Goal: Task Accomplishment & Management: Use online tool/utility

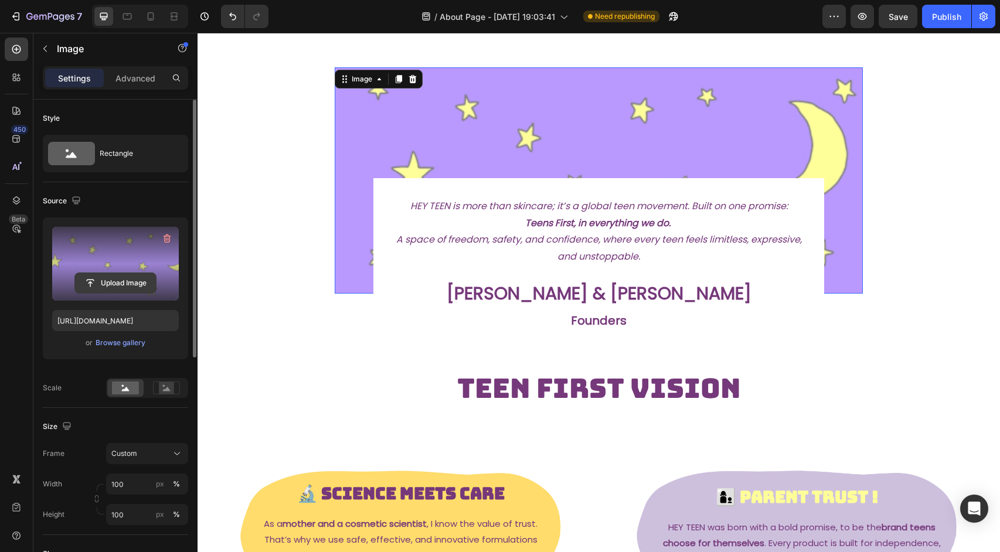
click at [109, 283] on input "file" at bounding box center [115, 283] width 81 height 20
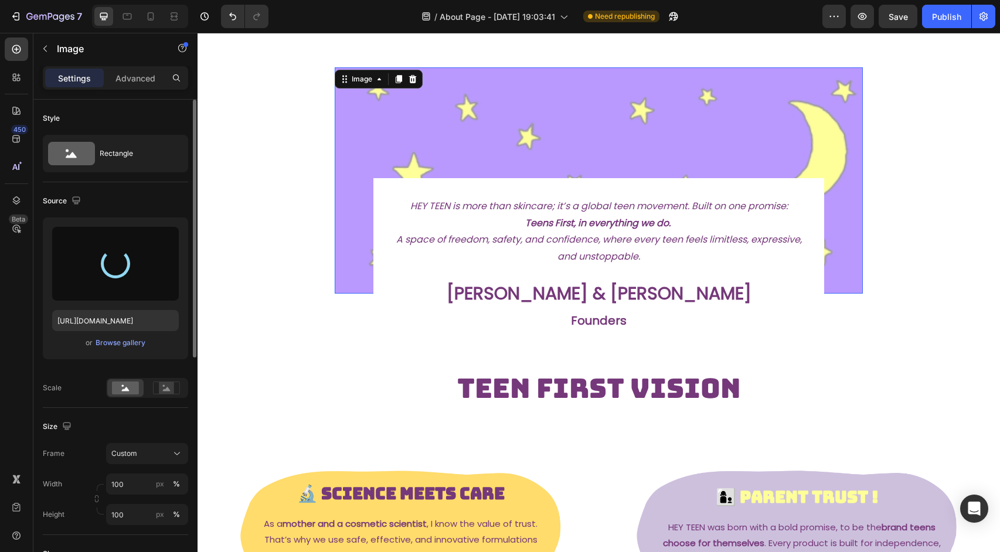
type input "[URL][DOMAIN_NAME]"
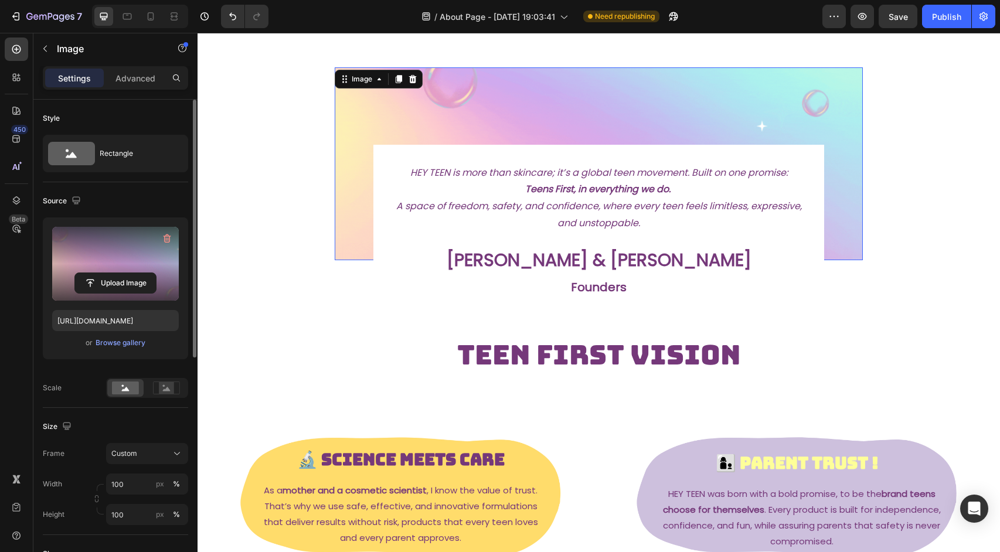
click at [115, 258] on label at bounding box center [115, 264] width 127 height 74
click at [115, 273] on input "file" at bounding box center [115, 283] width 81 height 20
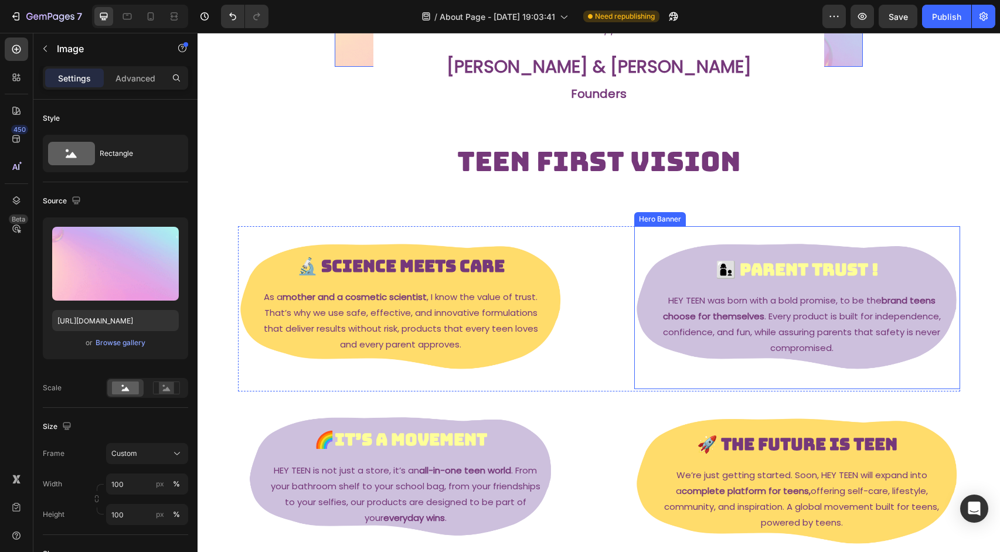
scroll to position [223, 0]
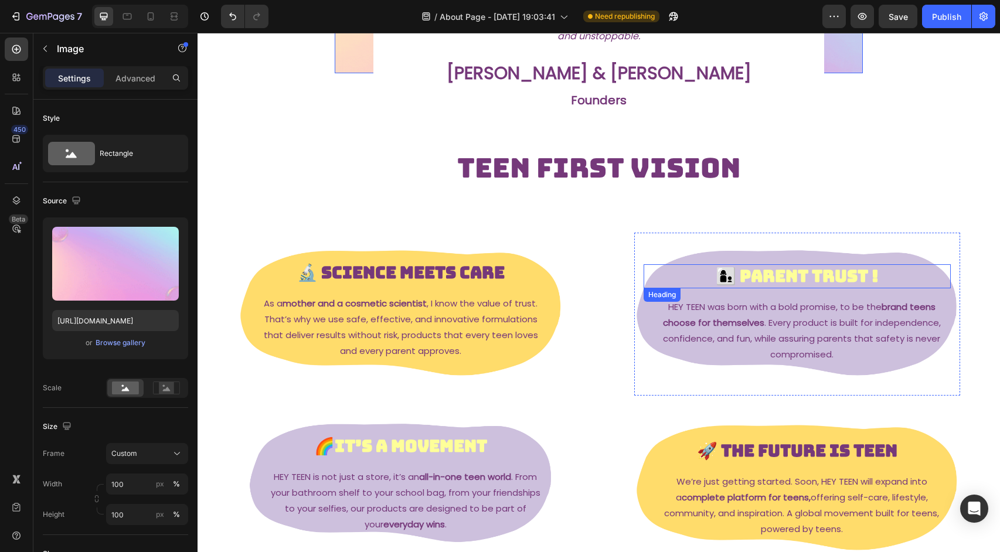
click at [828, 277] on strong "👩‍👦 Parent Trust !" at bounding box center [797, 276] width 163 height 22
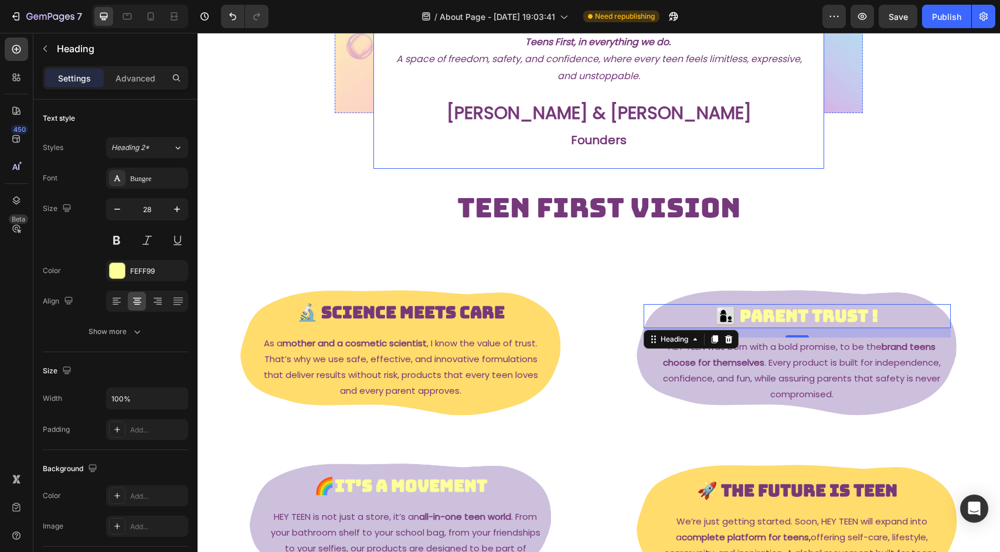
scroll to position [0, 0]
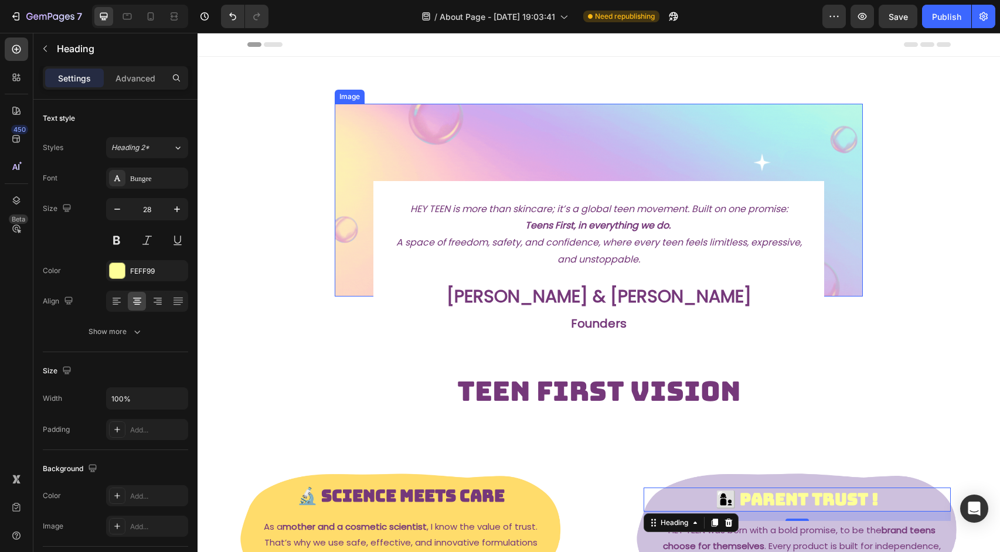
click at [626, 128] on img at bounding box center [599, 200] width 529 height 193
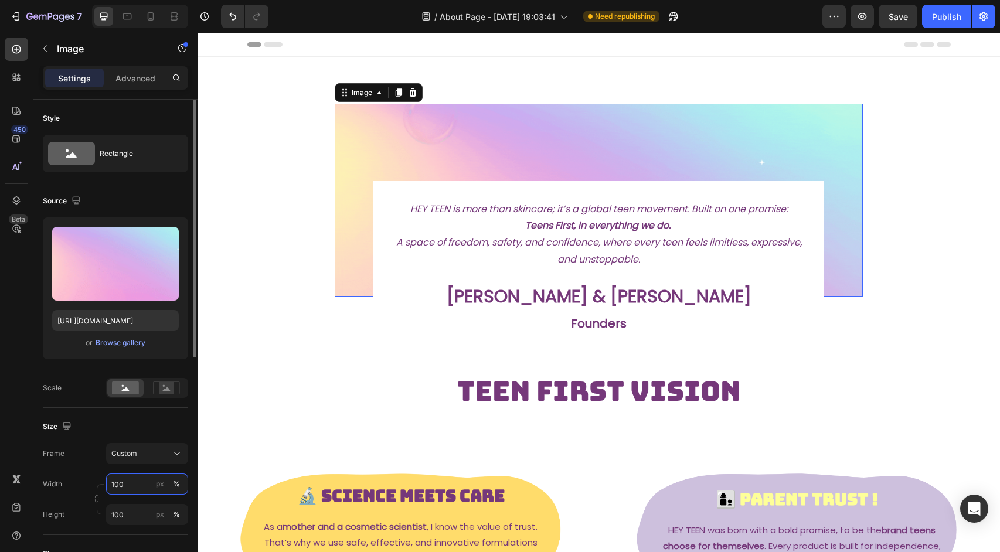
click at [144, 487] on input "100" at bounding box center [147, 484] width 82 height 21
click at [918, 370] on section "Image 0 HEY TEEN is more than skincare; it’s a global teen movement. Built on o…" at bounding box center [599, 248] width 661 height 382
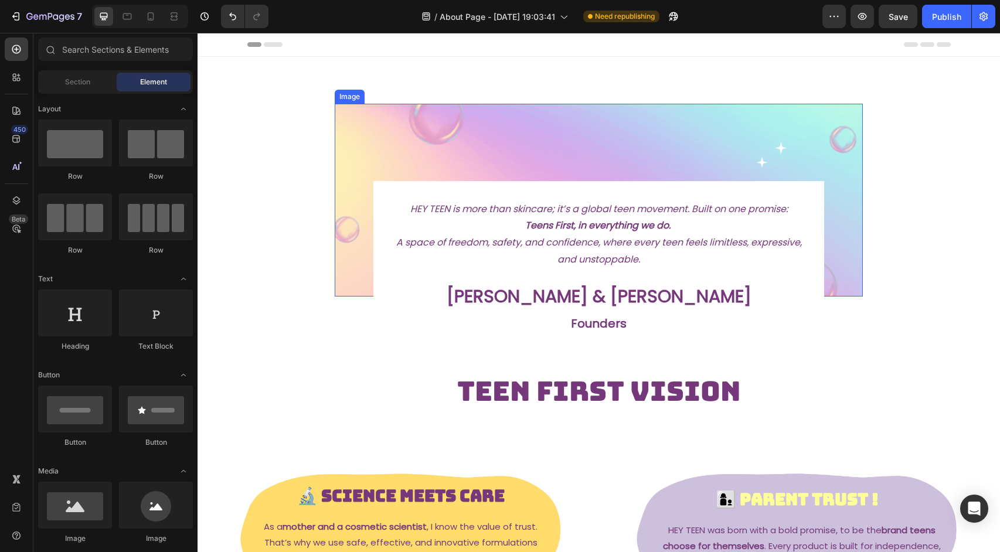
click at [835, 167] on img at bounding box center [599, 200] width 529 height 193
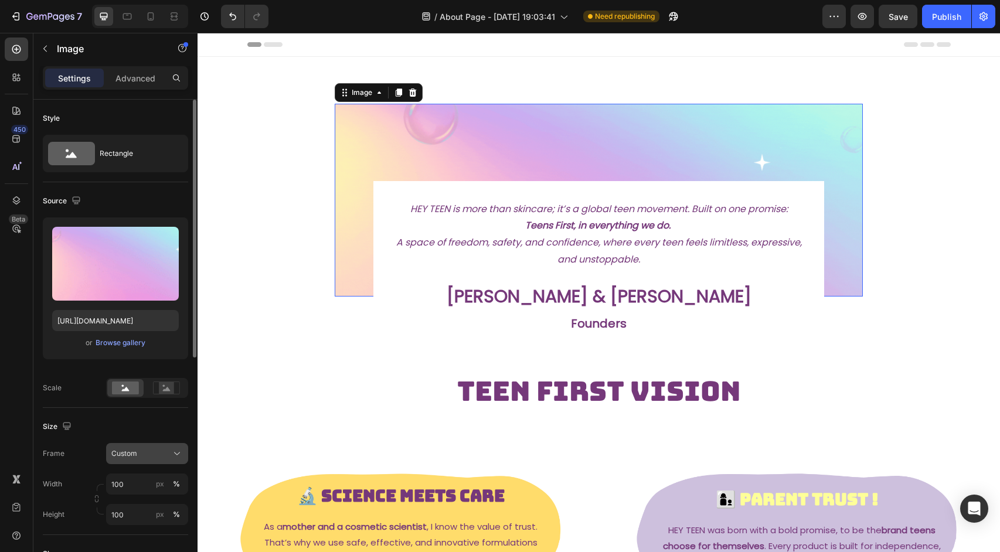
click at [138, 461] on button "Custom" at bounding box center [147, 453] width 82 height 21
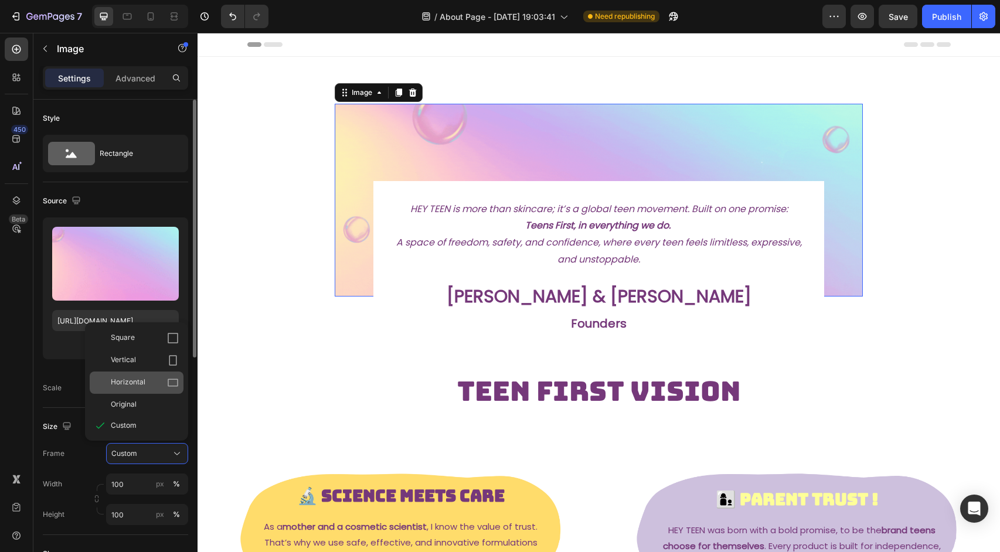
click at [134, 385] on span "Horizontal" at bounding box center [128, 383] width 35 height 12
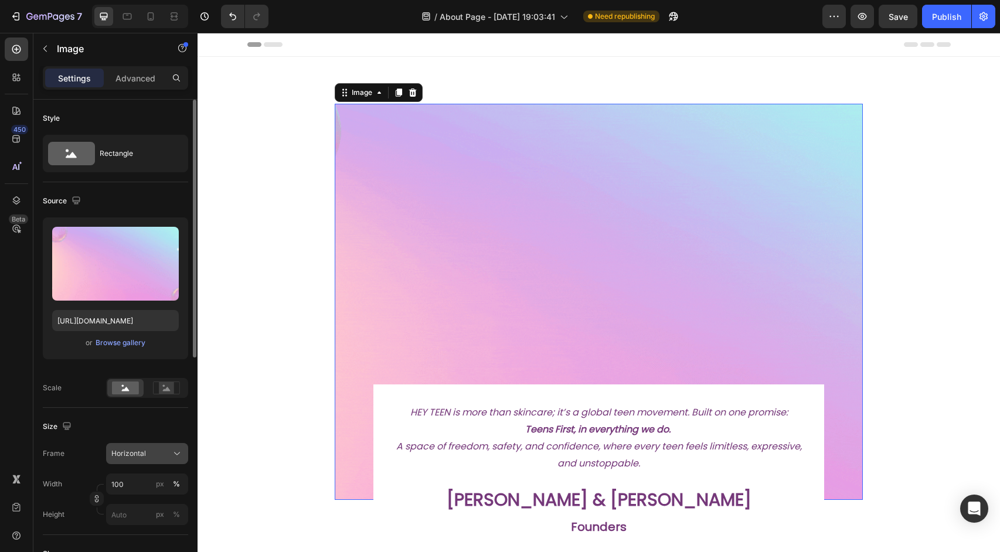
click at [137, 450] on span "Horizontal" at bounding box center [128, 453] width 35 height 11
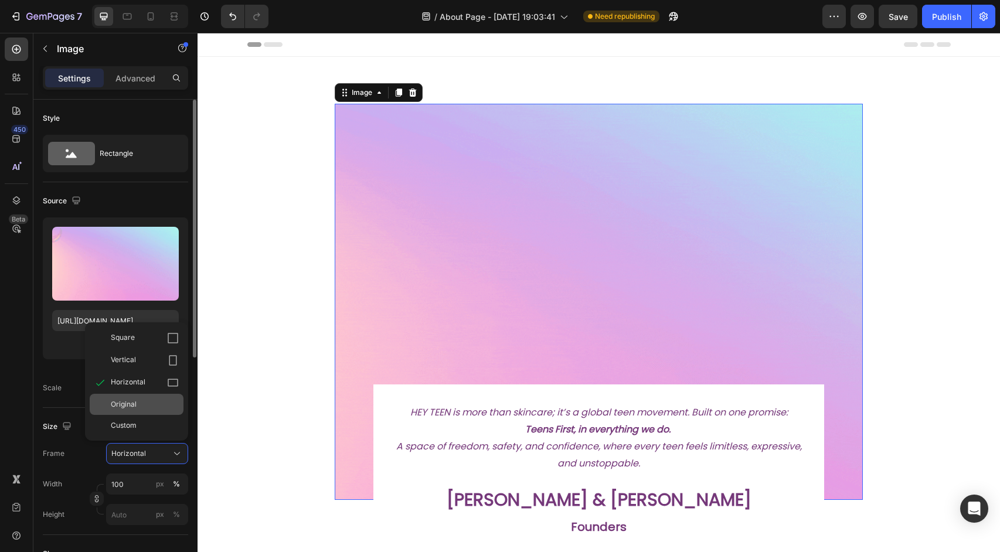
click at [144, 399] on div "Original" at bounding box center [137, 404] width 94 height 21
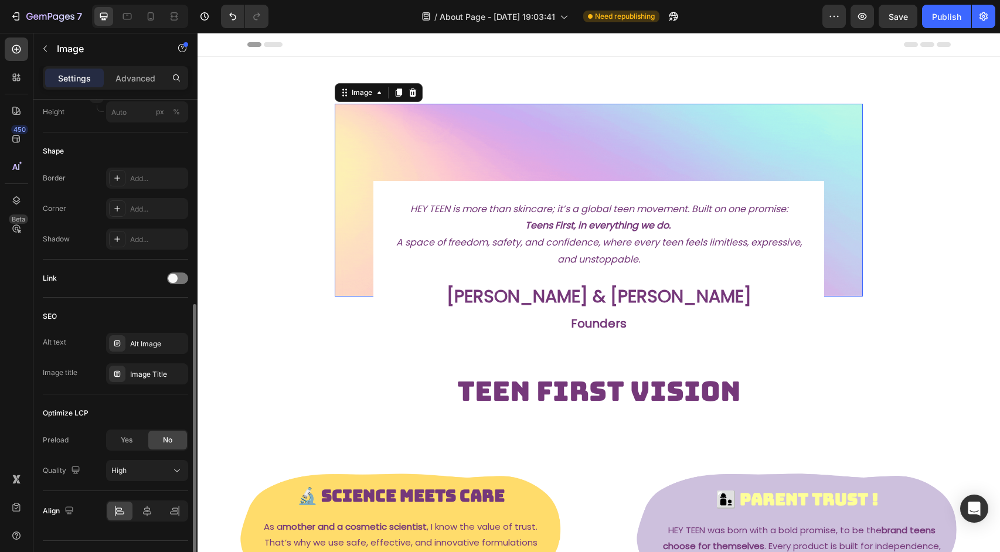
scroll to position [399, 0]
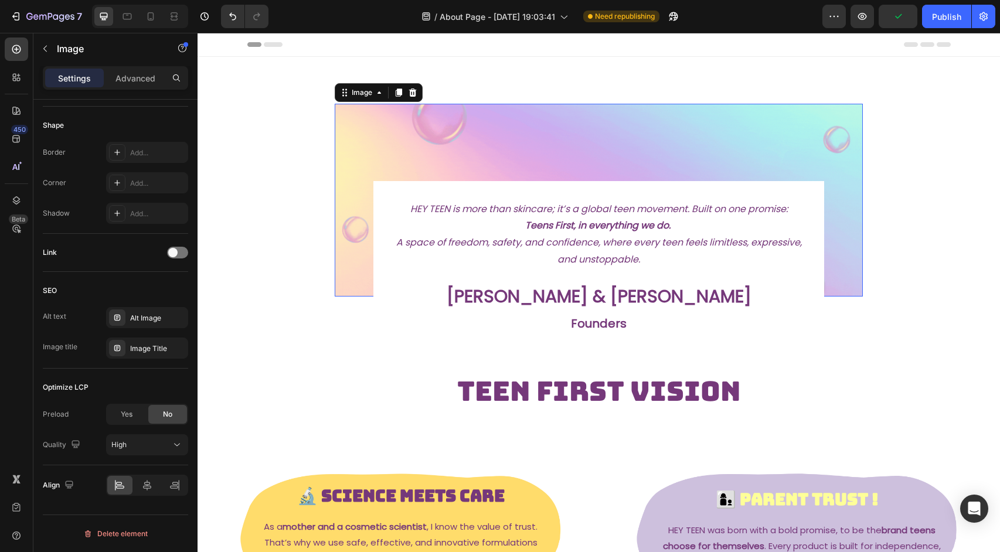
click at [285, 149] on section "Image 0 HEY TEEN is more than skincare; it’s a global teen movement. Built on o…" at bounding box center [599, 248] width 661 height 382
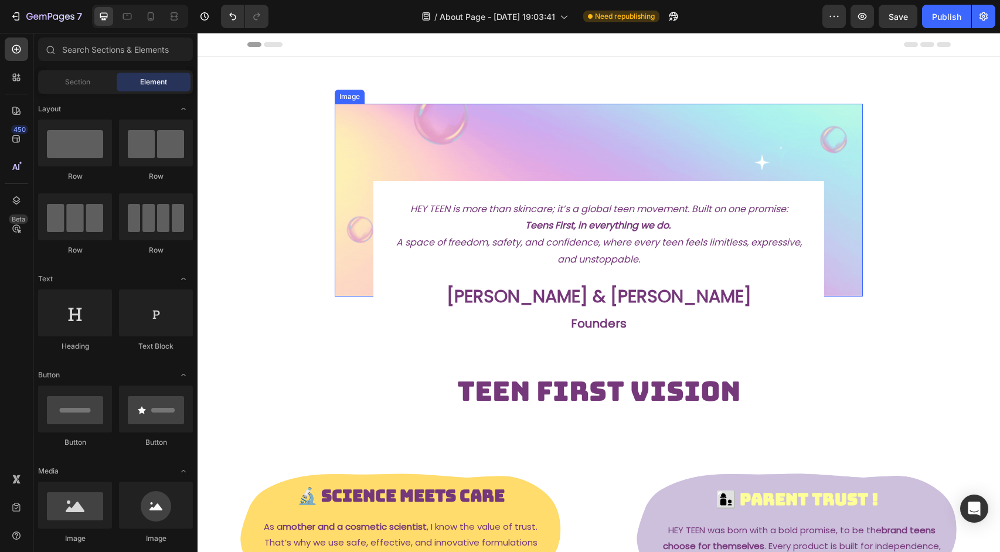
click at [353, 123] on img at bounding box center [599, 200] width 529 height 193
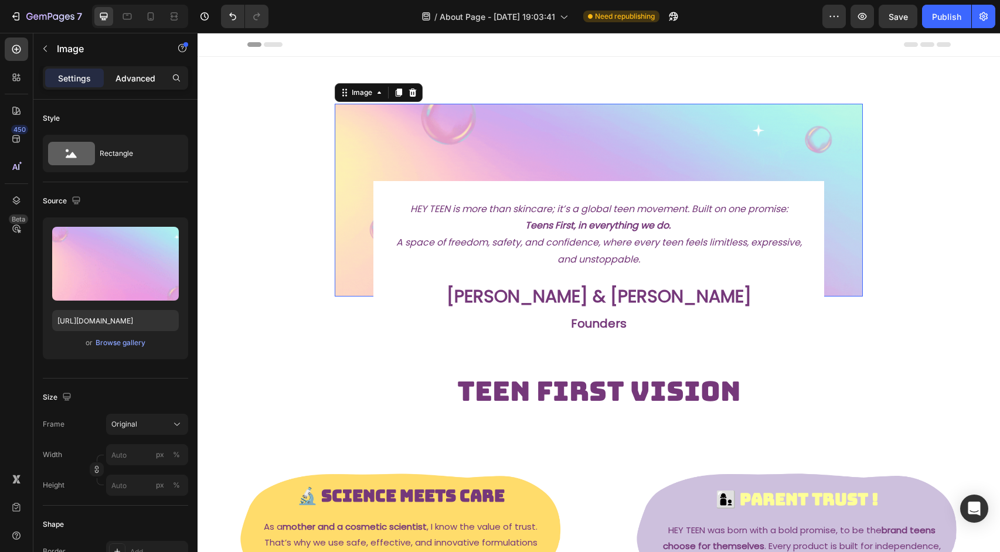
click at [144, 76] on p "Advanced" at bounding box center [135, 78] width 40 height 12
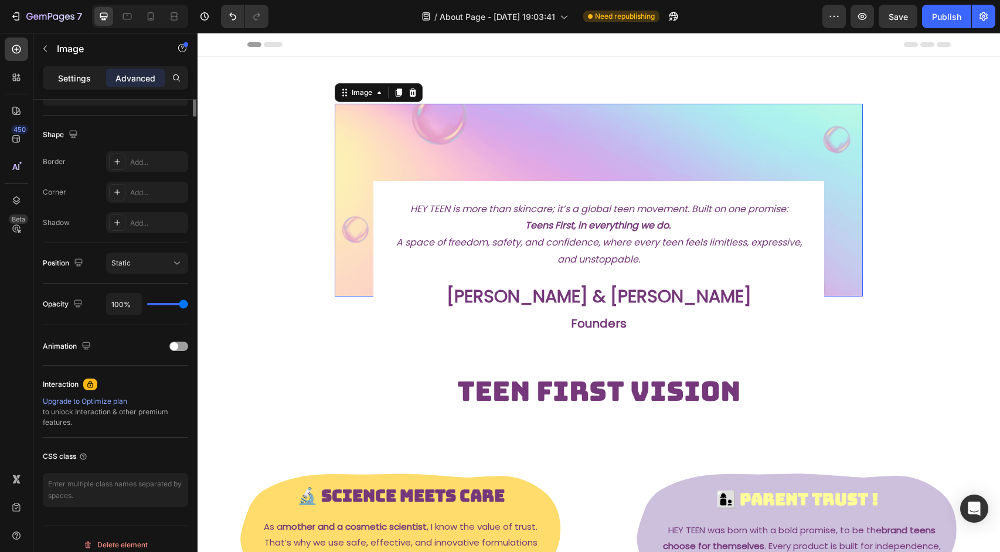
scroll to position [0, 0]
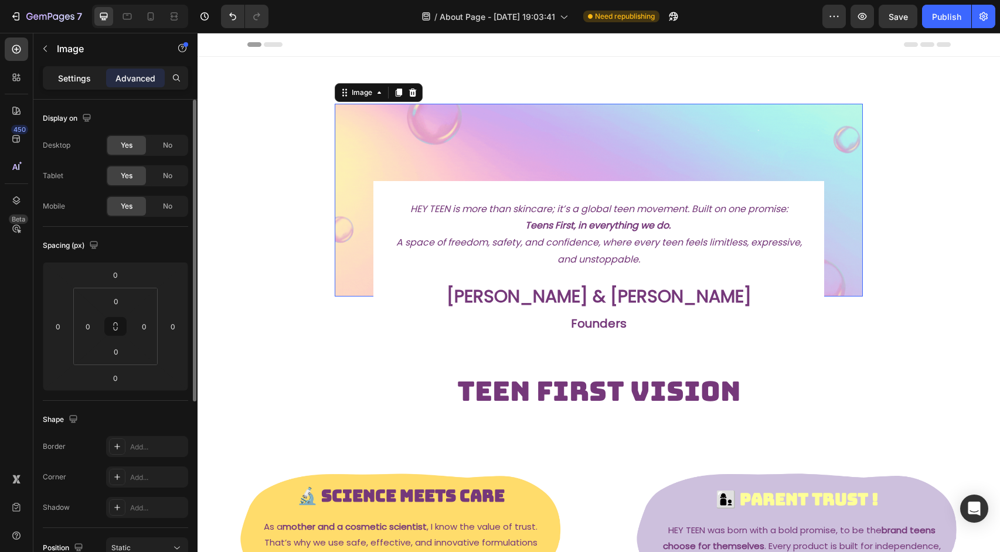
click at [77, 87] on div "Settings" at bounding box center [74, 78] width 59 height 19
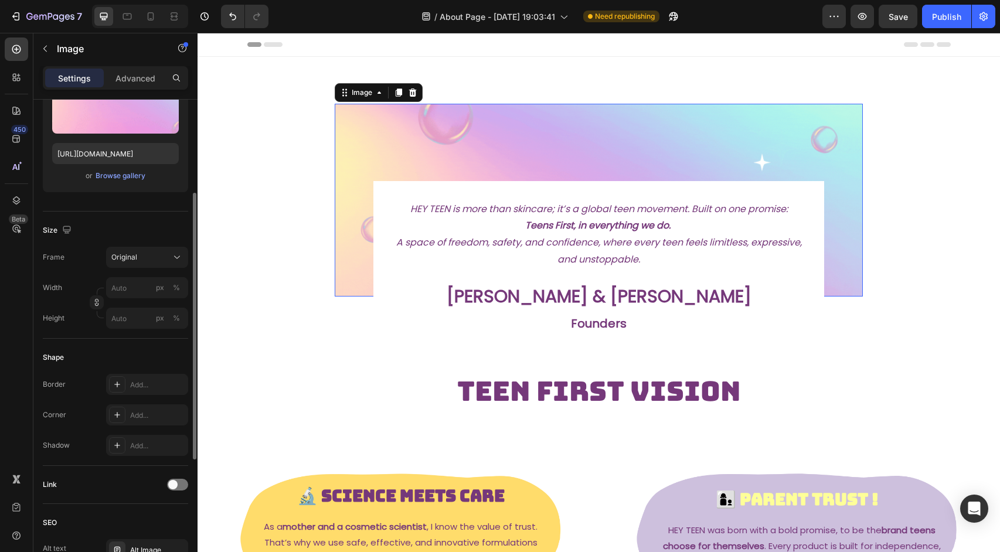
scroll to position [168, 0]
click at [147, 253] on div "Original" at bounding box center [139, 256] width 57 height 11
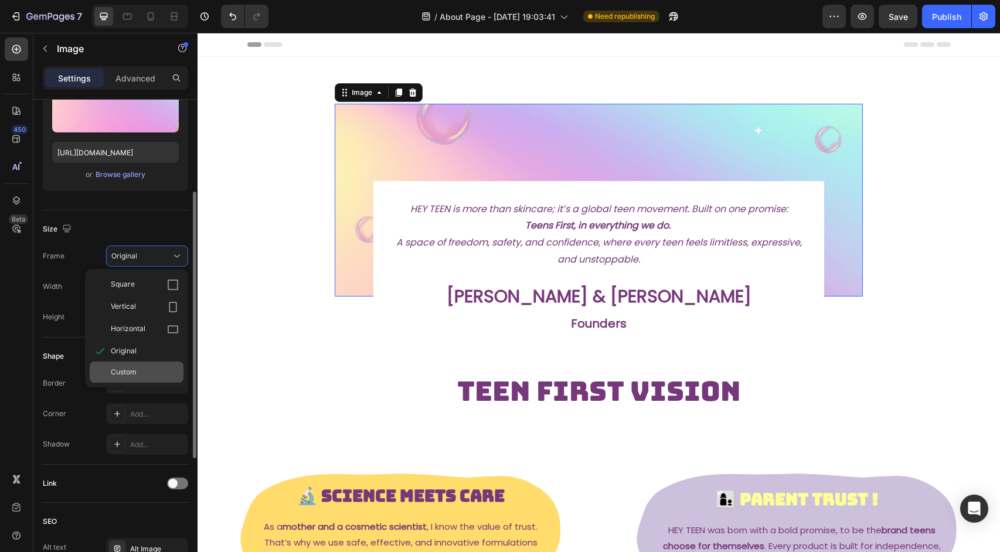
click at [140, 368] on div "Custom" at bounding box center [145, 372] width 68 height 11
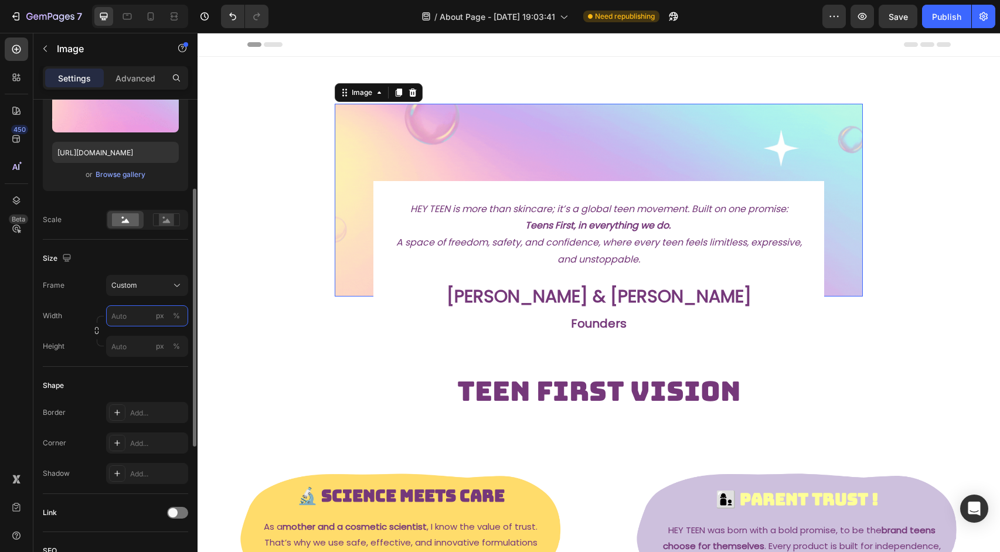
click at [119, 325] on input "px %" at bounding box center [147, 315] width 82 height 21
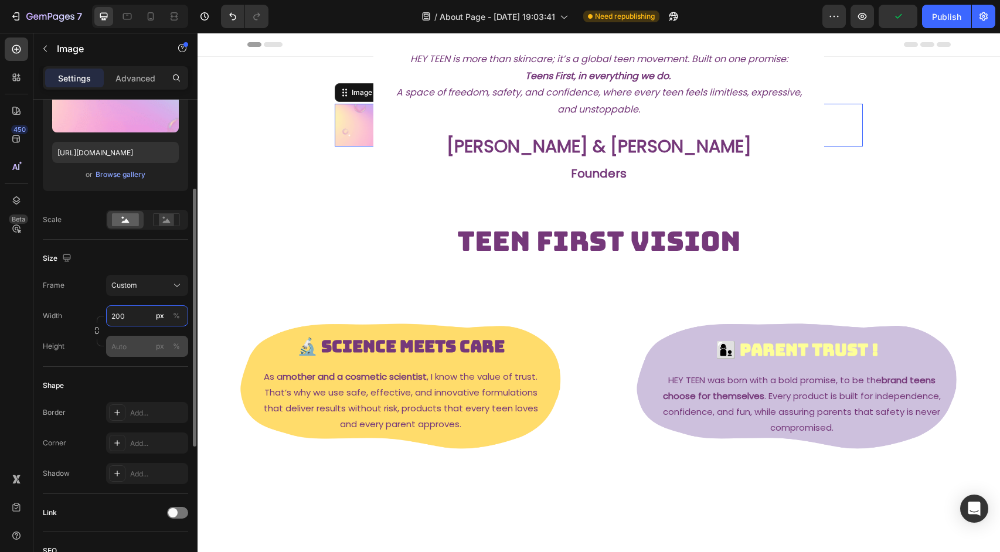
type input "200"
click at [118, 352] on input "px %" at bounding box center [147, 346] width 82 height 21
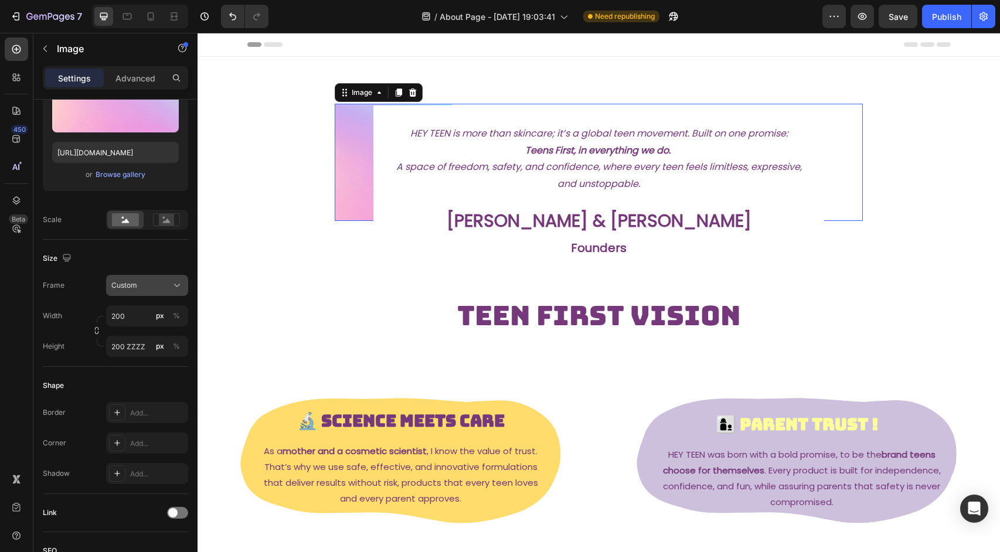
click at [147, 286] on div "Custom" at bounding box center [139, 285] width 57 height 11
type input "200"
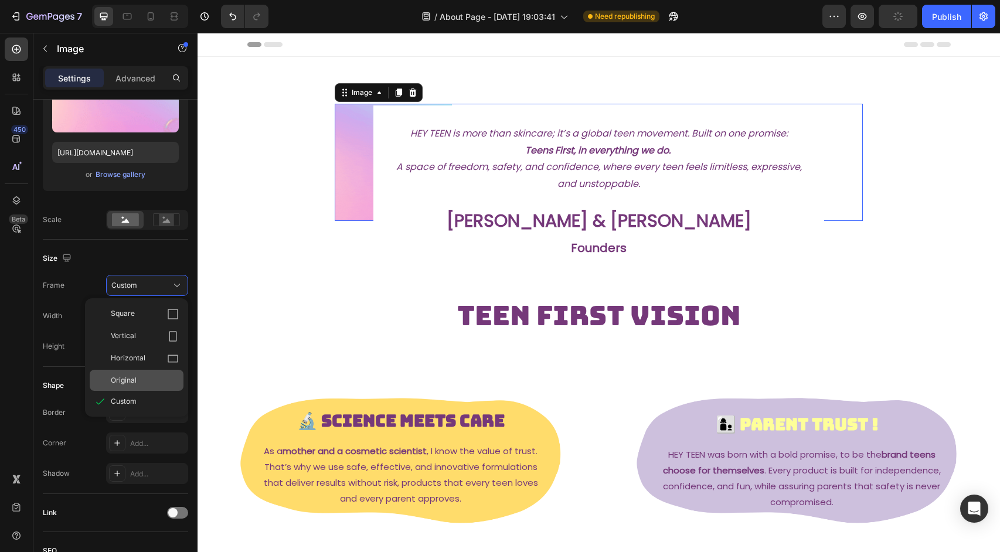
click at [137, 372] on div "Original" at bounding box center [137, 380] width 94 height 21
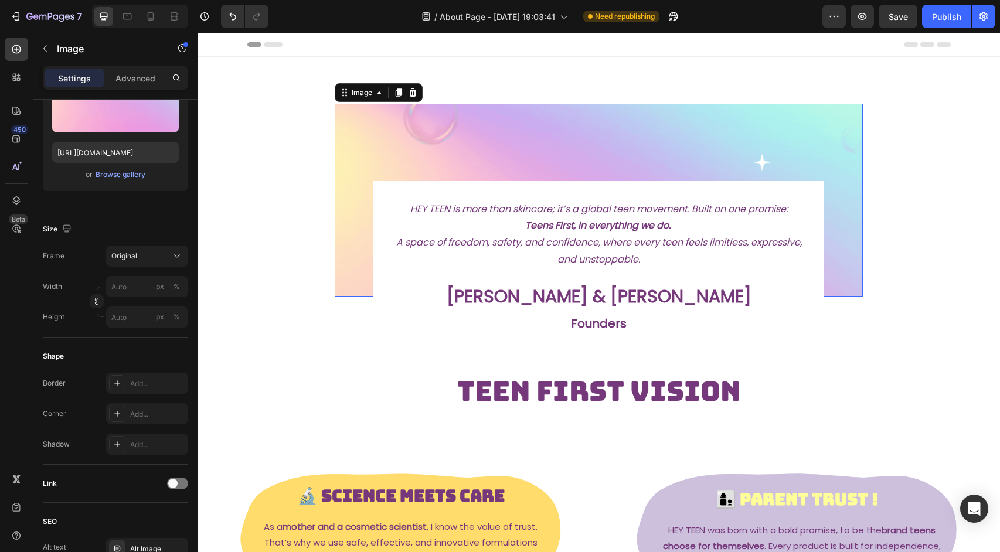
click at [521, 144] on img at bounding box center [599, 200] width 529 height 193
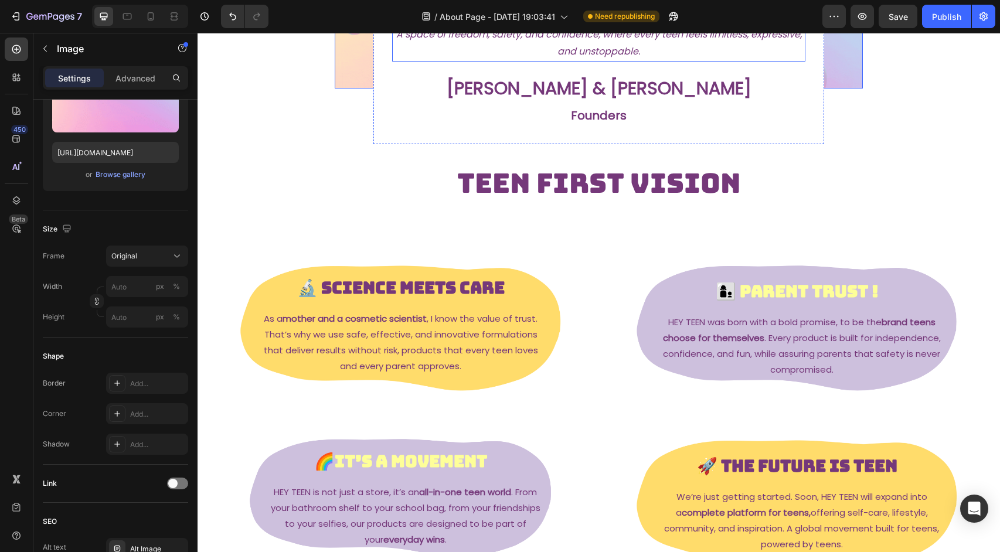
scroll to position [237, 0]
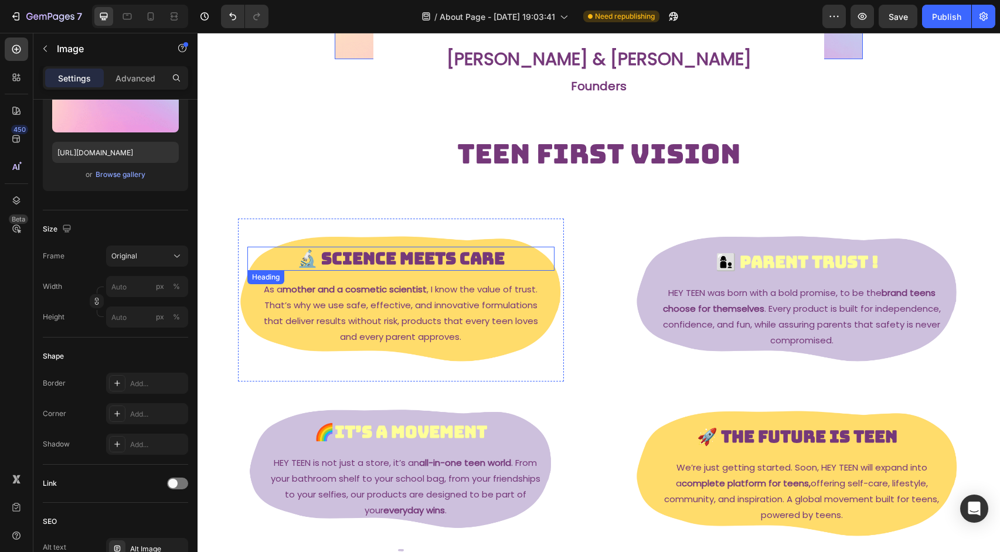
click at [517, 256] on h2 "🔬 Science Meets Care" at bounding box center [400, 258] width 307 height 23
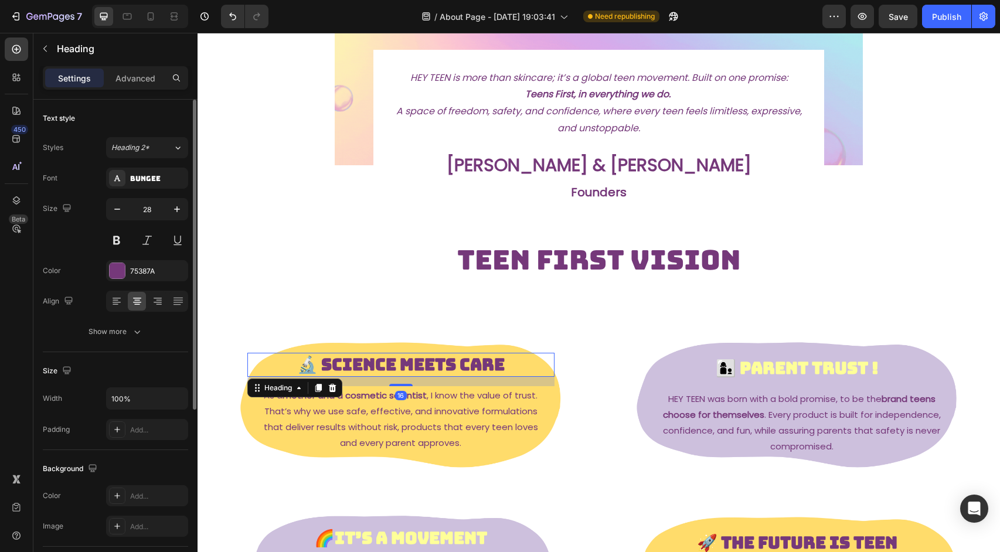
scroll to position [83, 0]
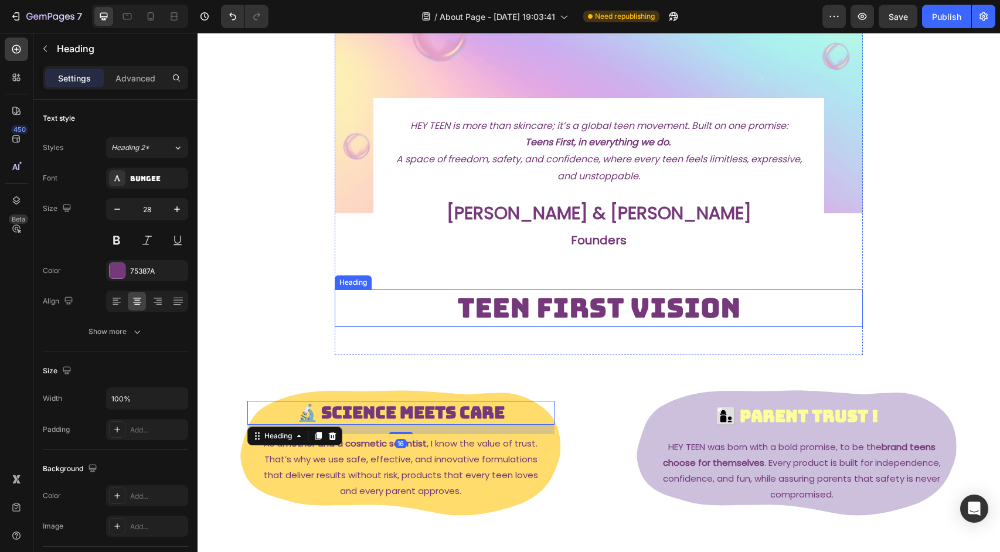
click at [564, 321] on h2 "Teen First vision" at bounding box center [599, 309] width 529 height 38
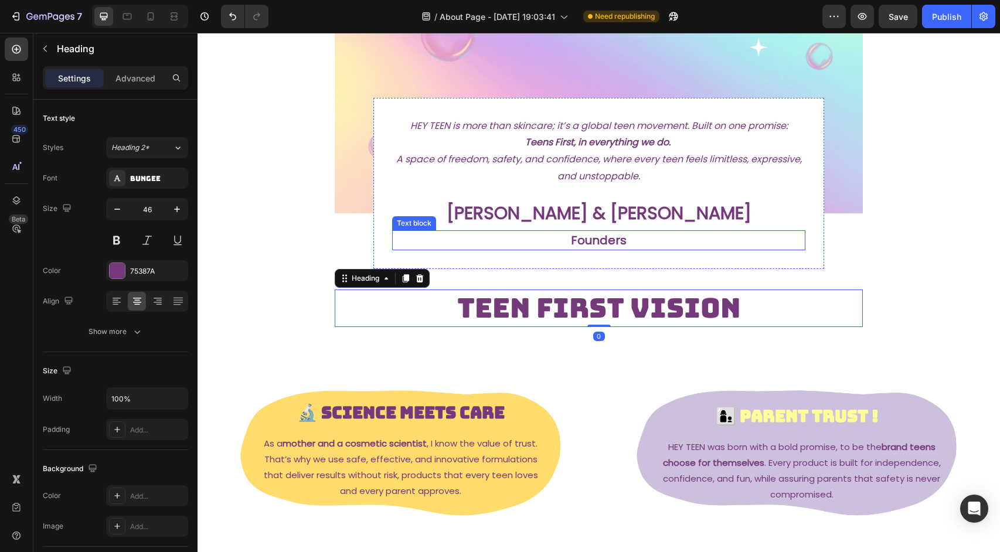
click at [596, 243] on strong "Founders" at bounding box center [599, 240] width 56 height 16
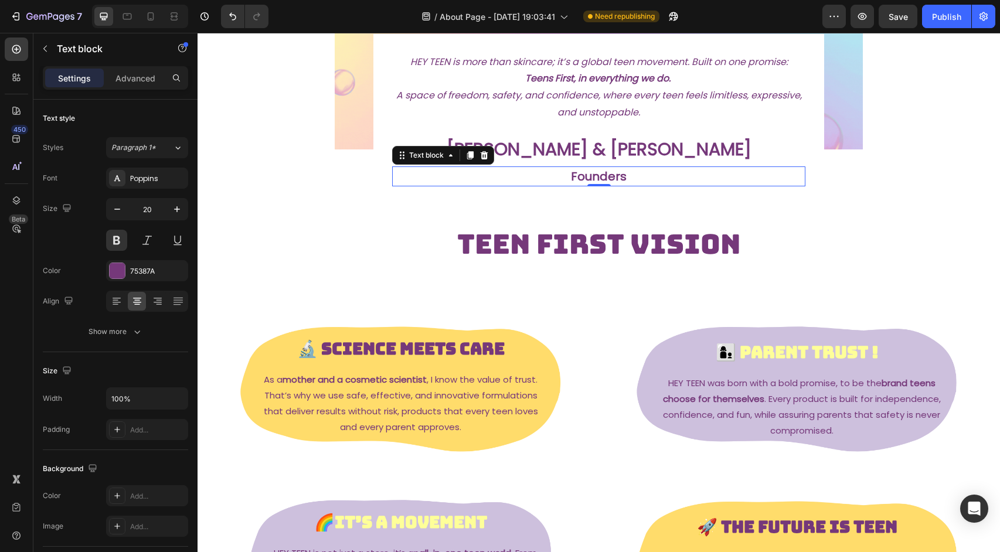
scroll to position [157, 0]
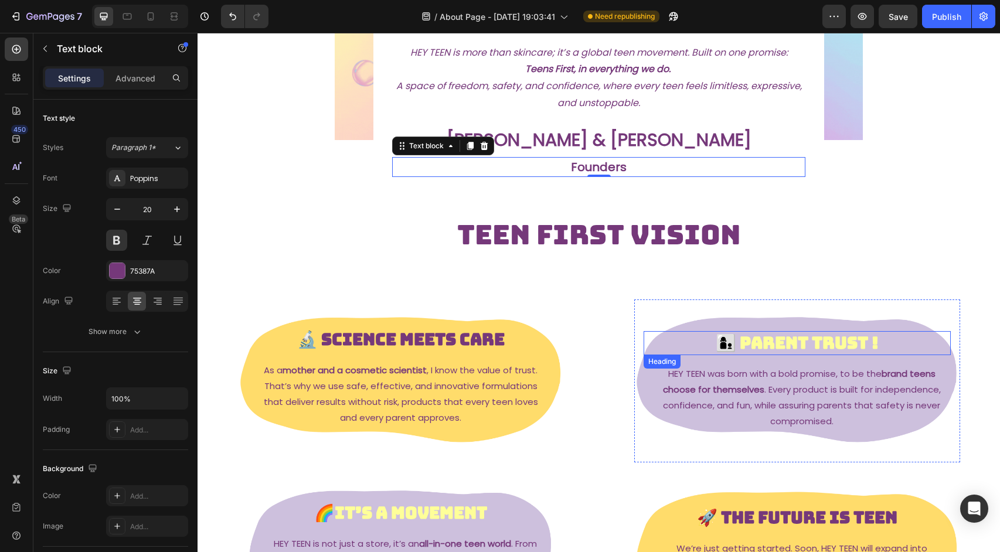
click at [838, 341] on strong "👩‍👦 Parent Trust !" at bounding box center [797, 343] width 163 height 22
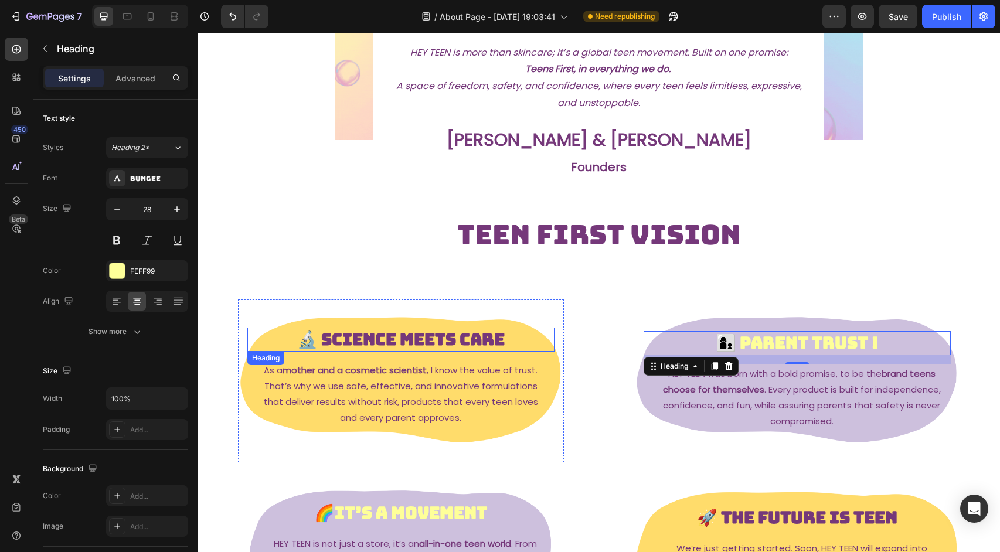
click at [540, 344] on h2 "🔬 Science Meets Care" at bounding box center [400, 339] width 307 height 23
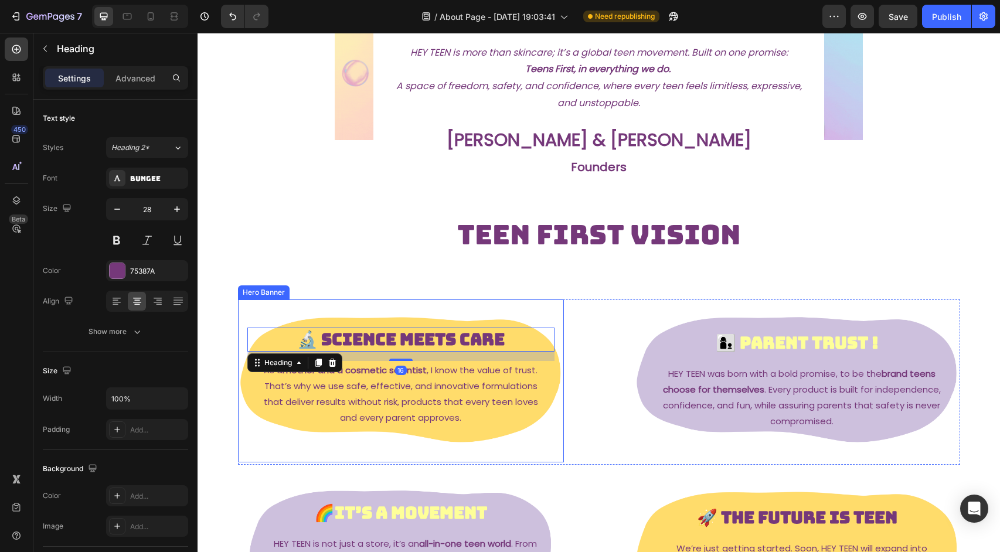
click at [559, 372] on div "🔬 Science Meets Care Heading 16 As a mother and a cosmetic scientist , I know t…" at bounding box center [401, 380] width 326 height 110
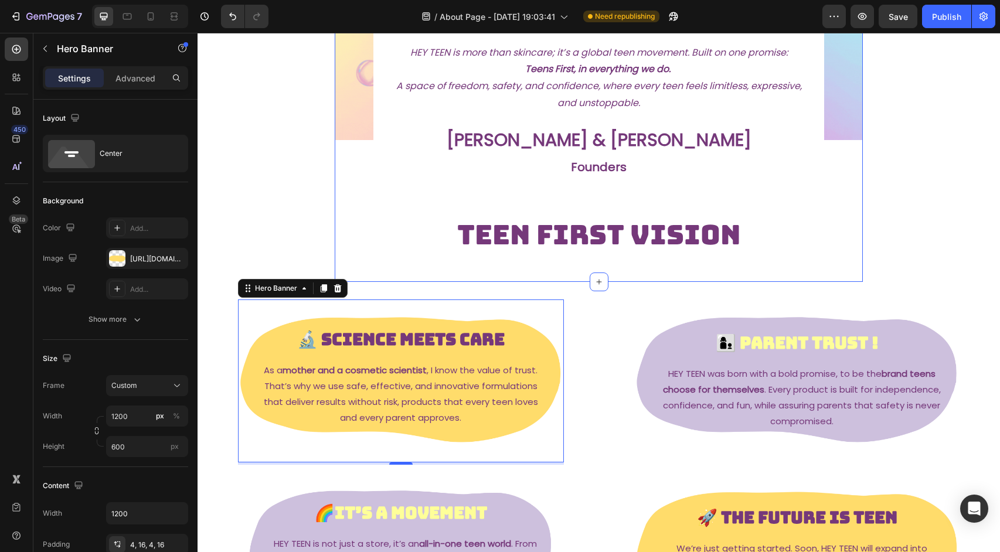
click at [851, 255] on div "Image HEY TEEN is more than skincare; it’s a global teen movement. Built on one…" at bounding box center [599, 91] width 529 height 382
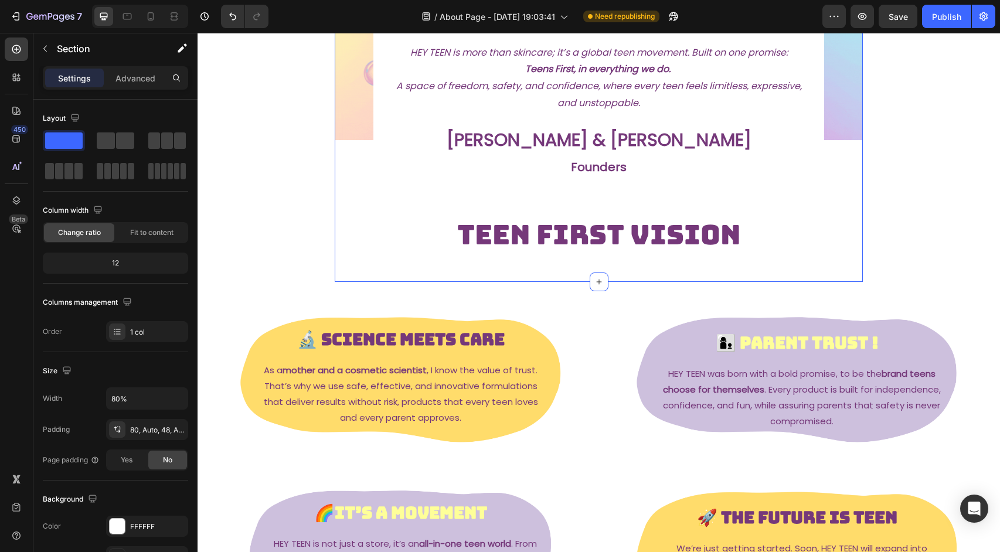
click at [929, 172] on section "Image HEY TEEN is more than skincare; it’s a global teen movement. Built on one…" at bounding box center [599, 91] width 661 height 382
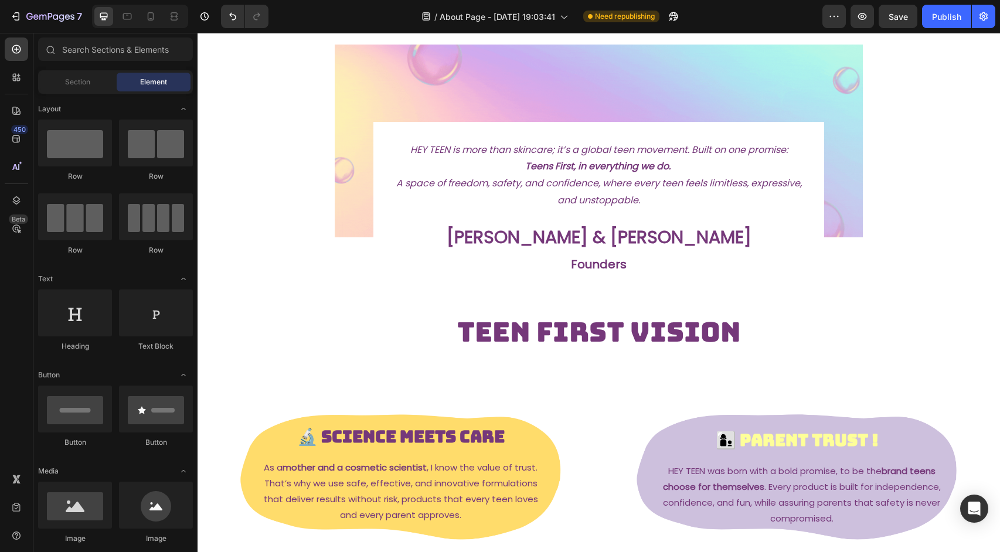
scroll to position [0, 0]
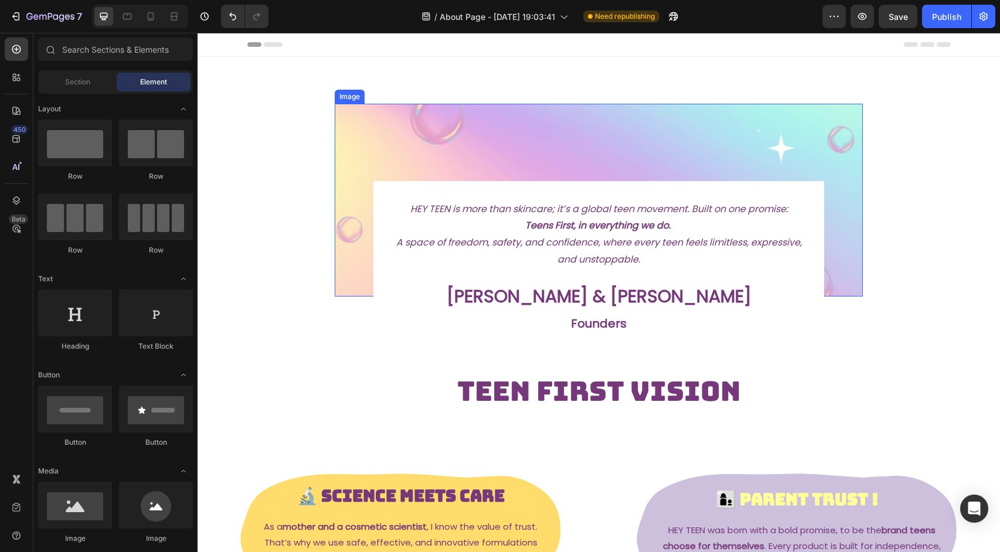
click at [830, 135] on img at bounding box center [599, 200] width 529 height 193
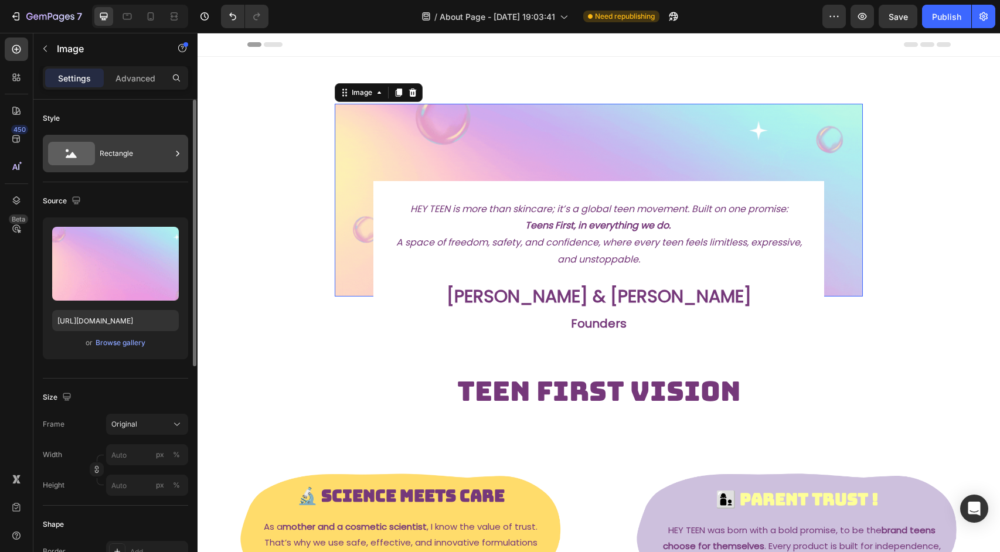
click at [87, 154] on icon at bounding box center [71, 153] width 47 height 23
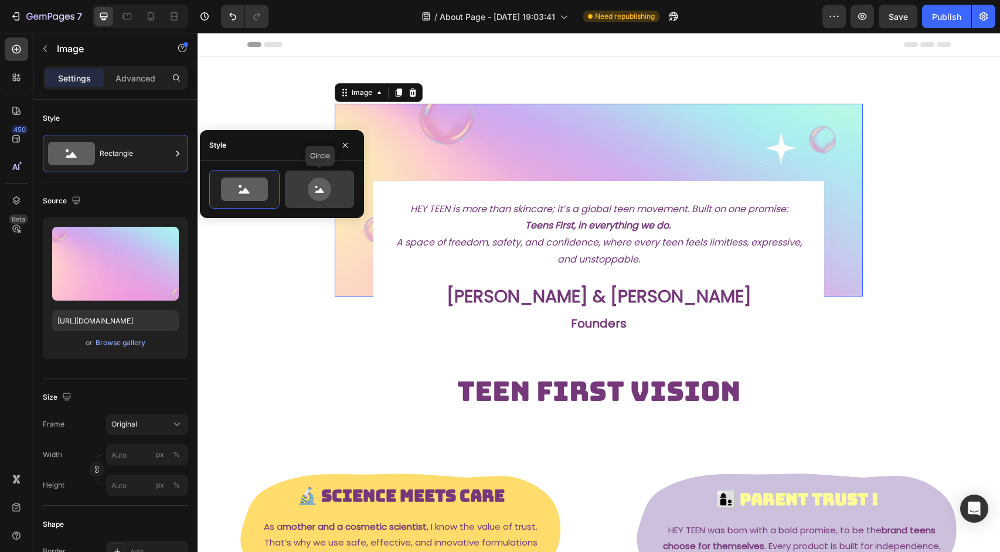
click at [313, 192] on icon at bounding box center [319, 189] width 23 height 23
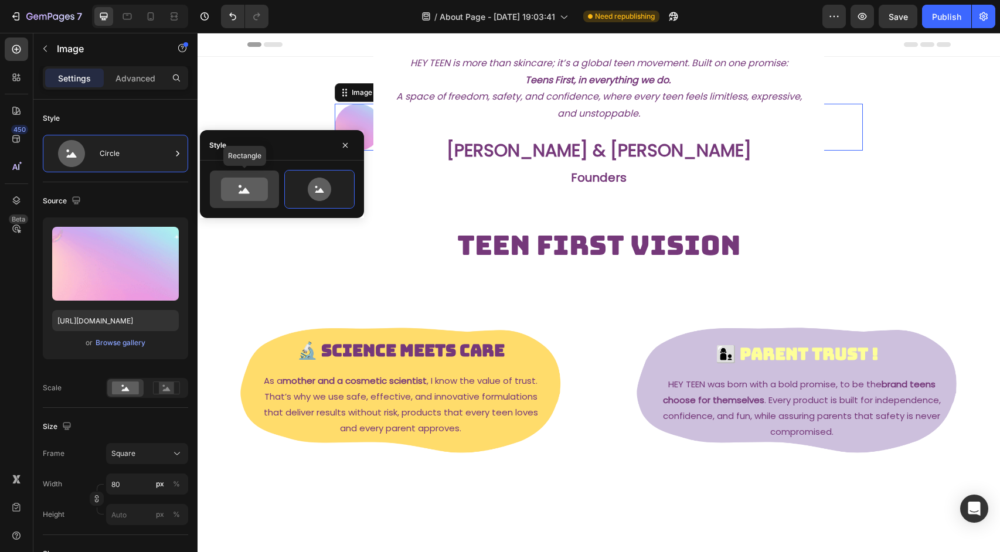
click at [226, 179] on icon at bounding box center [244, 189] width 47 height 23
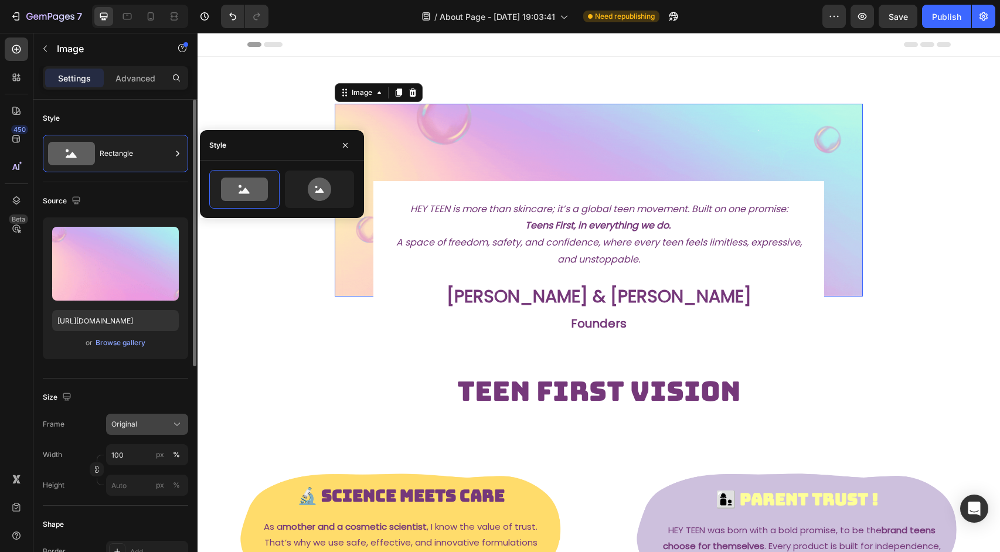
click at [133, 420] on span "Original" at bounding box center [124, 424] width 26 height 11
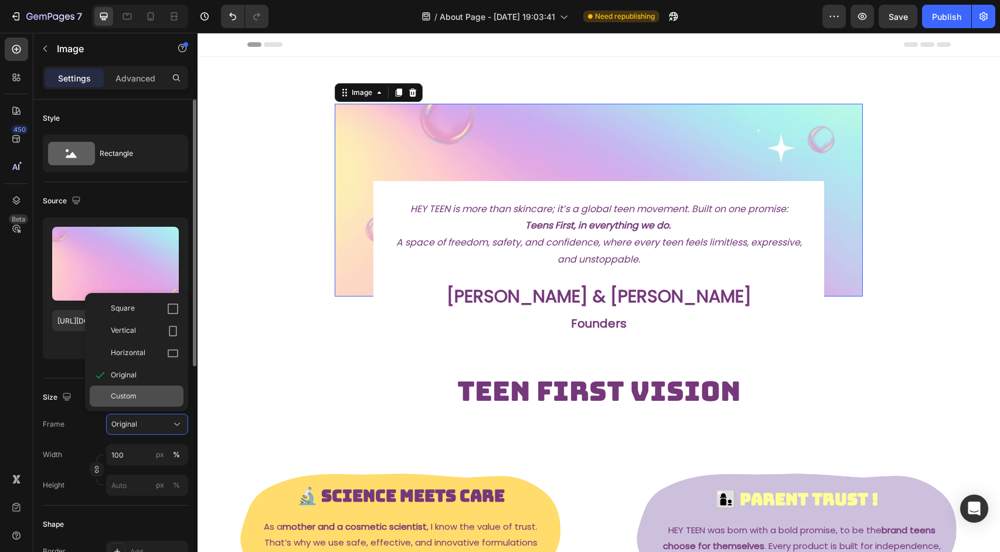
click at [134, 395] on span "Custom" at bounding box center [124, 396] width 26 height 11
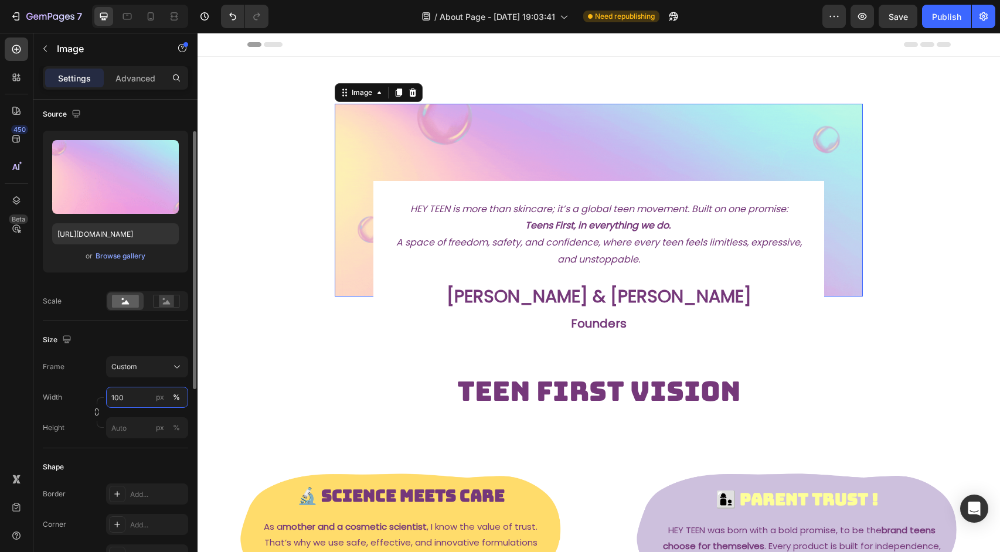
scroll to position [92, 0]
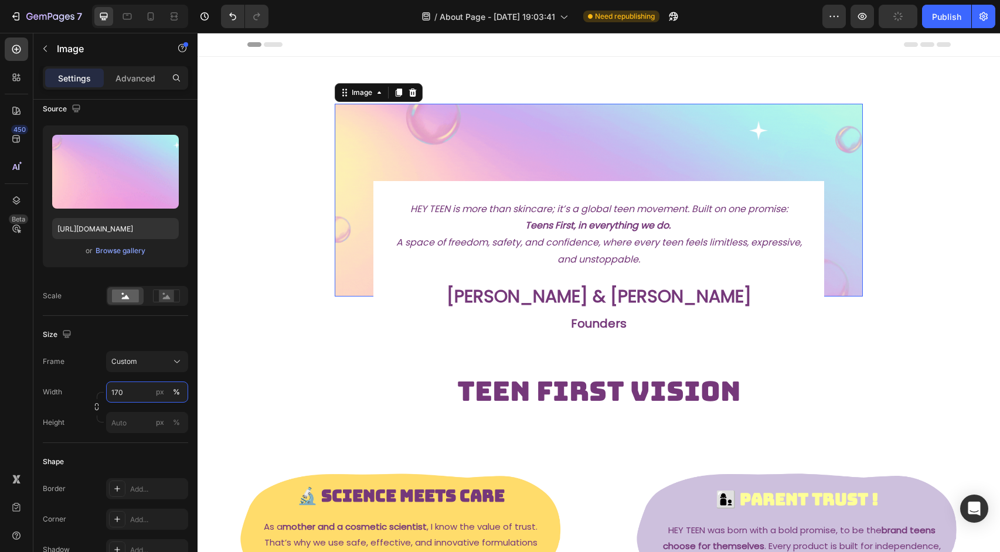
type input "1700"
click at [238, 402] on div "Image 0 HEY TEEN is more than skincare; it’s a global teen movement. Built on o…" at bounding box center [599, 532] width 803 height 950
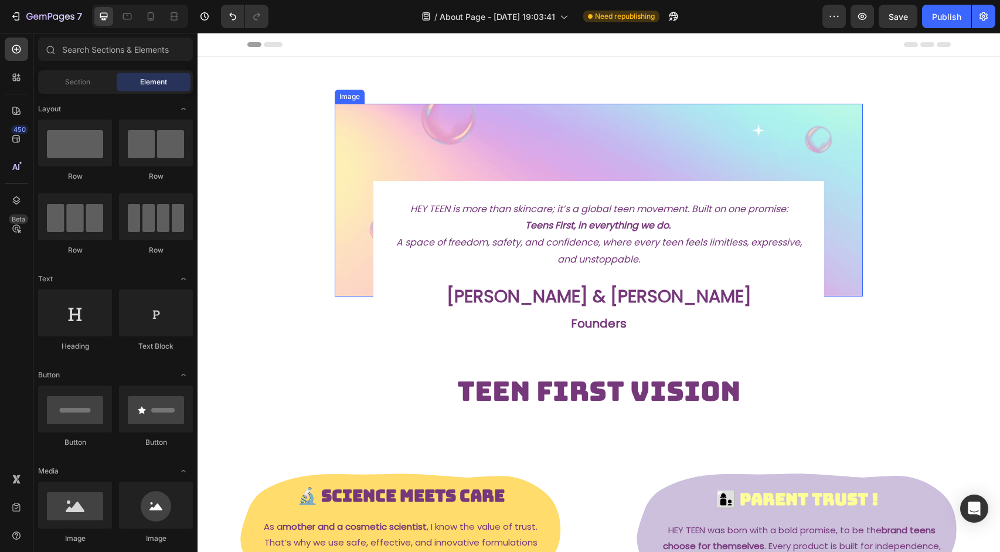
click at [384, 137] on img at bounding box center [599, 200] width 529 height 193
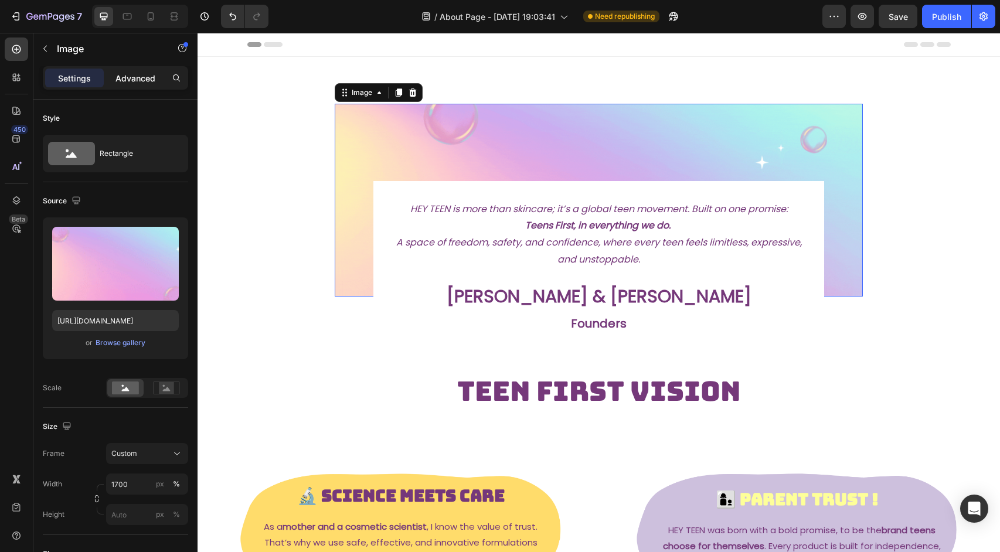
click at [141, 84] on p "Advanced" at bounding box center [135, 78] width 40 height 12
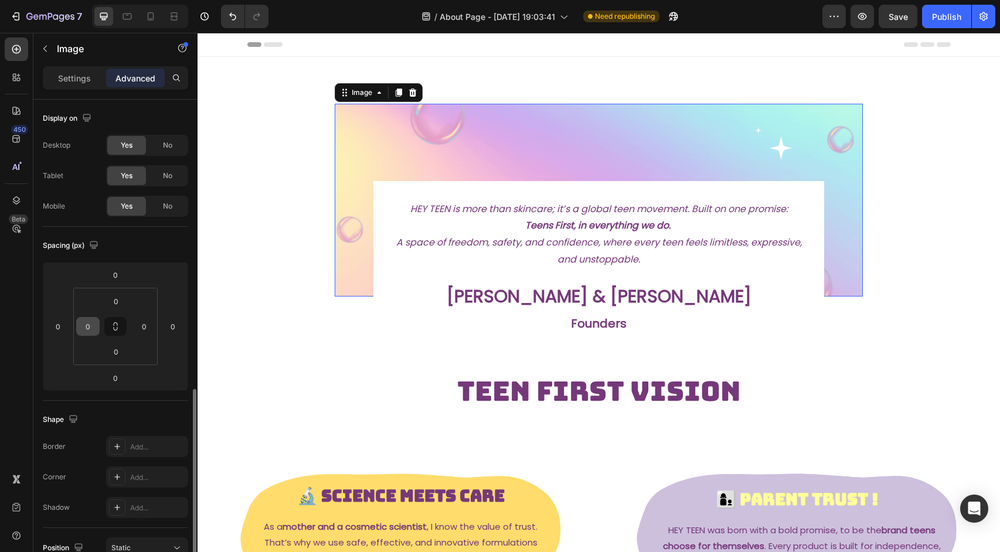
scroll to position [179, 0]
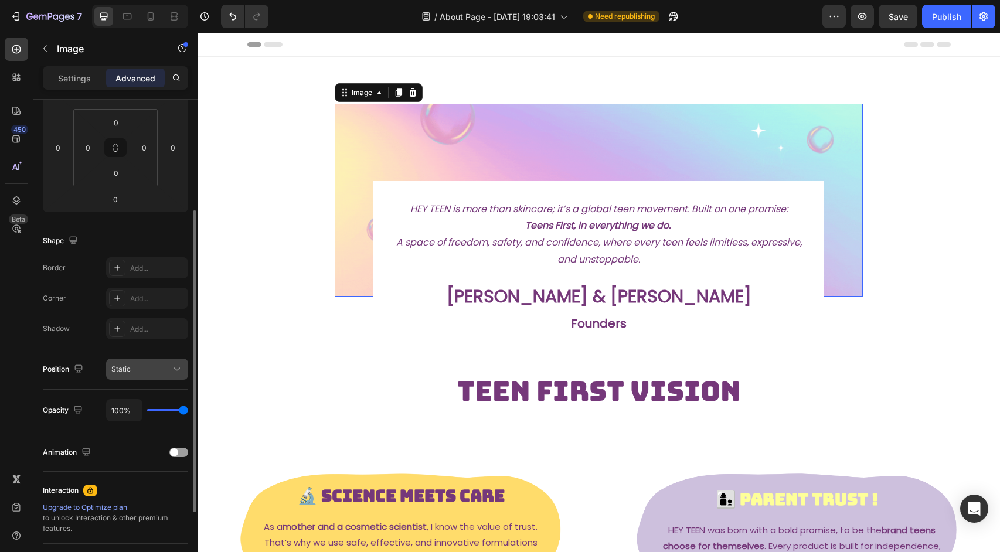
click at [136, 367] on div "Static" at bounding box center [141, 369] width 60 height 11
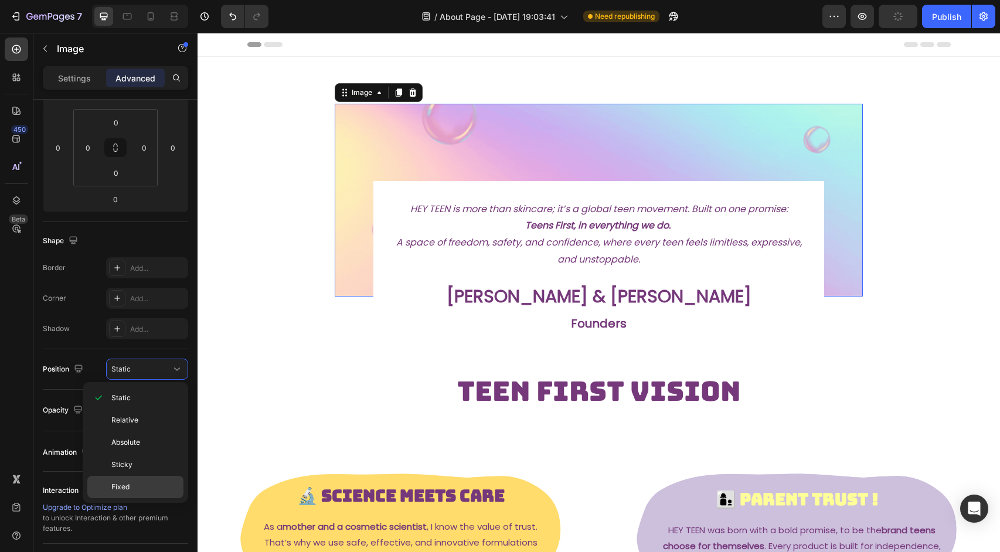
click at [120, 483] on span "Fixed" at bounding box center [120, 487] width 18 height 11
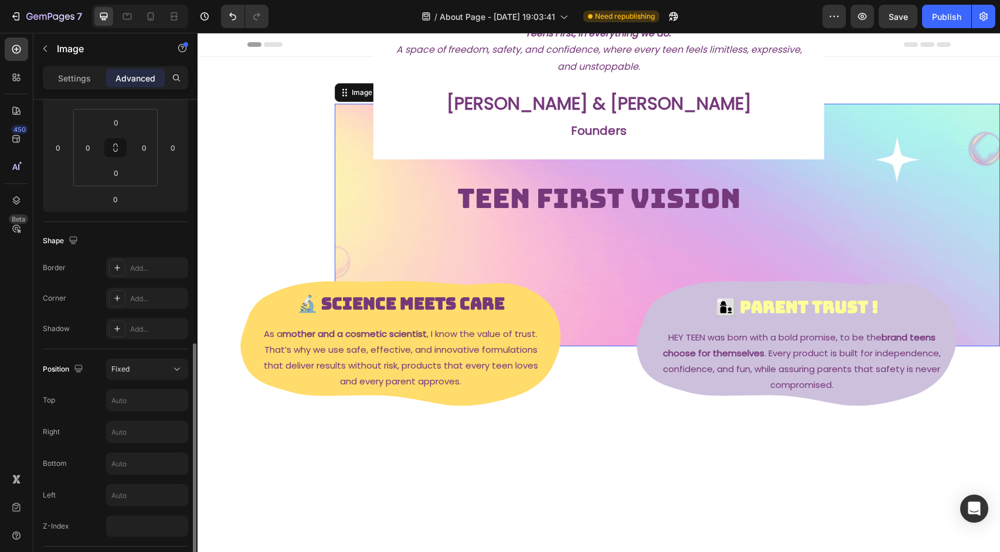
click at [134, 359] on div "Position Fixed Top Right Bottom Left Z-Index" at bounding box center [115, 448] width 145 height 178
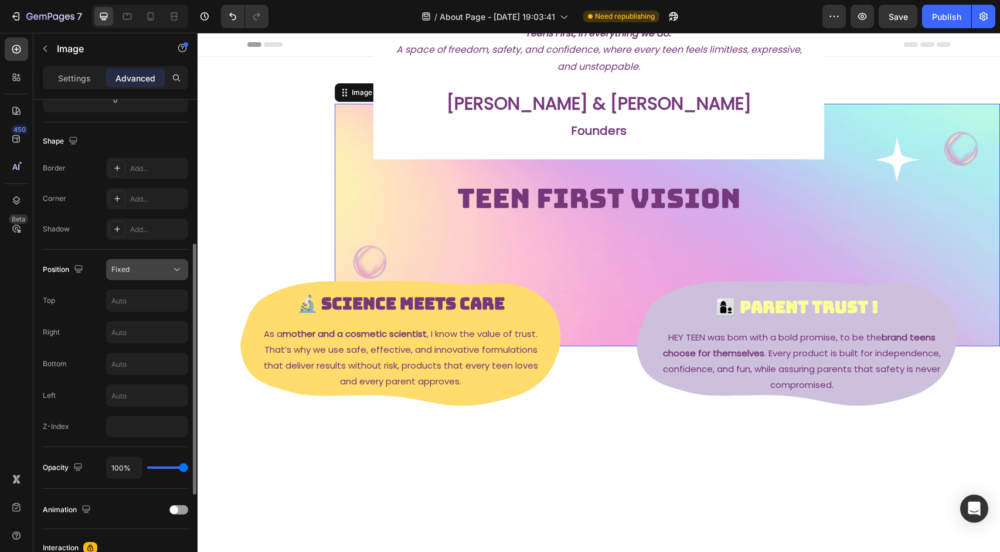
click at [134, 270] on div "Fixed" at bounding box center [141, 269] width 60 height 11
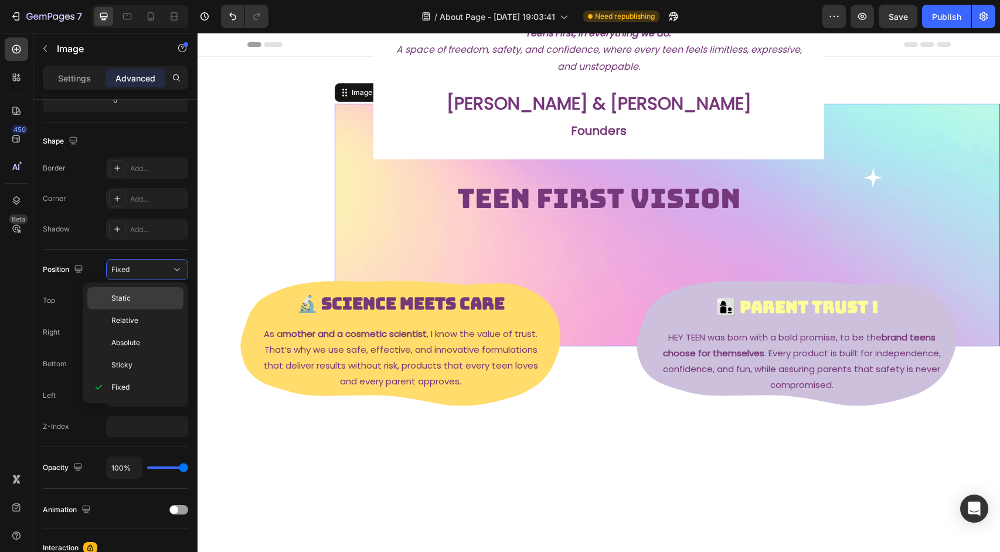
click at [139, 310] on div "Static" at bounding box center [135, 321] width 96 height 22
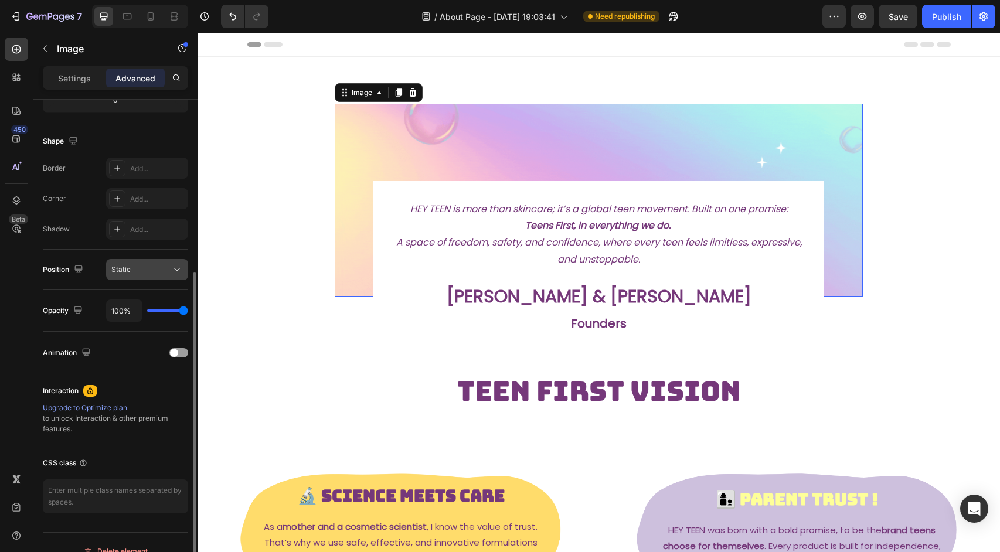
click at [147, 269] on div "Static" at bounding box center [141, 269] width 60 height 11
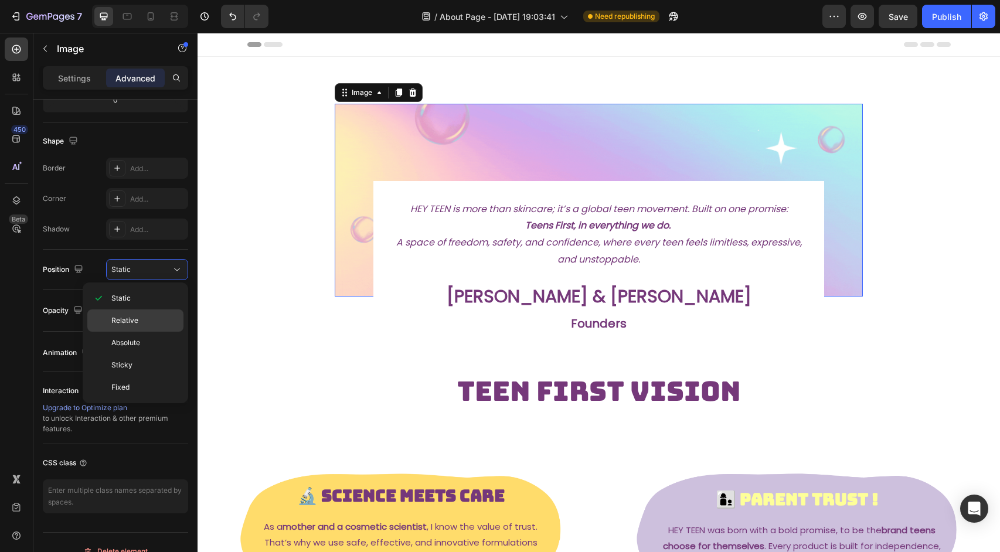
click at [142, 318] on p "Relative" at bounding box center [144, 320] width 67 height 11
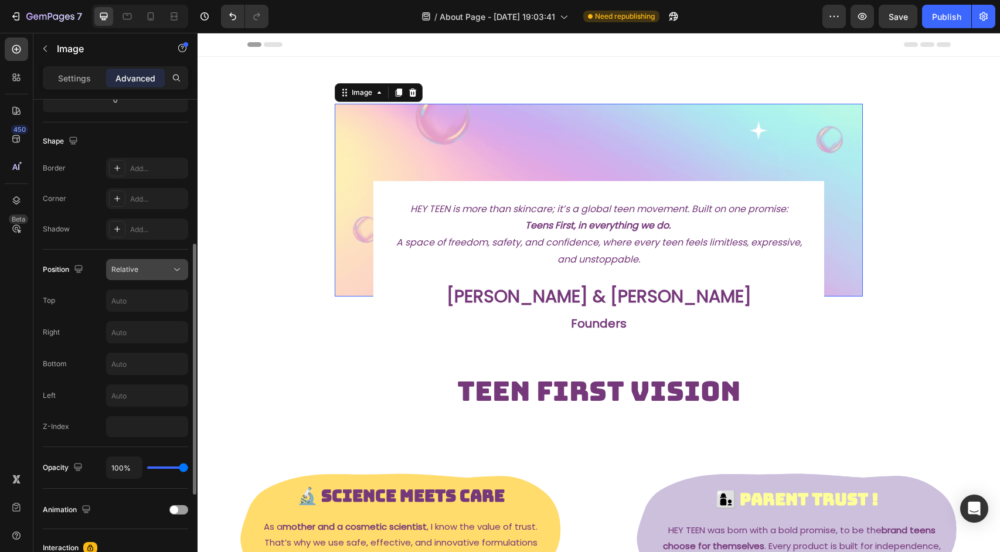
click at [150, 264] on div "Relative" at bounding box center [141, 269] width 60 height 11
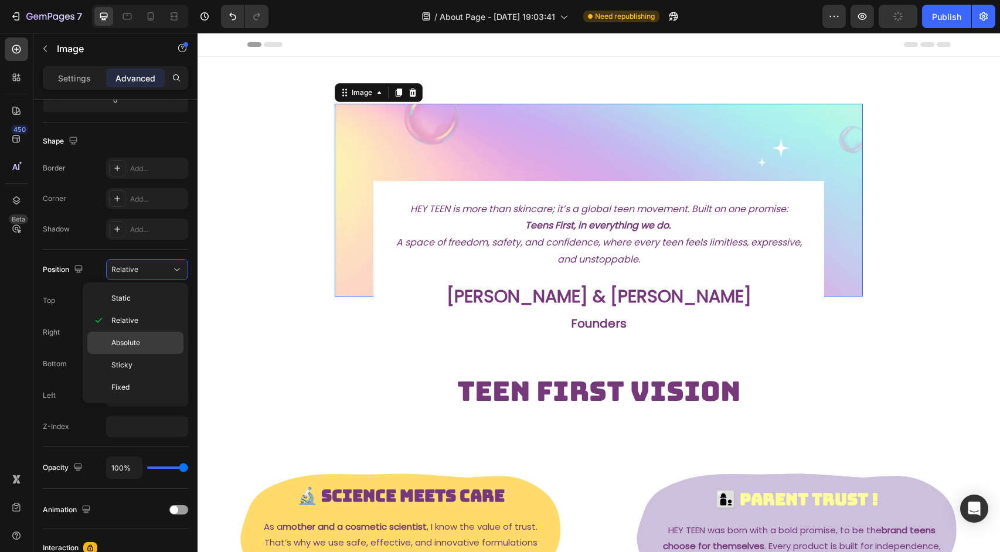
click at [144, 338] on p "Absolute" at bounding box center [144, 343] width 67 height 11
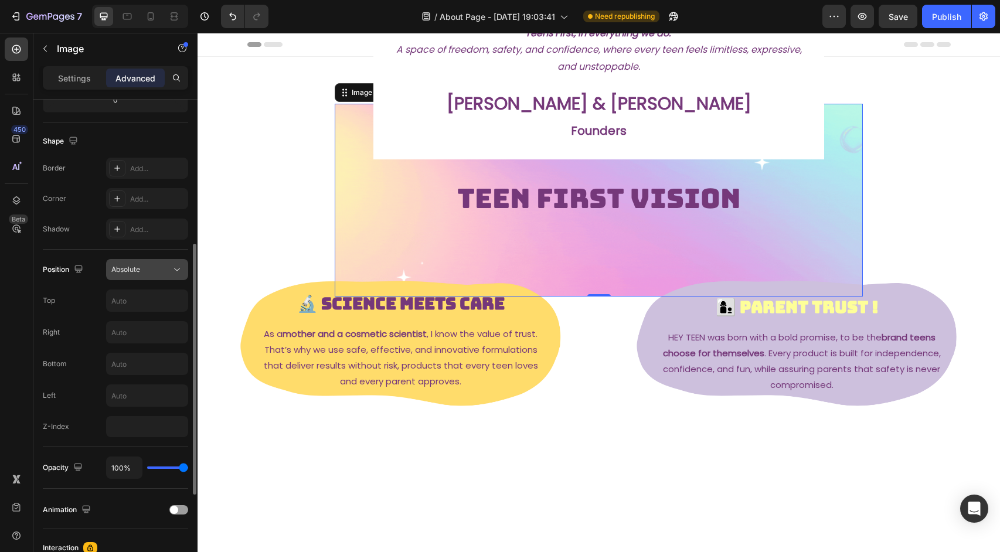
click at [160, 267] on div "Absolute" at bounding box center [141, 269] width 60 height 11
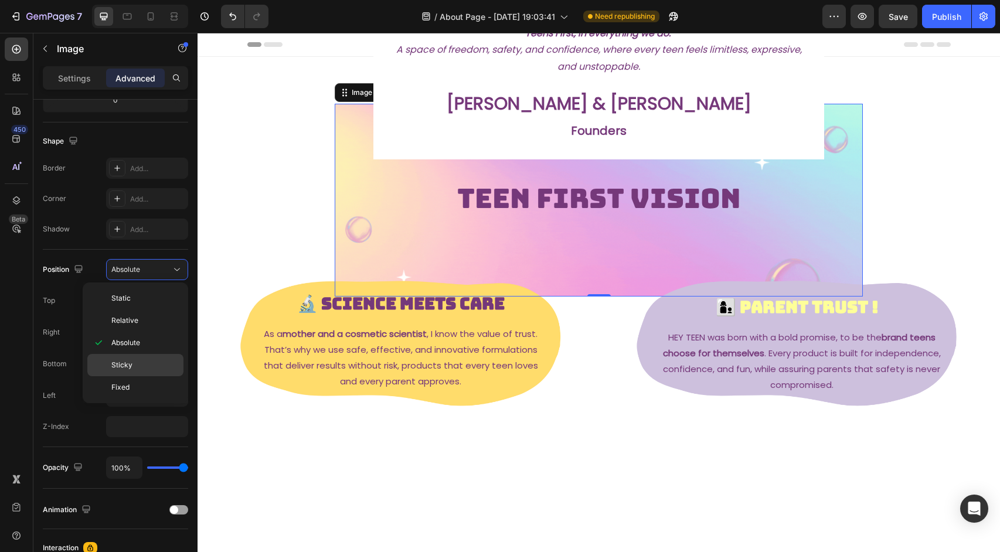
click at [141, 370] on p "Sticky" at bounding box center [144, 365] width 67 height 11
type input "0"
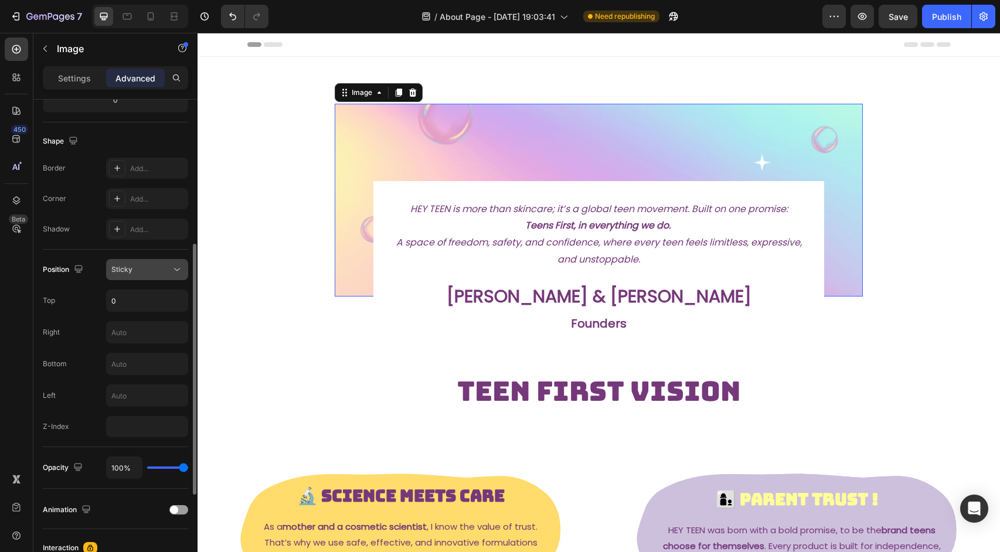
click at [158, 277] on button "Sticky" at bounding box center [147, 269] width 82 height 21
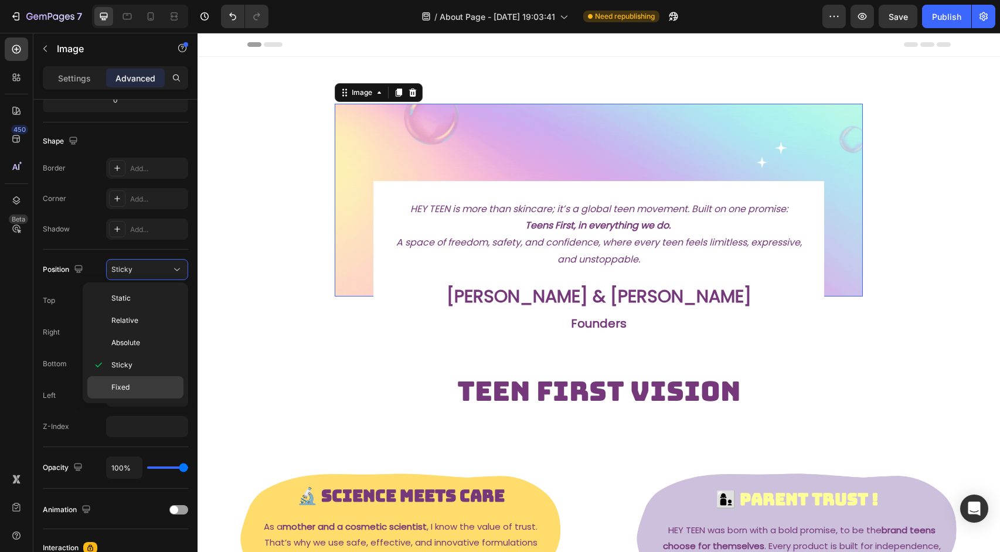
click at [137, 388] on p "Fixed" at bounding box center [144, 387] width 67 height 11
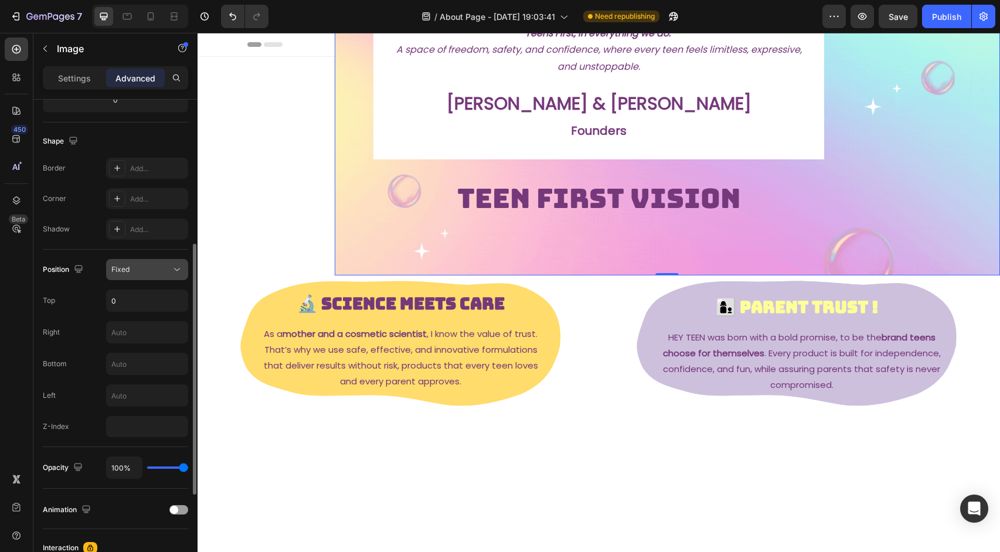
click at [158, 272] on div "Fixed" at bounding box center [141, 269] width 60 height 11
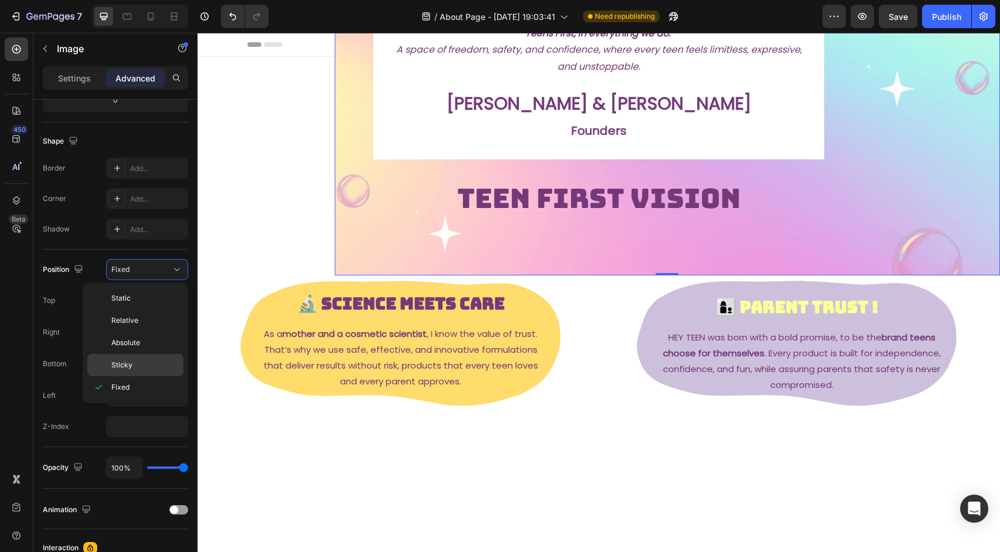
click at [159, 356] on div "Sticky" at bounding box center [135, 365] width 96 height 22
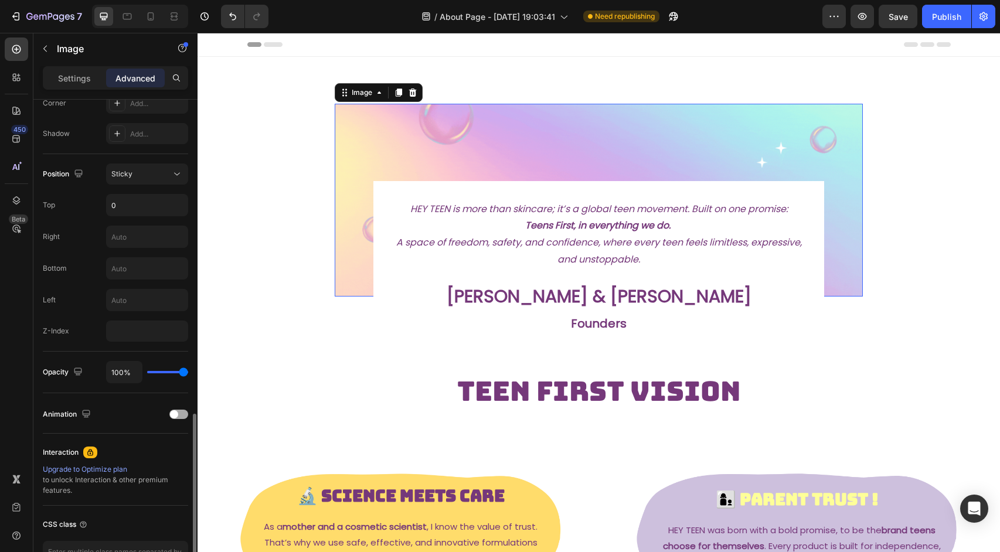
scroll to position [453, 0]
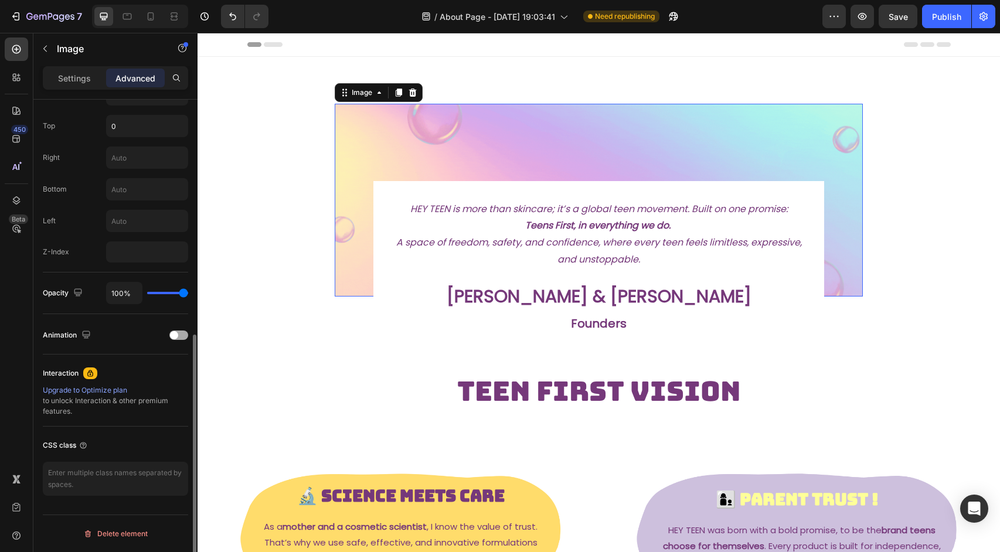
click at [181, 338] on div at bounding box center [178, 335] width 19 height 9
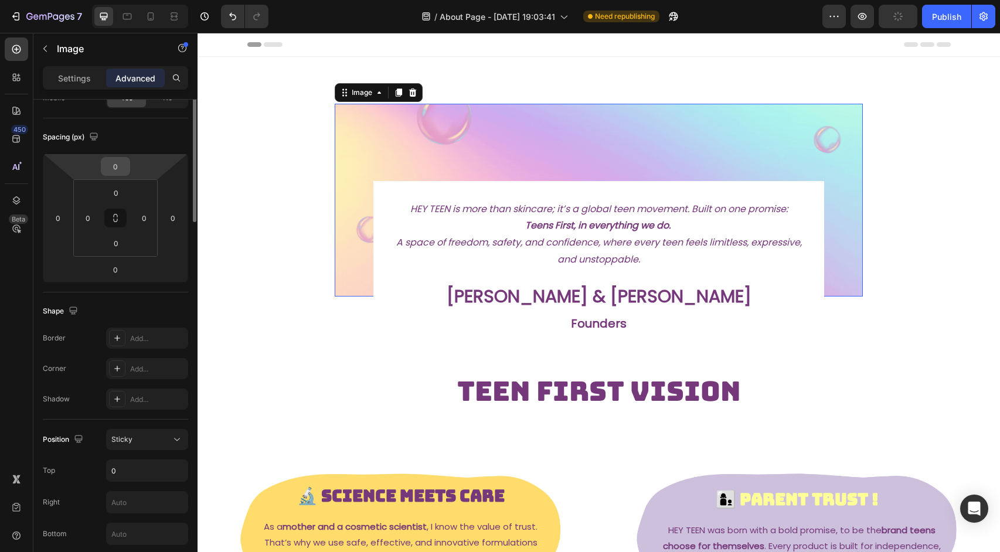
scroll to position [32, 0]
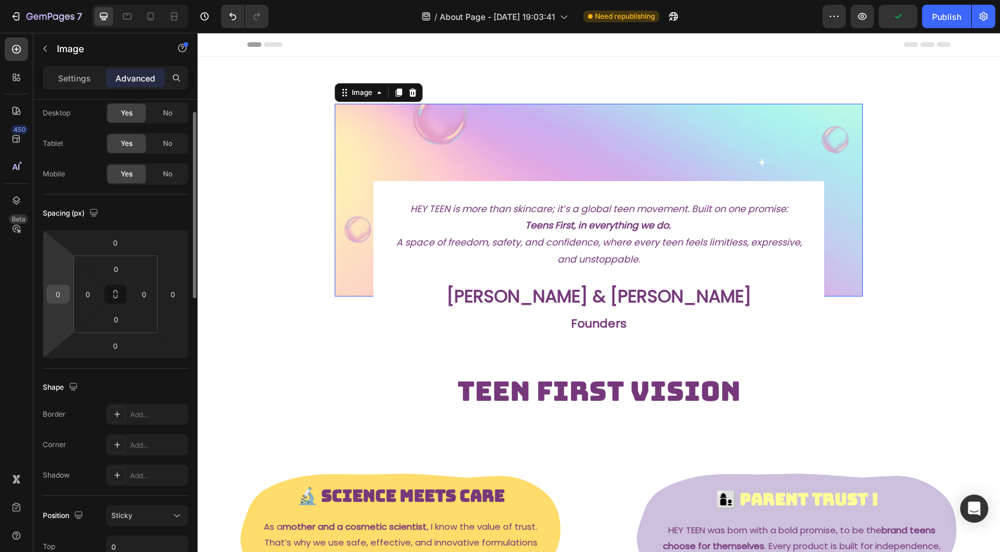
click at [62, 296] on input "0" at bounding box center [58, 295] width 18 height 18
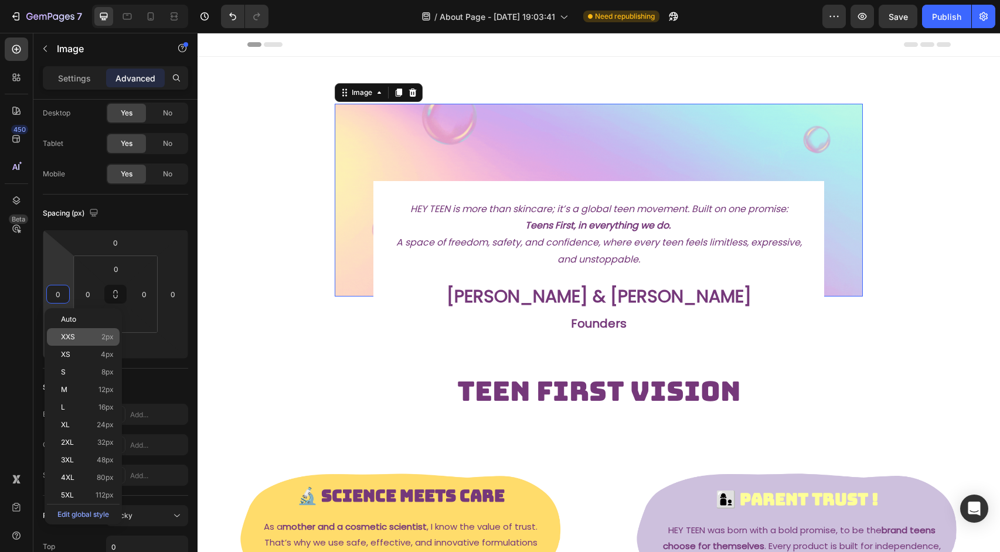
click at [70, 335] on span "XXS" at bounding box center [68, 337] width 14 height 8
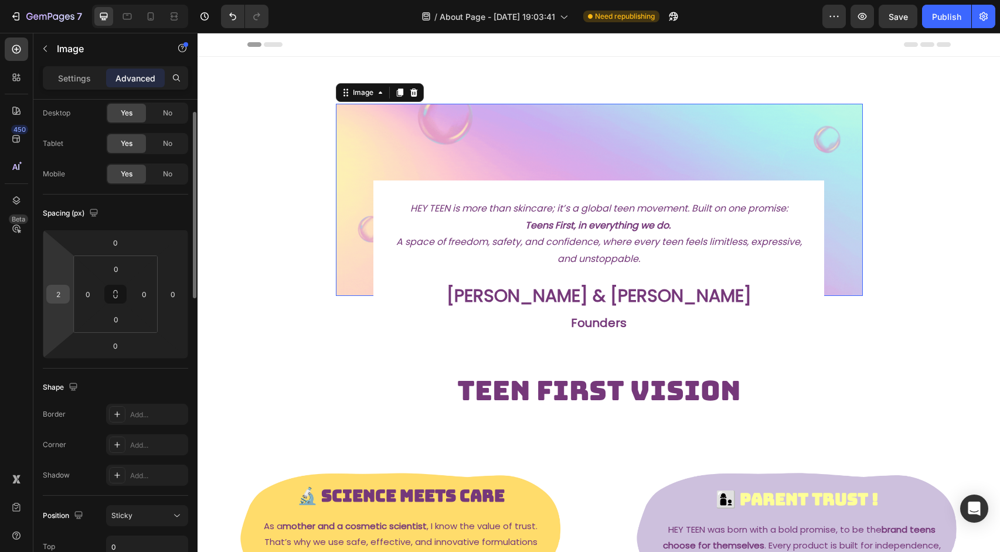
click at [60, 294] on input "2" at bounding box center [58, 295] width 18 height 18
type input "0"
click at [0, 0] on div "Spacing (px) 0 0 0 0 0 0 0 0" at bounding box center [0, 0] width 0 height 0
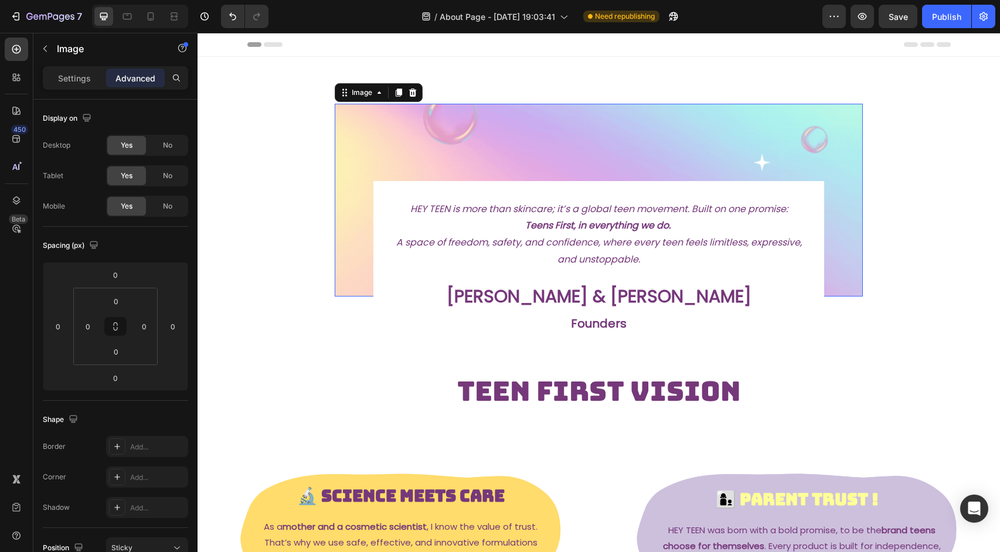
scroll to position [780, 0]
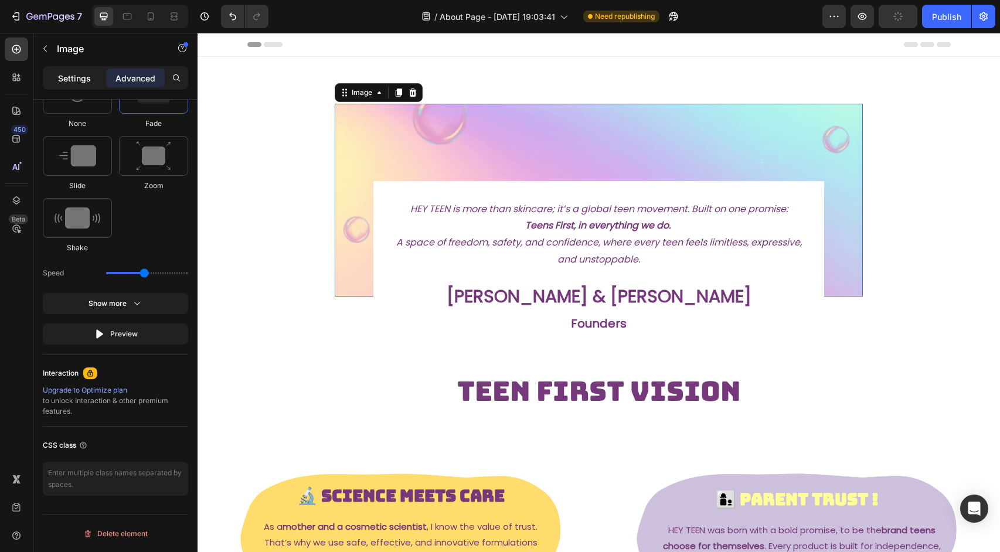
click at [81, 78] on p "Settings" at bounding box center [74, 78] width 33 height 12
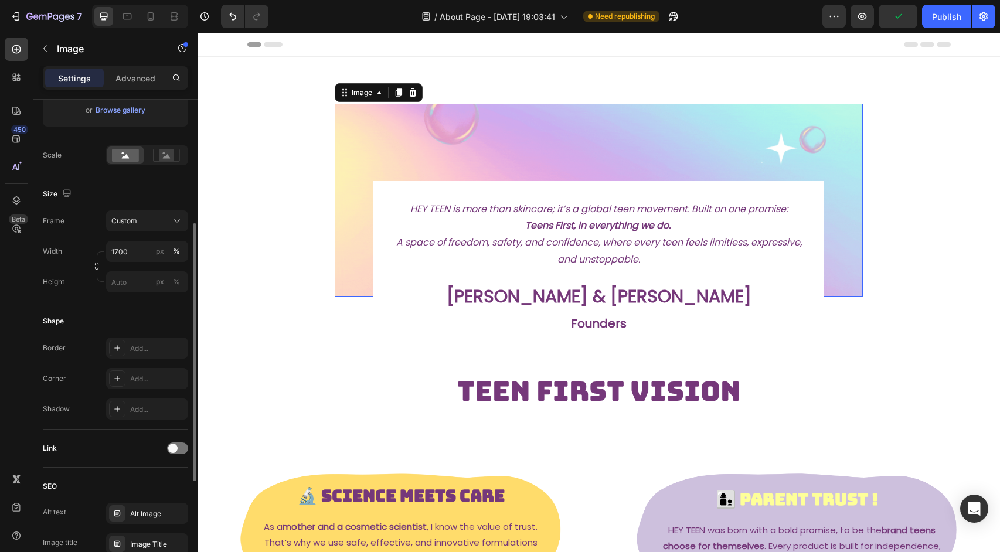
scroll to position [239, 0]
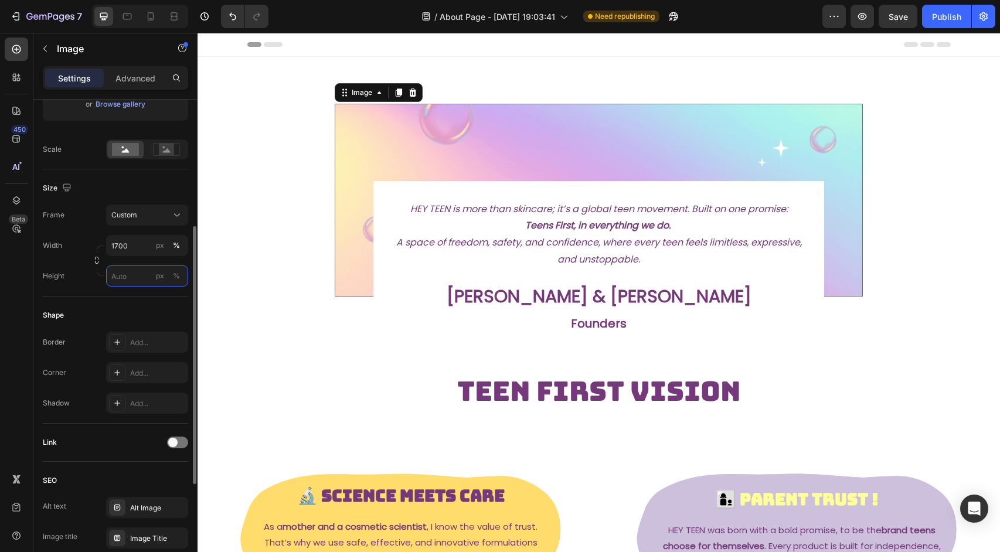
click at [128, 282] on input "px %" at bounding box center [147, 276] width 82 height 21
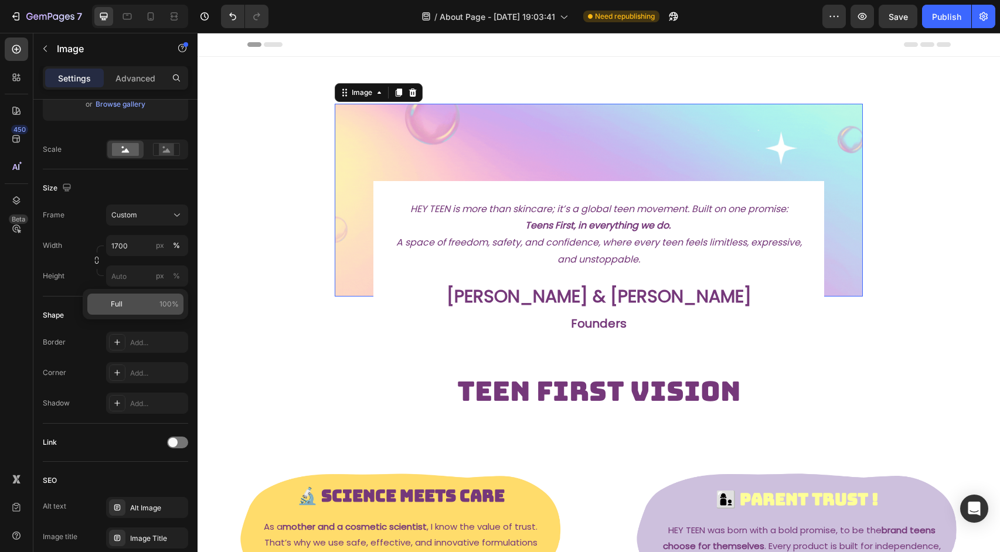
click at [129, 304] on p "Full 100%" at bounding box center [145, 304] width 68 height 11
type input "100"
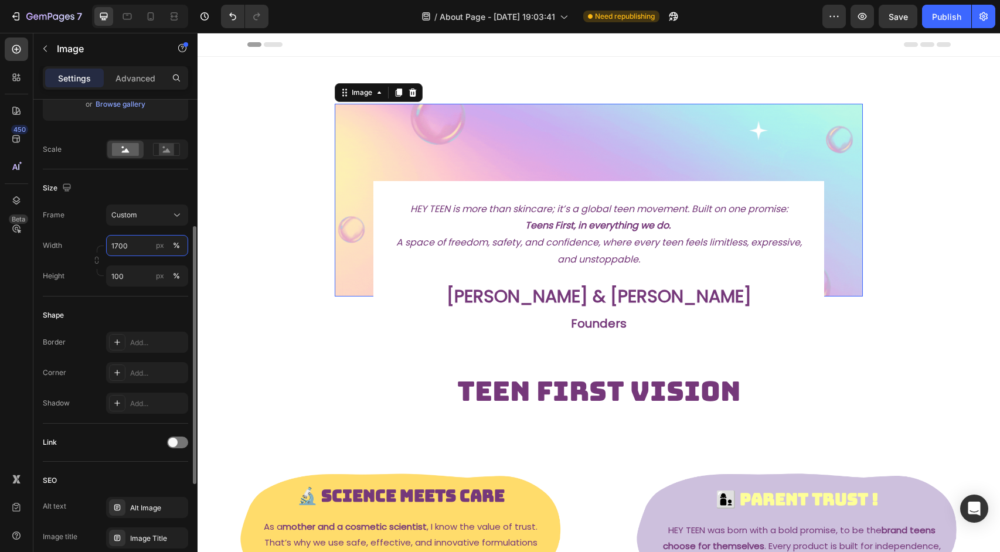
click at [126, 242] on input "1700" at bounding box center [147, 245] width 82 height 21
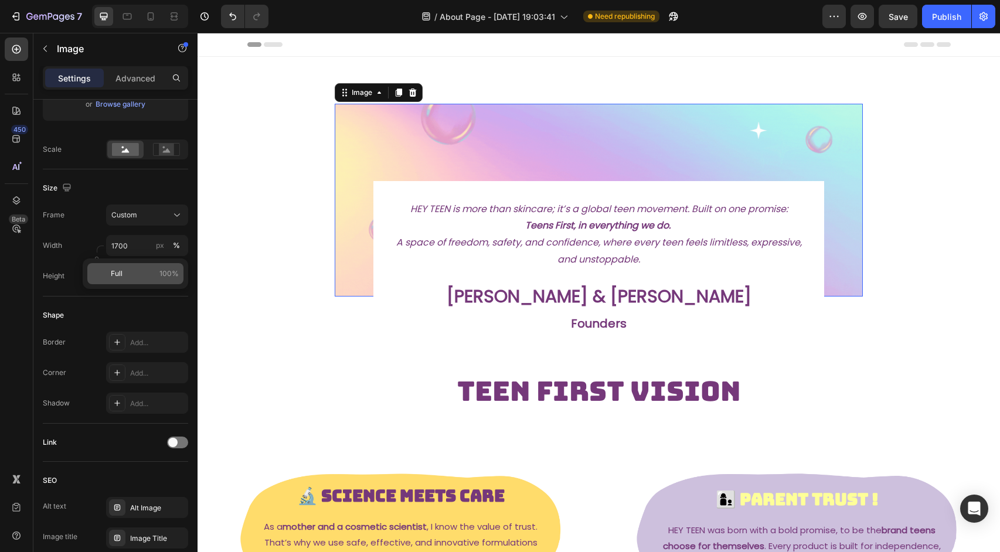
click at [128, 278] on p "Full 100%" at bounding box center [145, 274] width 68 height 11
type input "100"
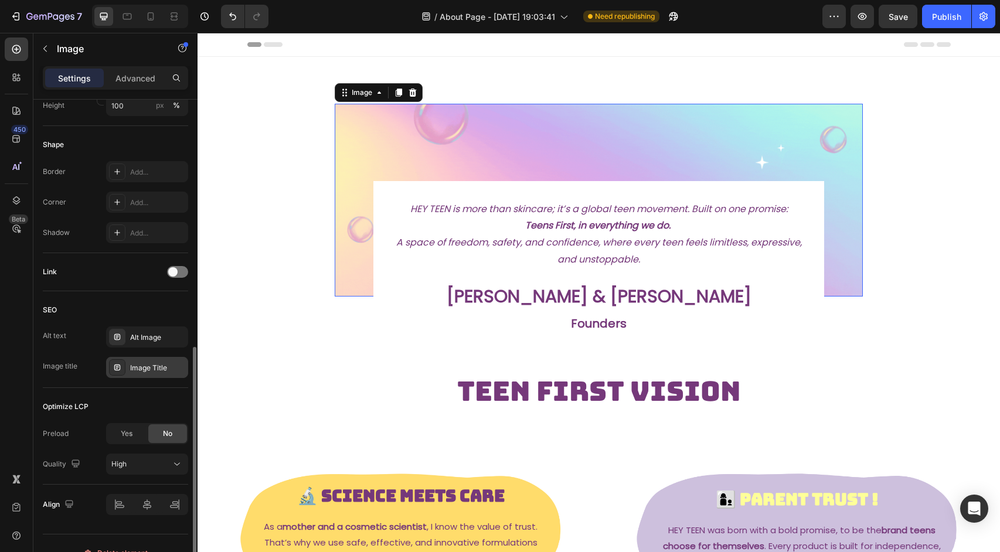
scroll to position [429, 0]
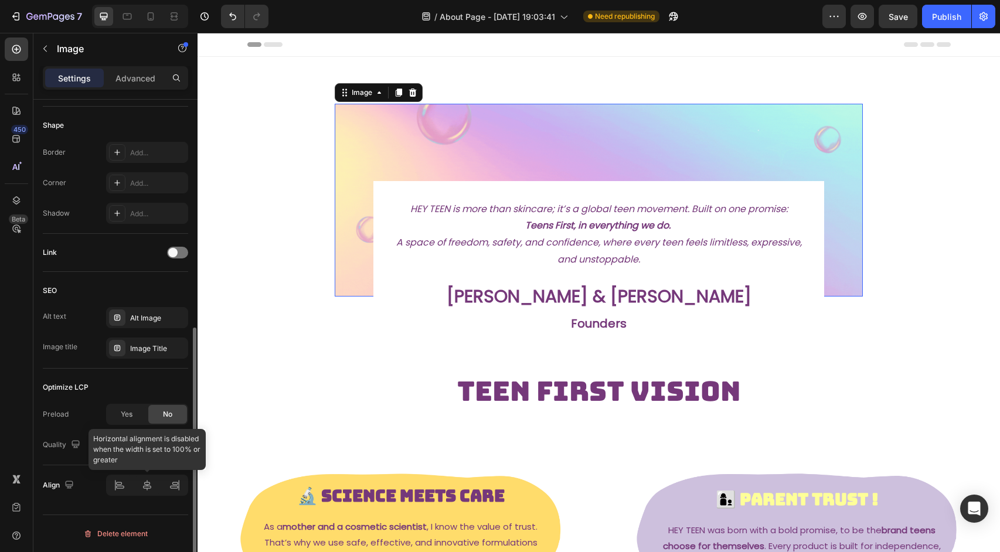
click at [144, 484] on div at bounding box center [147, 485] width 82 height 21
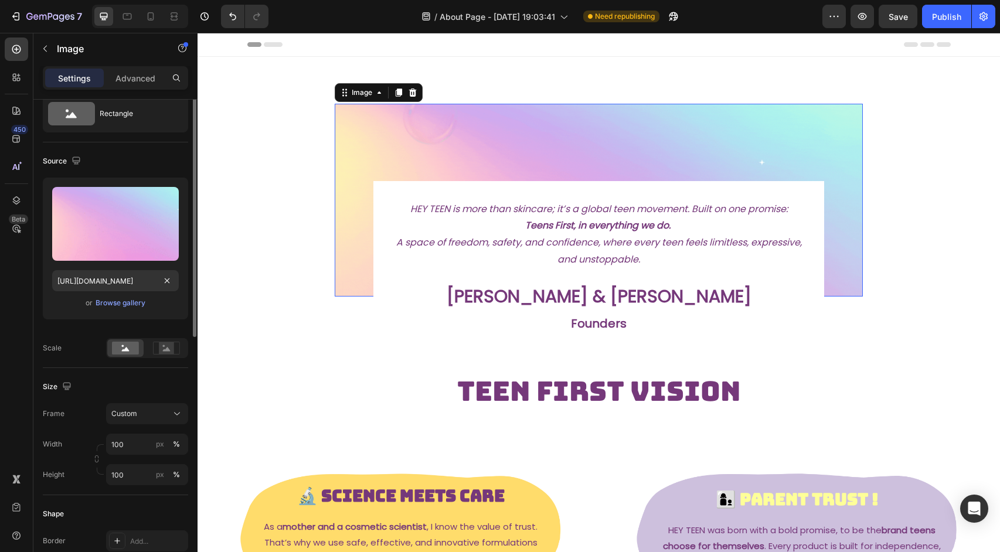
scroll to position [0, 0]
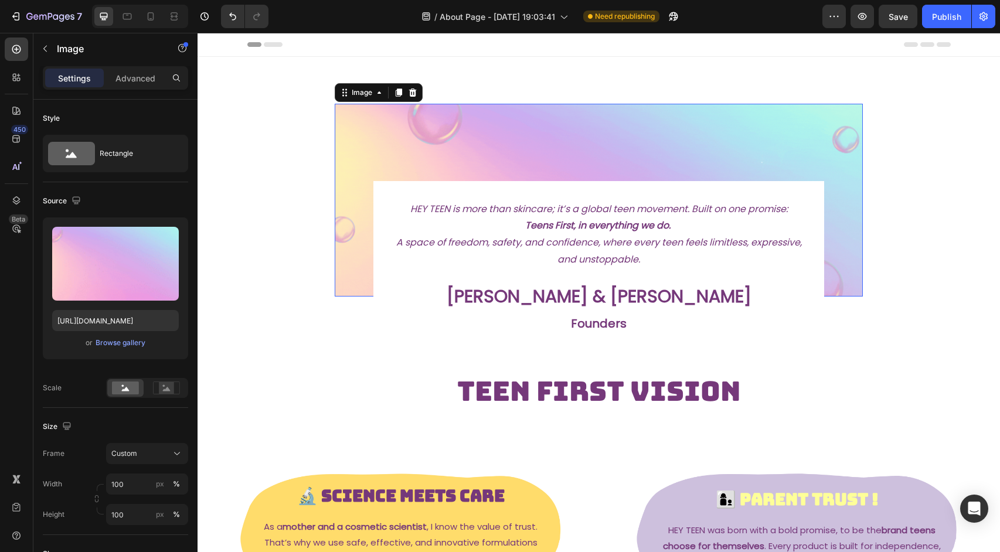
click at [413, 147] on img at bounding box center [599, 200] width 529 height 193
click at [895, 338] on section "Image 0 HEY TEEN is more than skincare; it’s a global teen movement. Built on o…" at bounding box center [599, 248] width 661 height 382
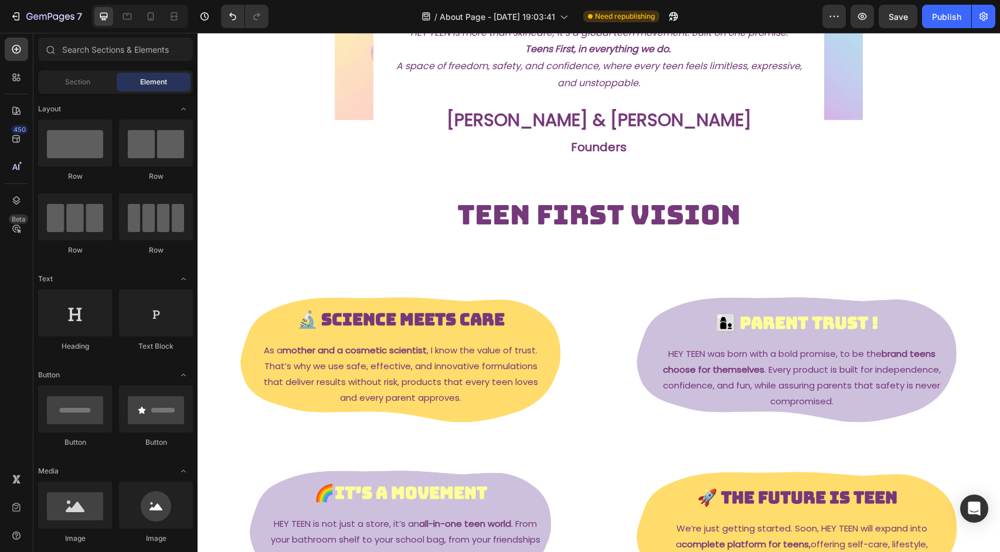
scroll to position [209, 0]
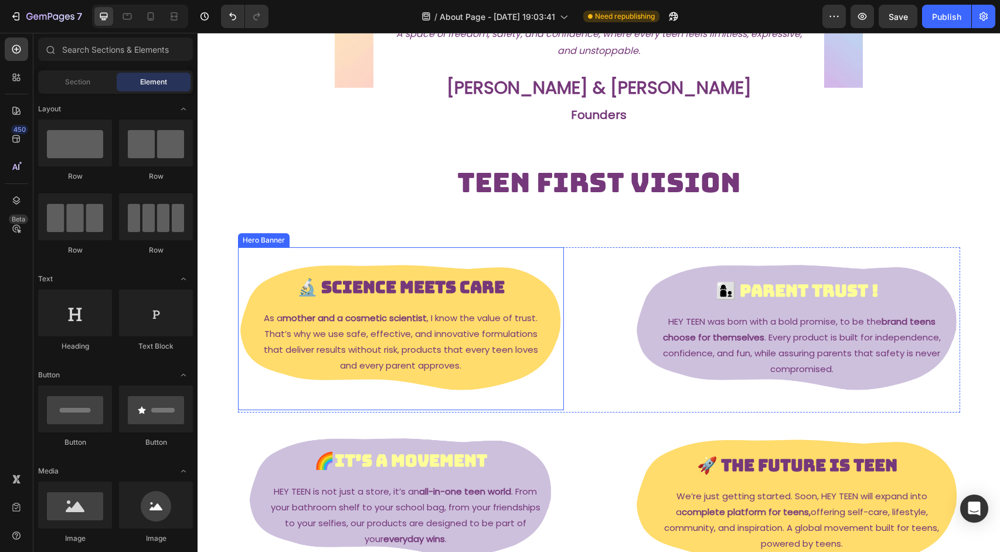
click at [502, 270] on div "Background Image" at bounding box center [401, 328] width 326 height 163
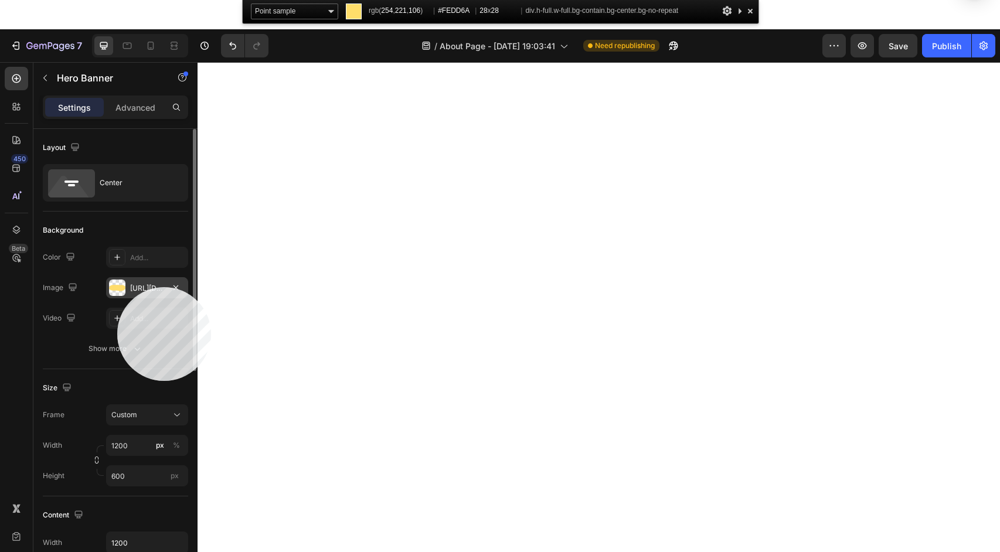
click at [117, 287] on div at bounding box center [117, 288] width 16 height 16
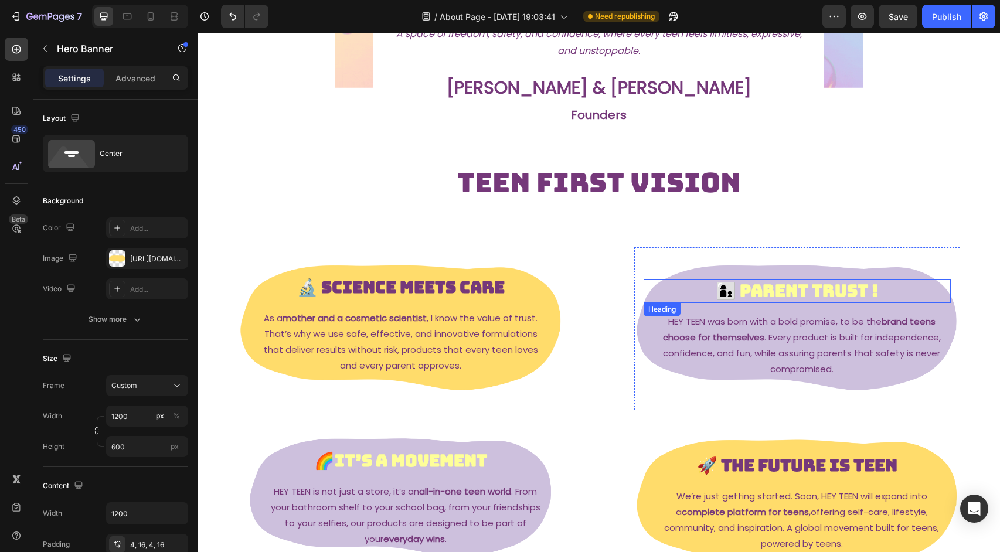
click at [784, 289] on strong "👩‍👦 Parent Trust !" at bounding box center [797, 291] width 163 height 22
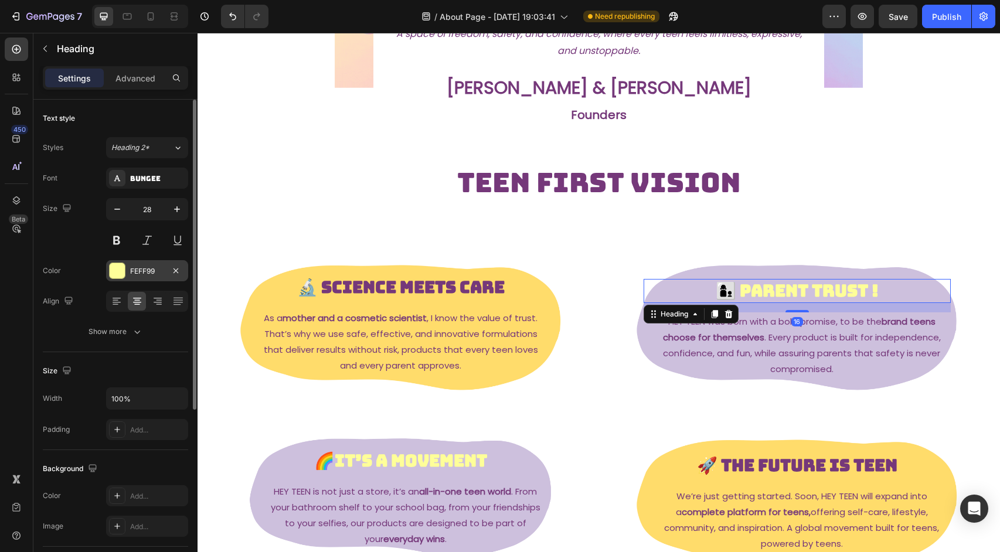
click at [154, 274] on div "FEFF99" at bounding box center [147, 271] width 34 height 11
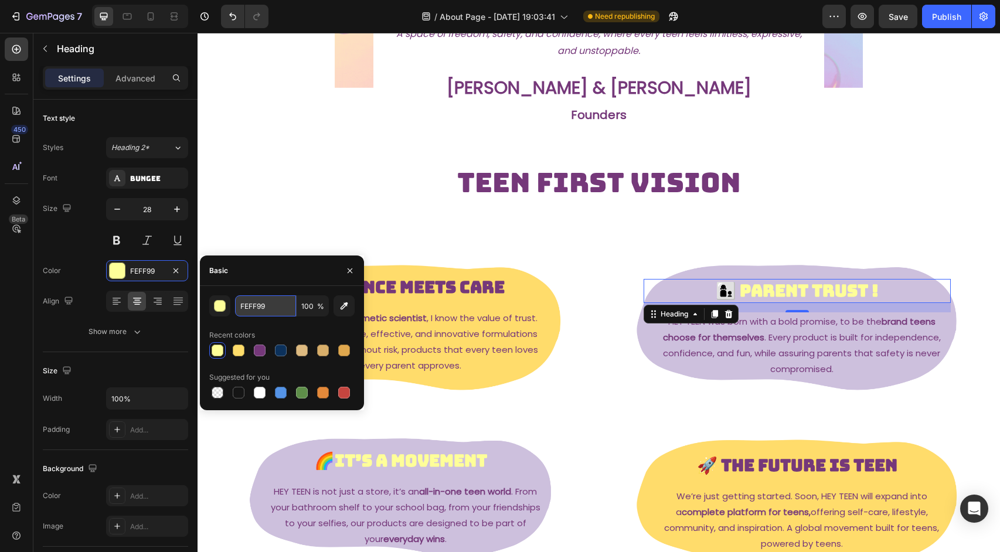
click at [243, 314] on input "FEFF99" at bounding box center [265, 305] width 61 height 21
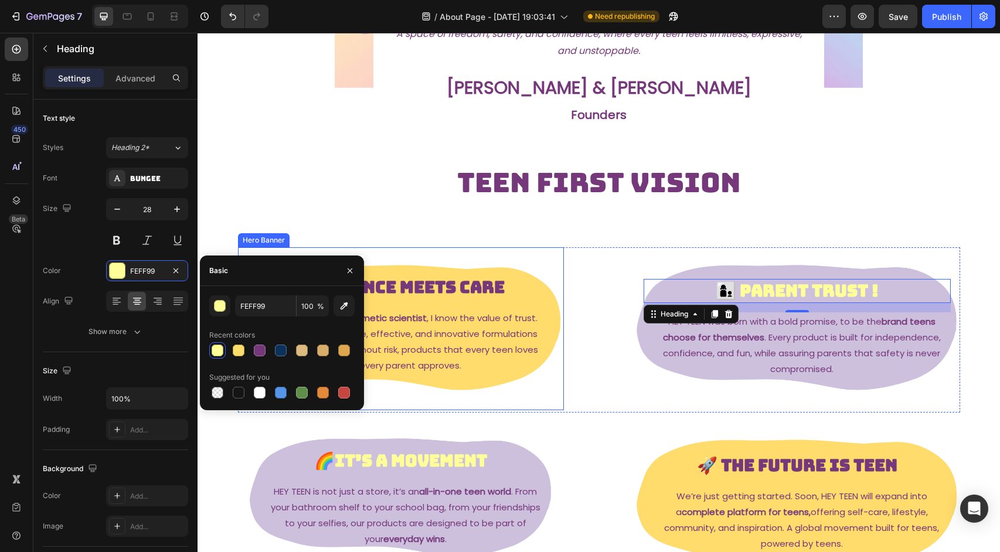
click at [542, 304] on div "🔬 Science Meets Care Heading As a mother and a cosmetic scientist , I know the …" at bounding box center [400, 329] width 307 height 106
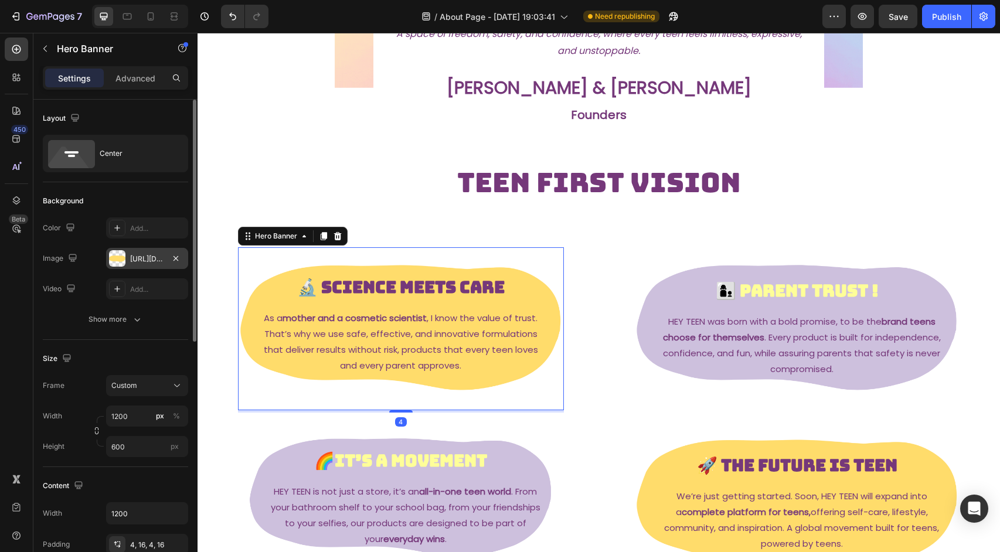
click at [152, 255] on div "[URL][DOMAIN_NAME]" at bounding box center [147, 259] width 34 height 11
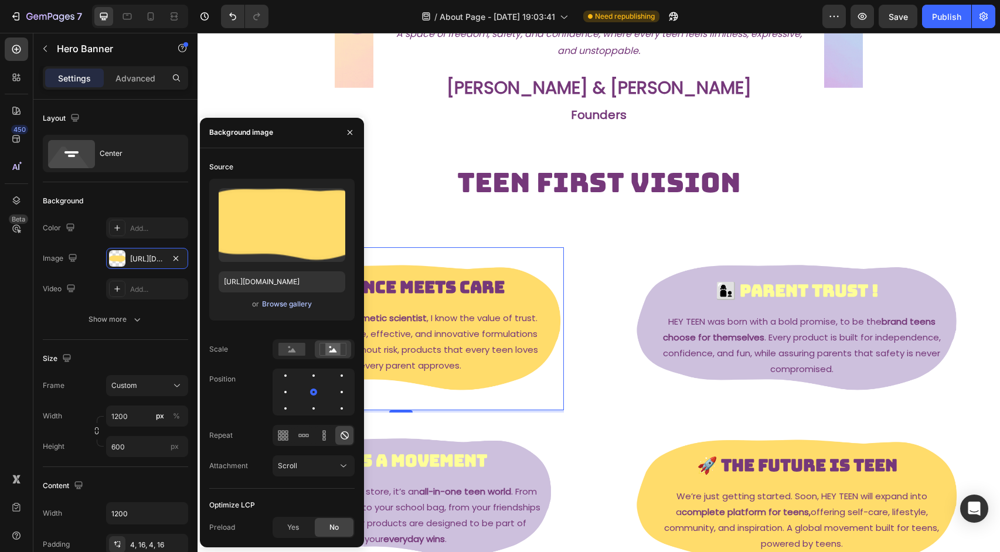
click at [286, 306] on div "Browse gallery" at bounding box center [287, 304] width 50 height 11
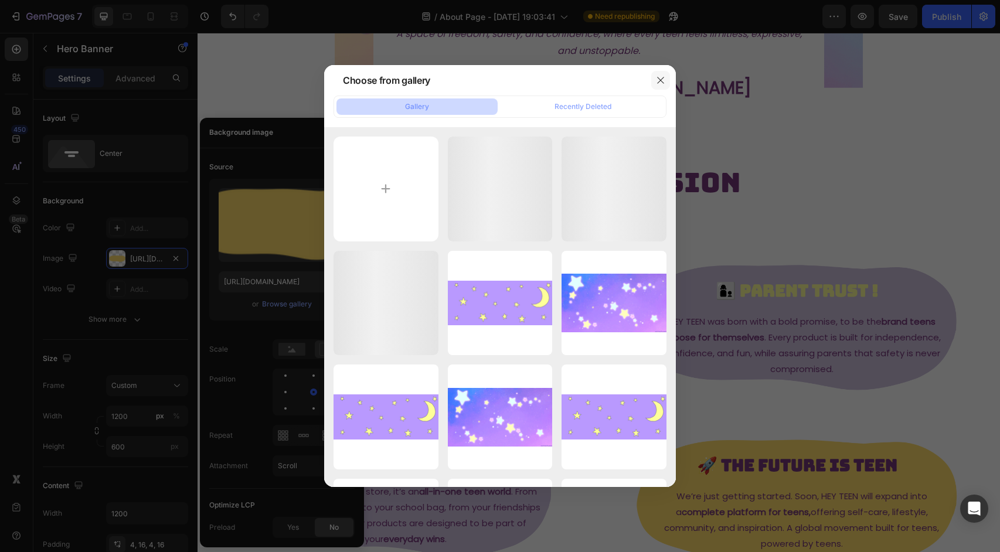
click at [657, 79] on icon "button" at bounding box center [660, 80] width 9 height 9
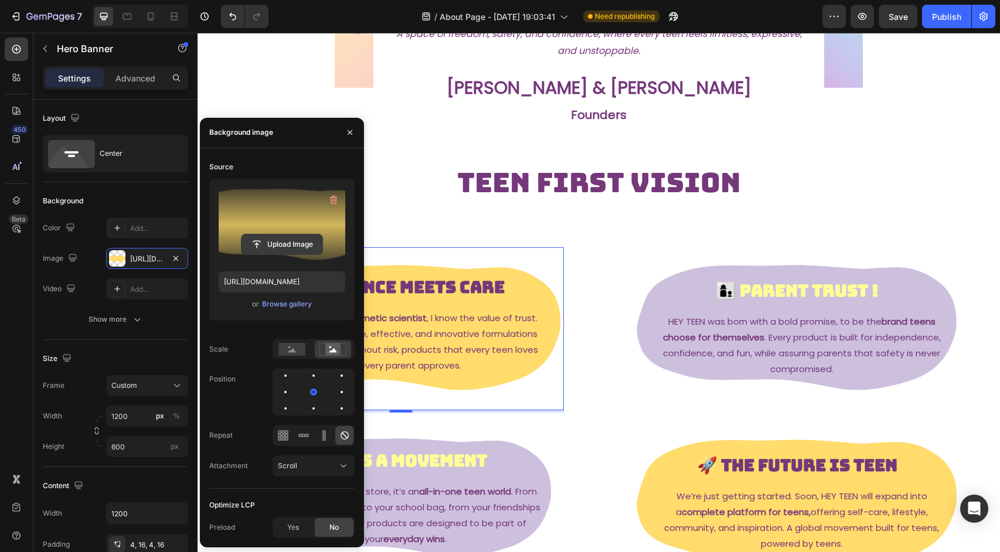
click at [284, 249] on input "file" at bounding box center [282, 245] width 81 height 20
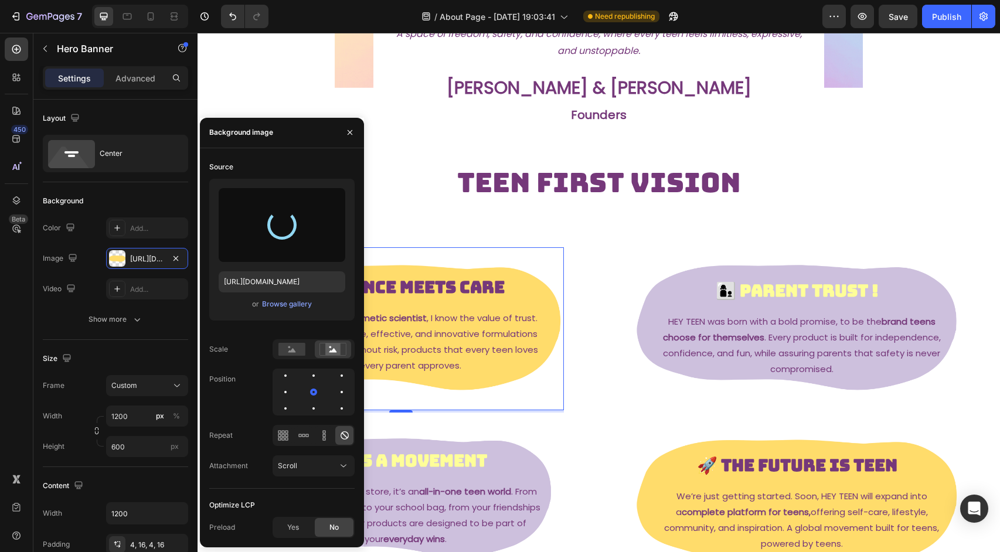
type input "[URL][DOMAIN_NAME]"
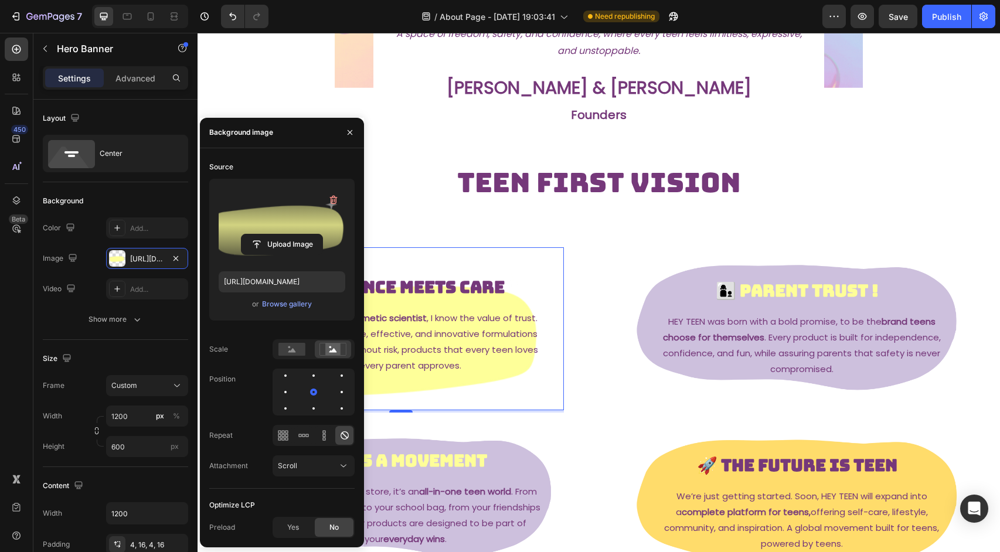
click at [915, 150] on section "Image HEY TEEN is more than skincare; it’s a global teen movement. Built on one…" at bounding box center [599, 39] width 661 height 382
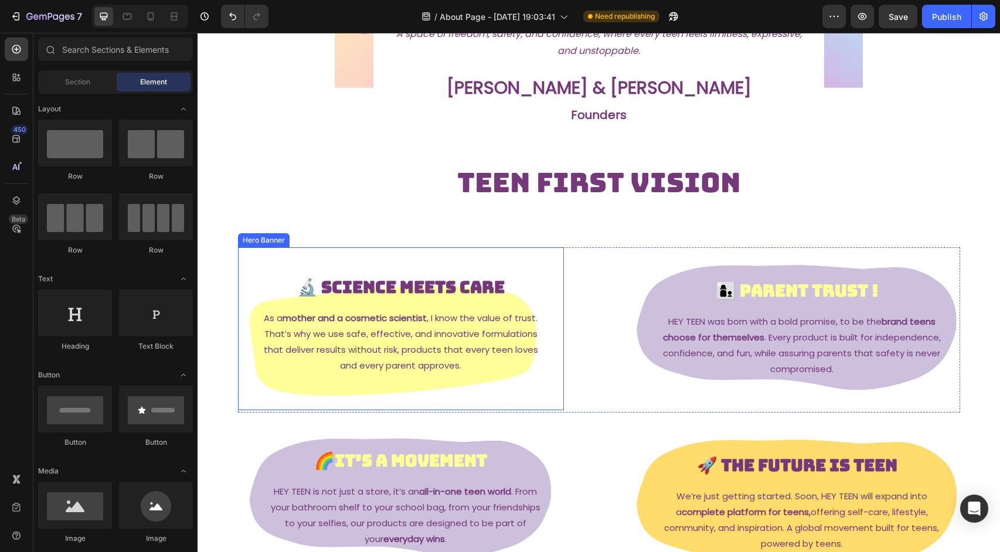
click at [283, 385] on div "Background Image" at bounding box center [401, 328] width 326 height 163
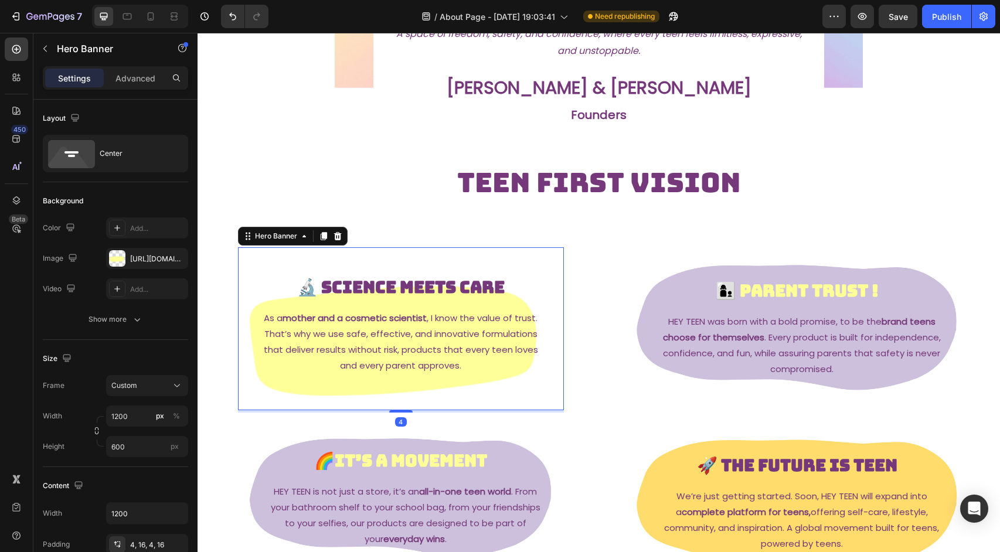
click at [992, 209] on div "Image HEY TEEN is more than skincare; it’s a global teen movement. Built on one…" at bounding box center [599, 323] width 803 height 950
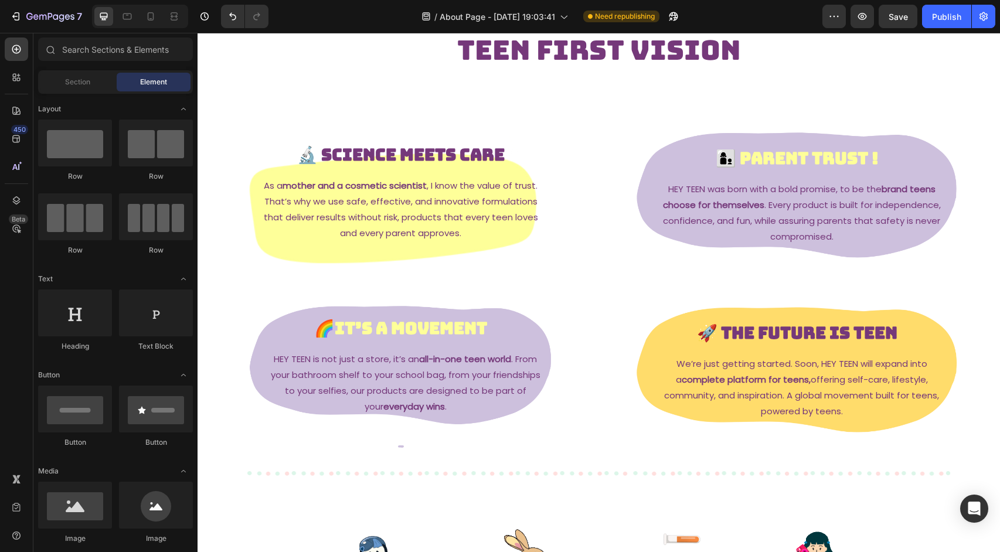
scroll to position [343, 0]
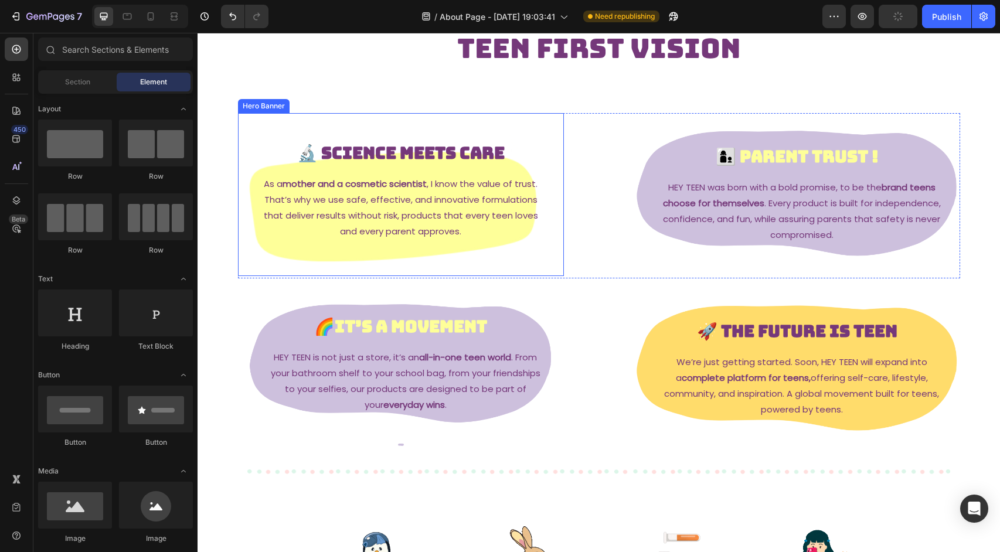
click at [314, 249] on div "Background Image" at bounding box center [401, 194] width 326 height 163
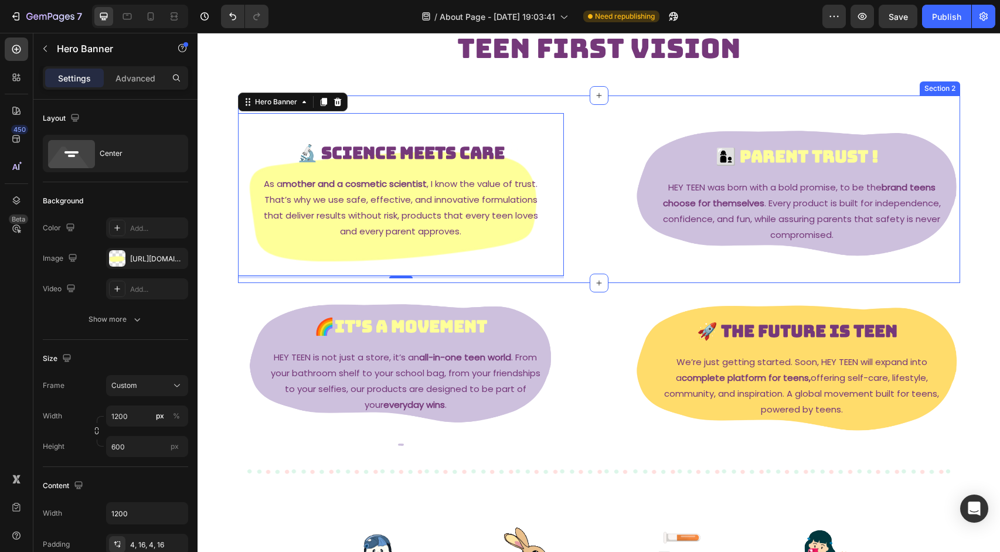
click at [954, 84] on div "Section 2" at bounding box center [940, 88] width 36 height 11
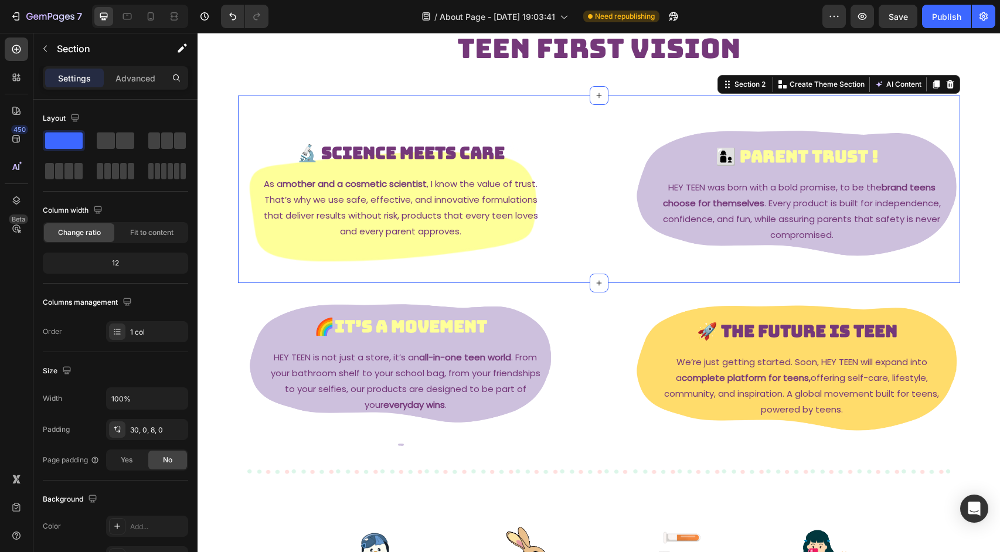
click at [975, 60] on div "Image HEY TEEN is more than skincare; it’s a global teen movement. Built on one…" at bounding box center [599, 189] width 803 height 950
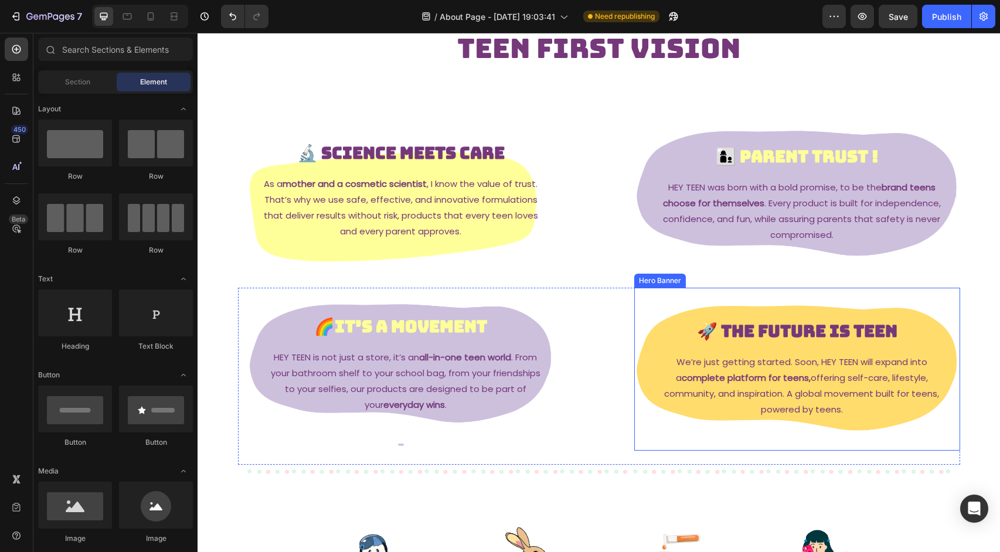
click at [936, 314] on div "Background Image" at bounding box center [797, 369] width 326 height 163
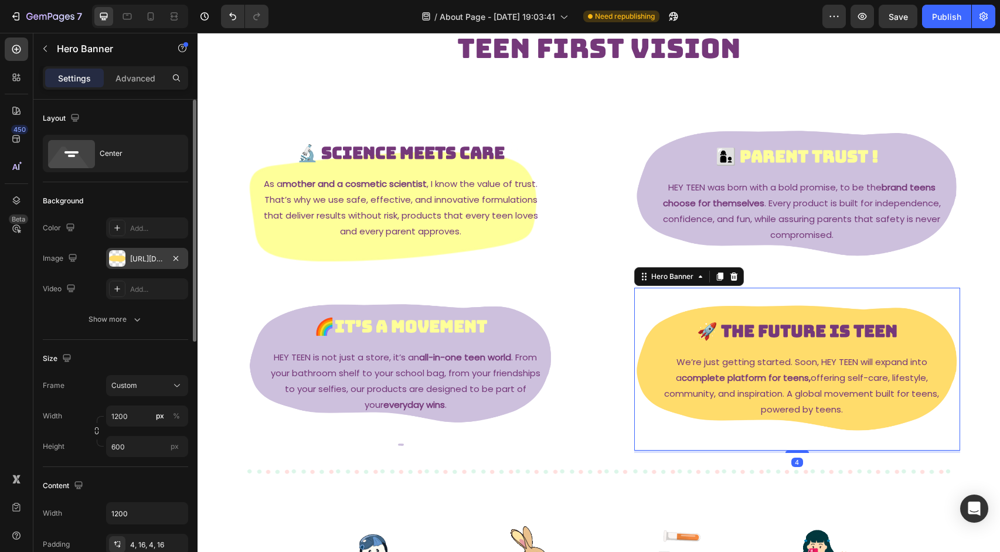
click at [142, 260] on div "[URL][DOMAIN_NAME]" at bounding box center [147, 259] width 34 height 11
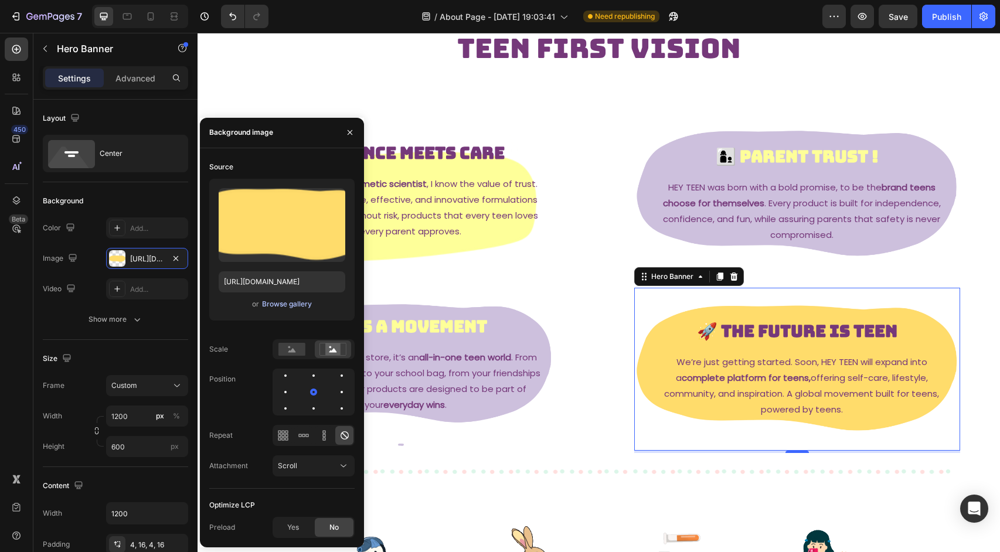
click at [279, 303] on div "Browse gallery" at bounding box center [287, 304] width 50 height 11
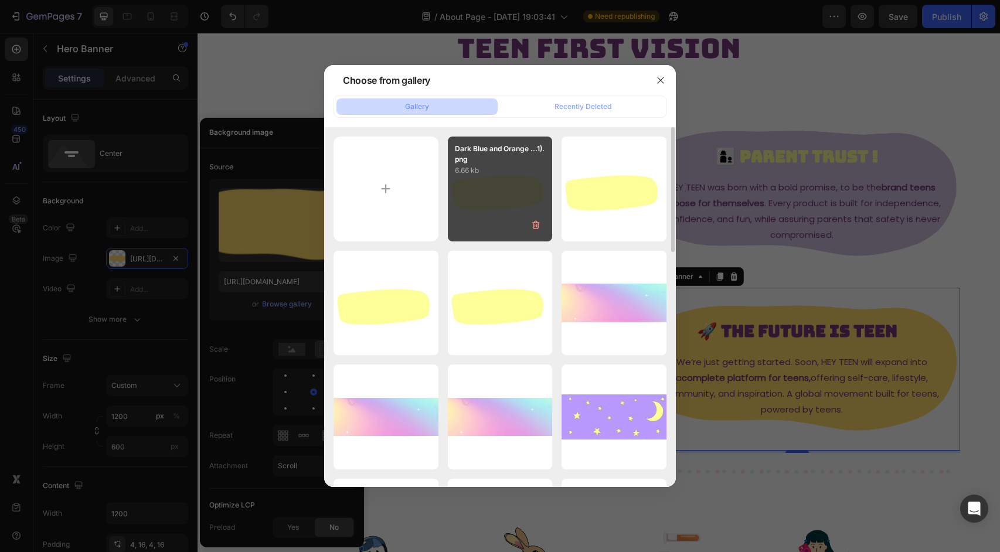
click at [504, 165] on p "6.66 kb" at bounding box center [500, 171] width 91 height 12
type input "[URL][DOMAIN_NAME]"
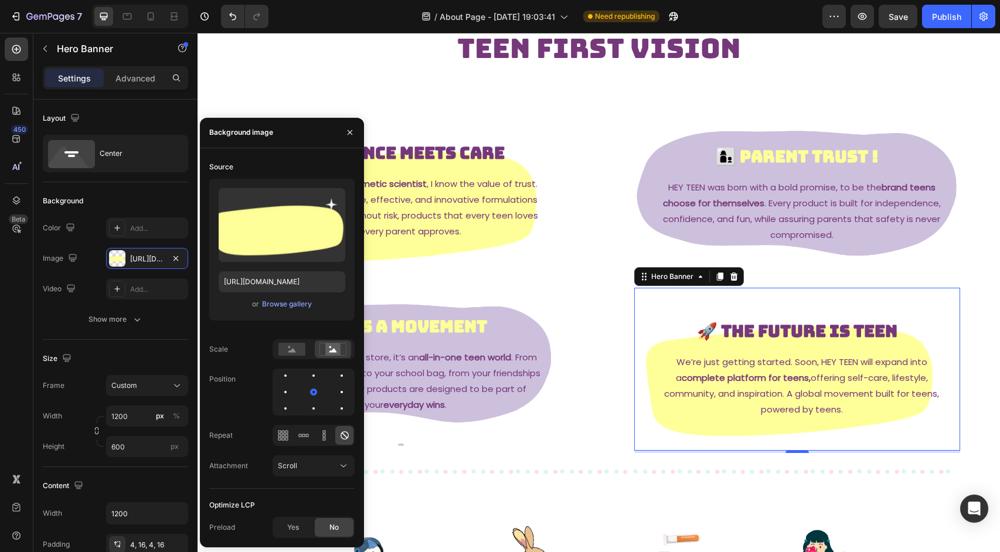
click at [986, 60] on div "Image HEY TEEN is more than skincare; it’s a global teen movement. Built on one…" at bounding box center [599, 189] width 803 height 950
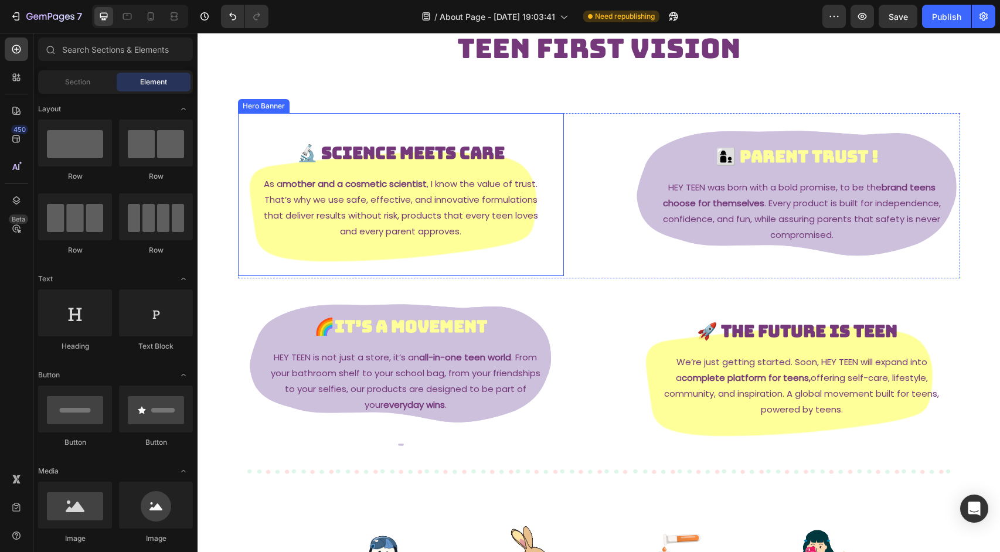
click at [510, 169] on div "🔬 Science Meets Care Heading As a mother and a cosmetic scientist , I know the …" at bounding box center [400, 194] width 307 height 106
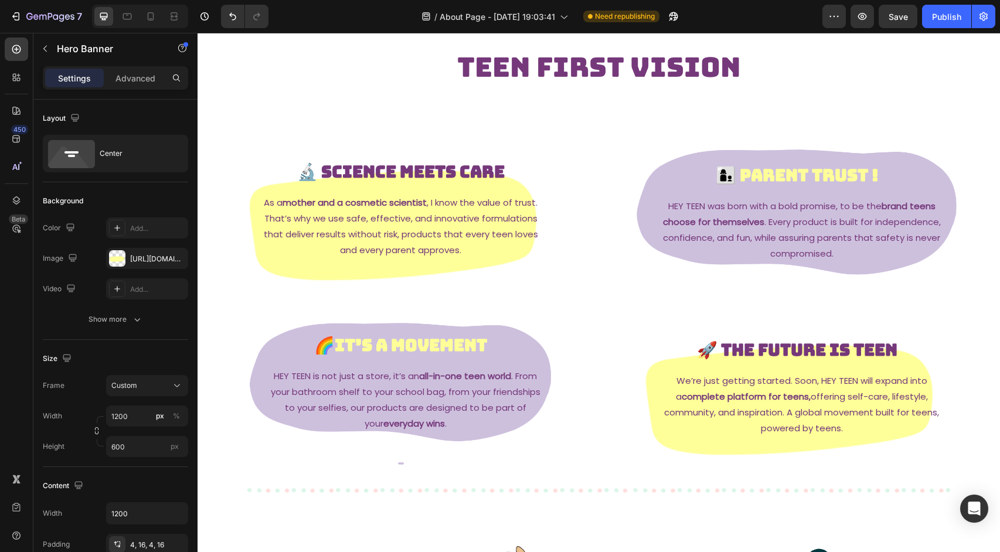
scroll to position [274, 0]
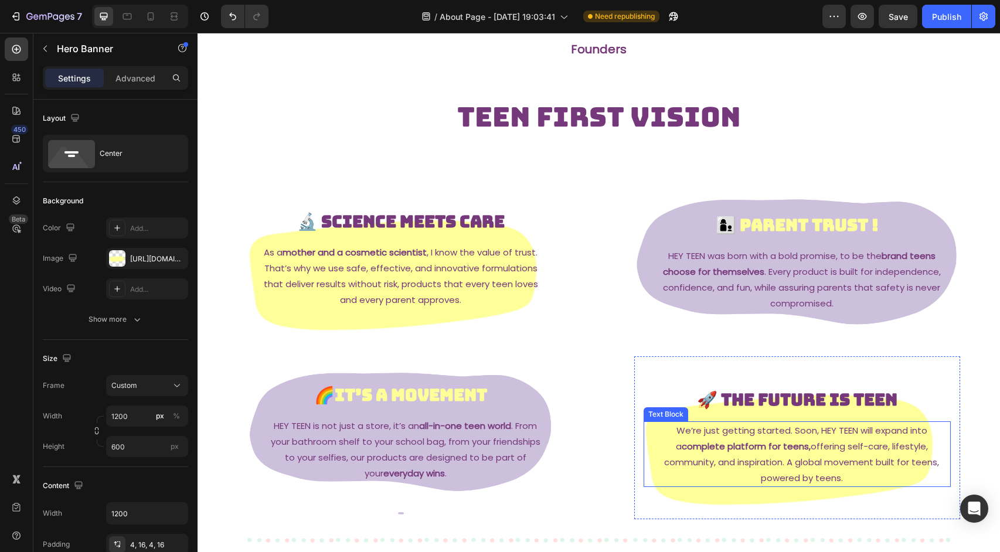
click at [801, 423] on p "We’re just getting started. Soon, HEY TEEN will expand into a complete platform…" at bounding box center [801, 454] width 295 height 63
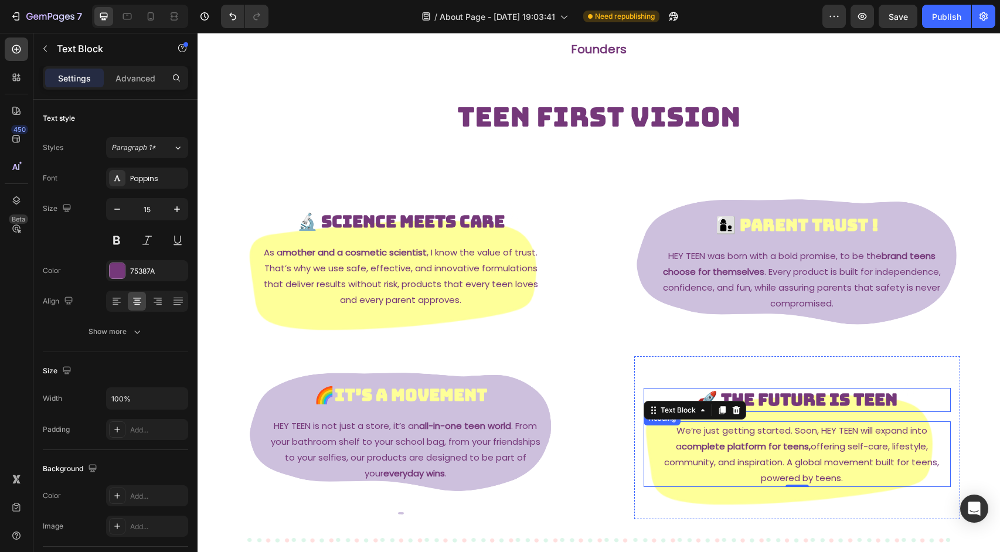
click at [803, 406] on strong "🚀 The Future is Teen" at bounding box center [797, 400] width 200 height 22
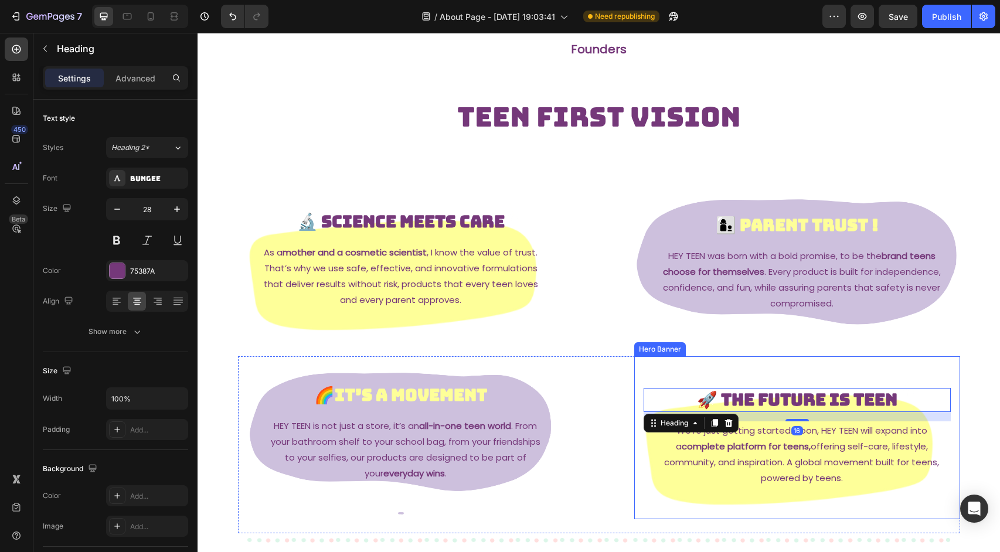
click at [821, 500] on div "Background Image" at bounding box center [797, 437] width 326 height 163
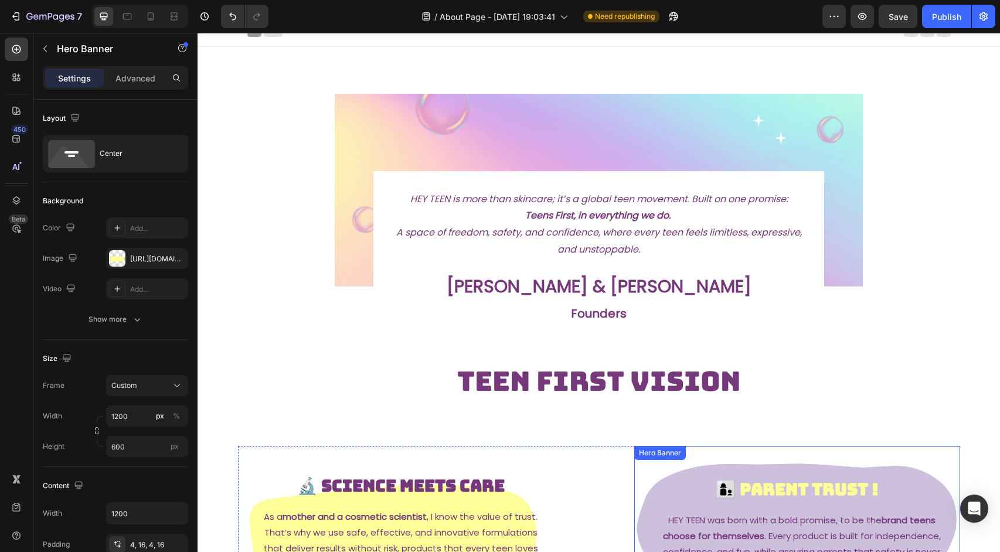
scroll to position [0, 0]
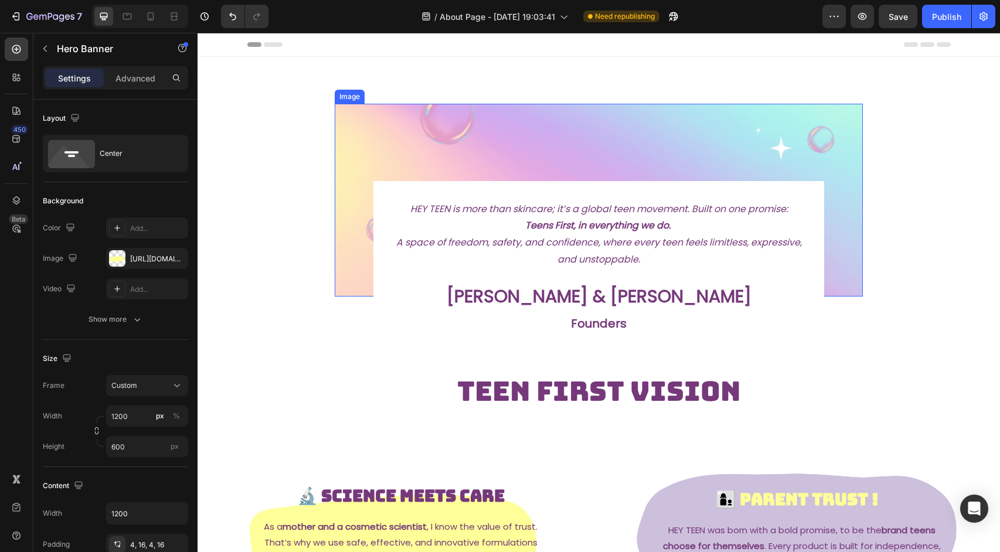
click at [777, 142] on img at bounding box center [599, 200] width 529 height 193
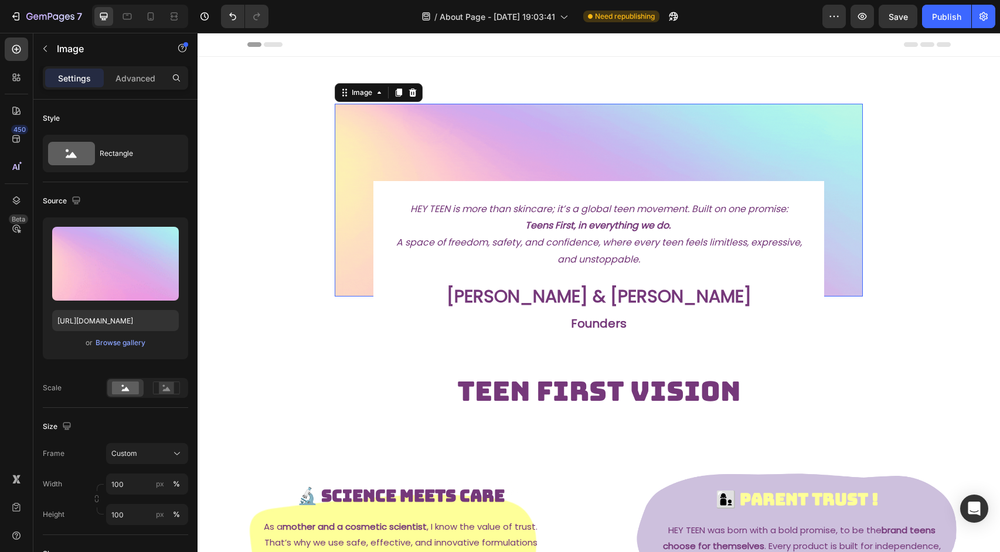
click at [944, 280] on div "Image 0 HEY TEEN is more than skincare; it’s a global teen movement. Built on o…" at bounding box center [599, 532] width 803 height 950
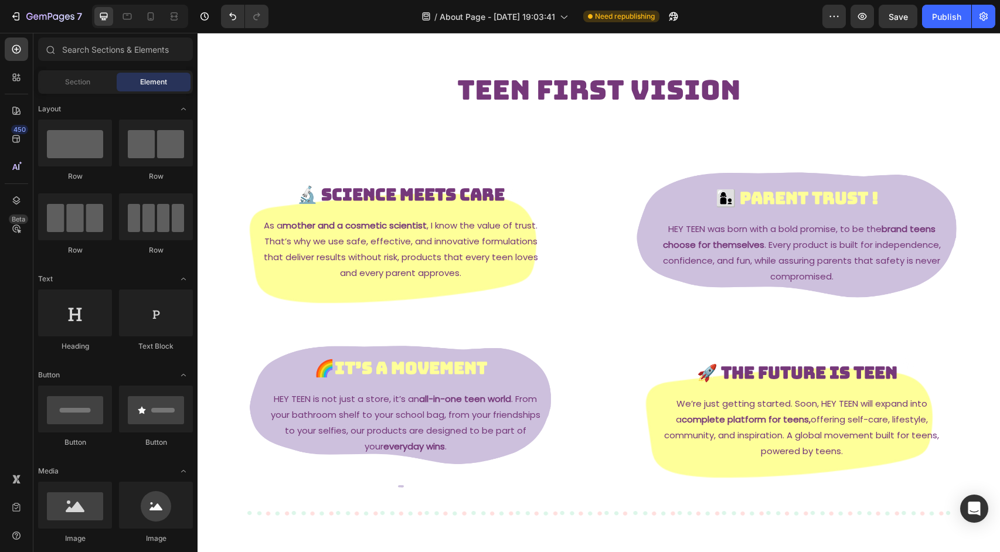
scroll to position [303, 0]
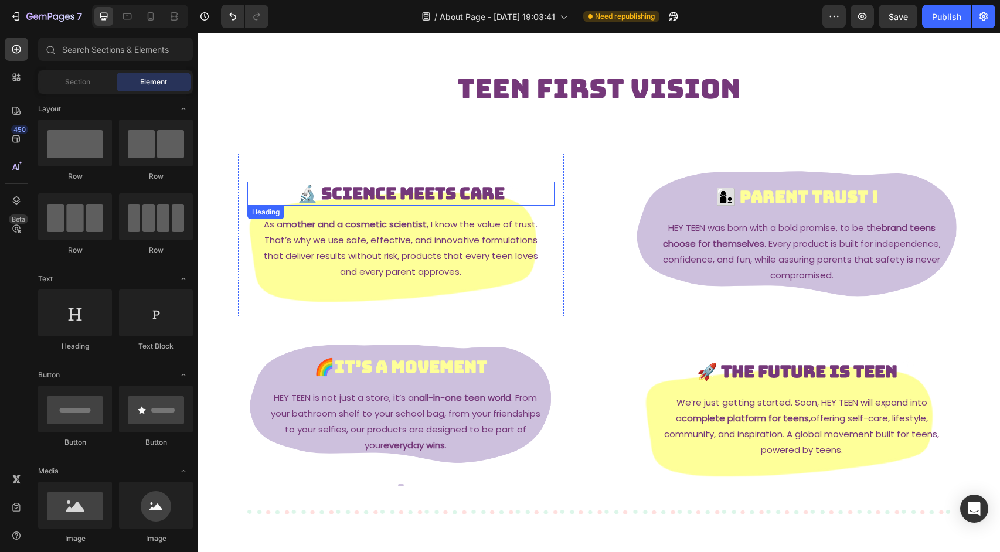
click at [521, 203] on h2 "🔬 Science Meets Care" at bounding box center [400, 193] width 307 height 23
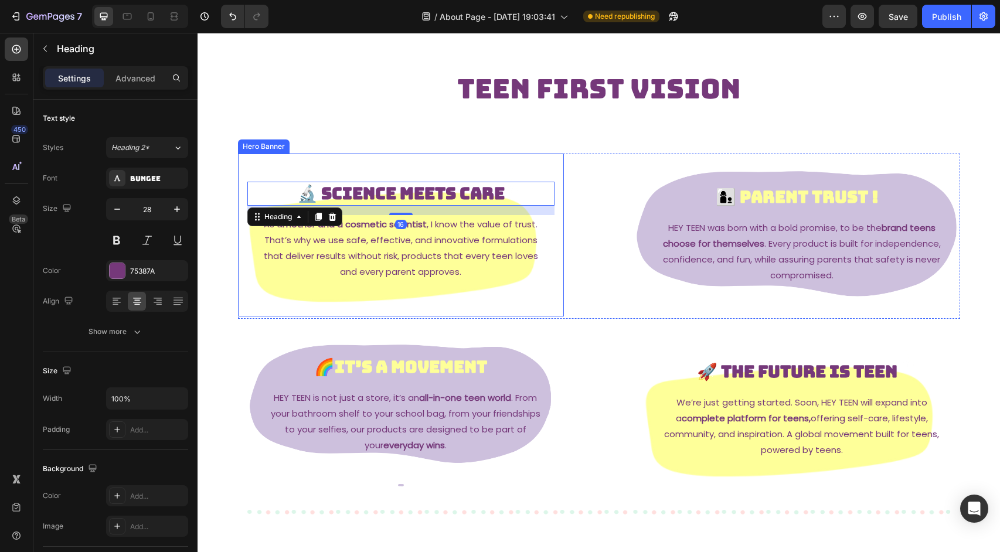
click at [407, 297] on div "Background Image" at bounding box center [401, 235] width 326 height 163
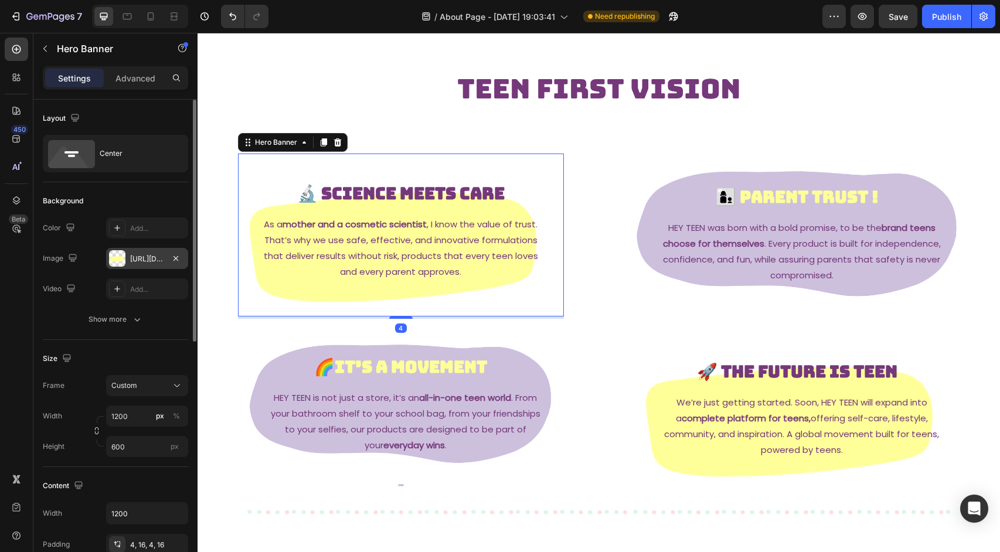
click at [140, 254] on div "[URL][DOMAIN_NAME]" at bounding box center [147, 259] width 34 height 11
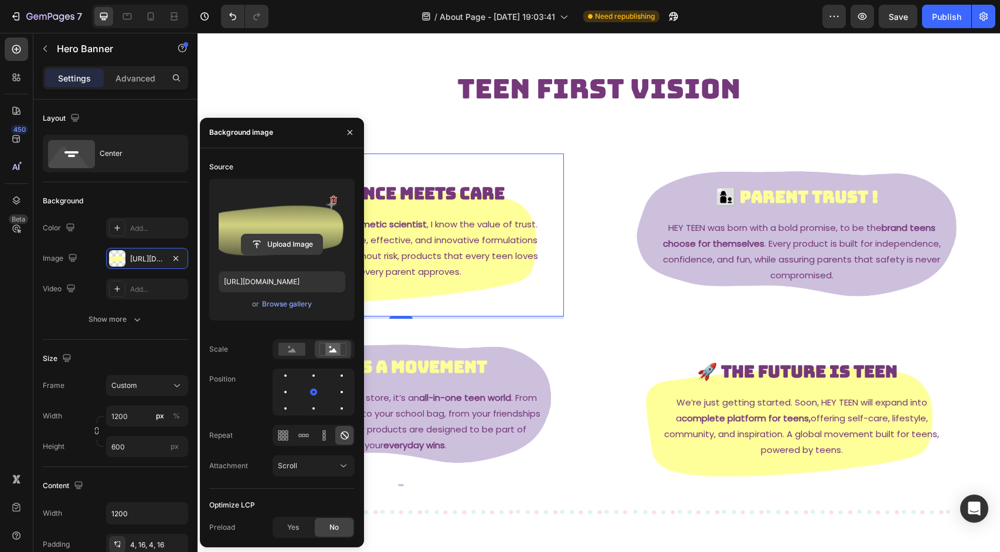
click at [281, 247] on input "file" at bounding box center [282, 245] width 81 height 20
click at [288, 243] on input "file" at bounding box center [282, 245] width 81 height 20
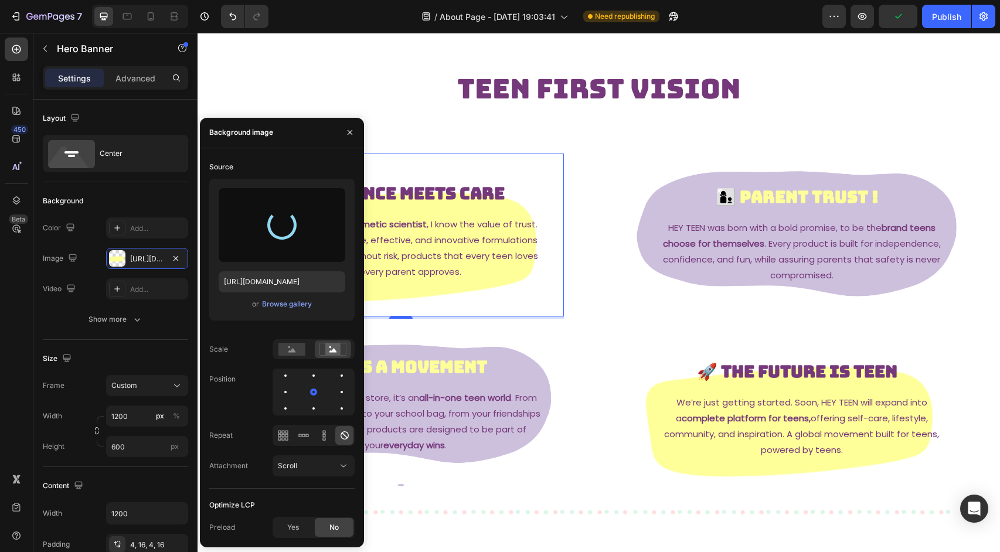
type input "[URL][DOMAIN_NAME]"
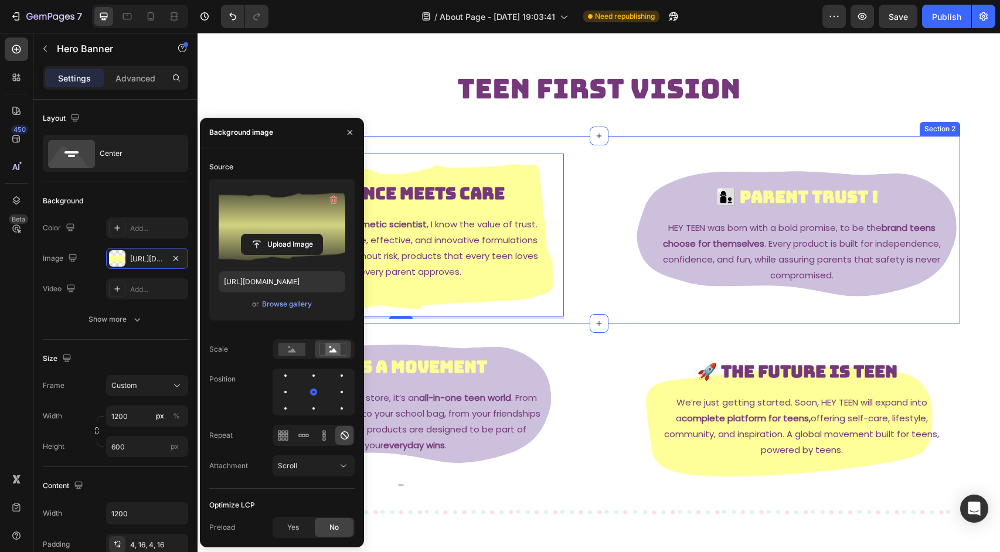
click at [927, 146] on div "🔬 Science Meets Care Heading As a mother and a cosmetic scientist , I know the …" at bounding box center [599, 230] width 722 height 188
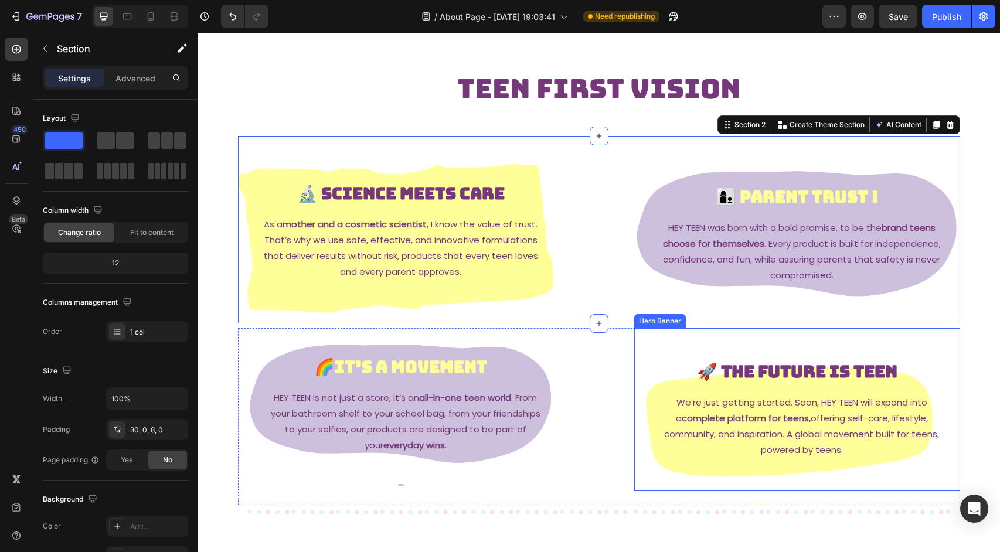
click at [701, 473] on div "Background Image" at bounding box center [797, 409] width 326 height 163
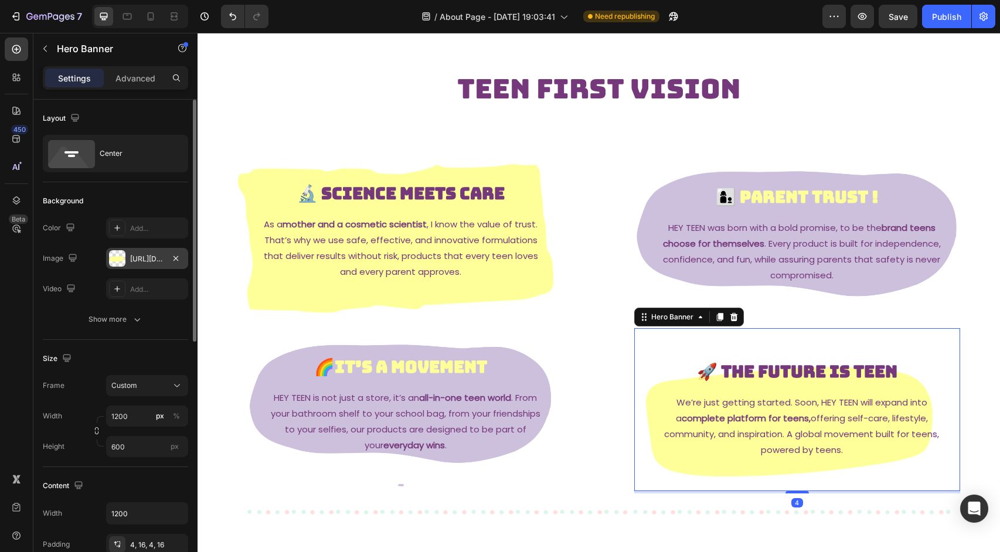
click at [167, 260] on div "[URL][DOMAIN_NAME]" at bounding box center [147, 258] width 82 height 21
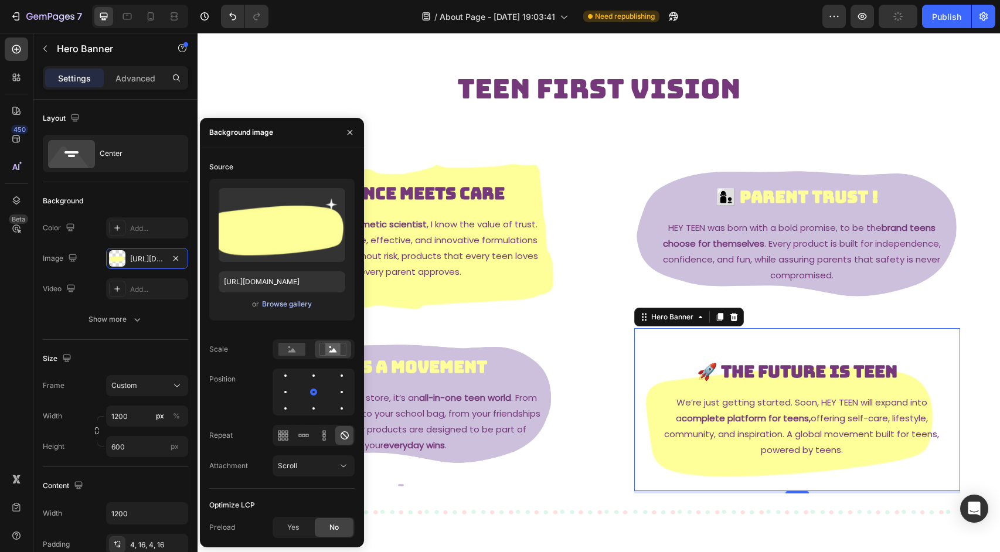
click at [283, 308] on div "Browse gallery" at bounding box center [287, 304] width 50 height 11
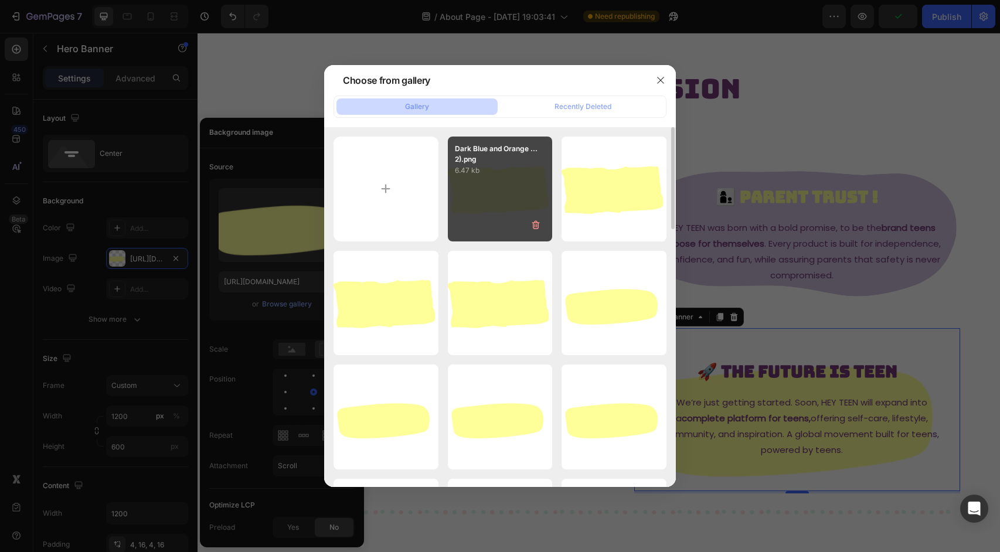
click at [516, 181] on div "Dark Blue and Orange ...2).png 6.47 kb" at bounding box center [500, 189] width 105 height 105
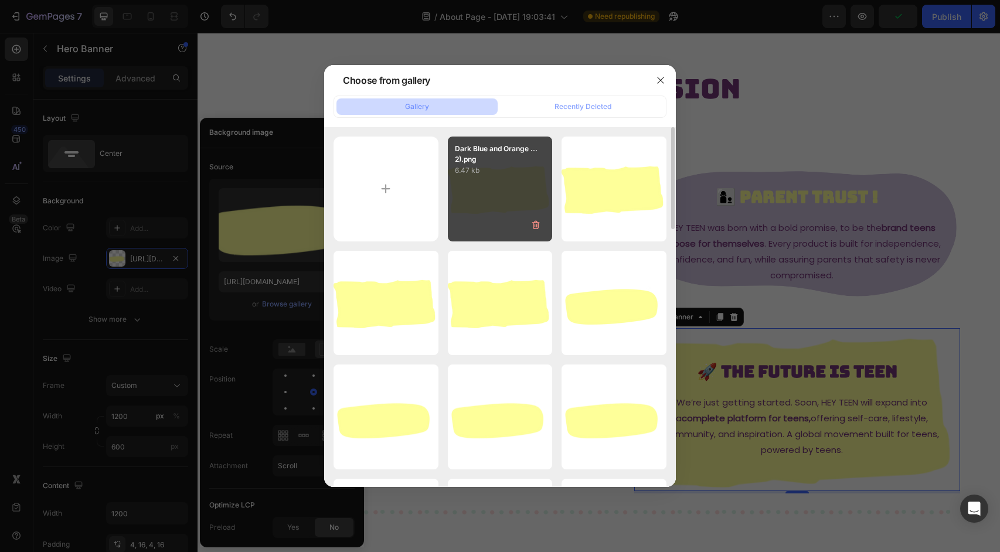
type input "[URL][DOMAIN_NAME]"
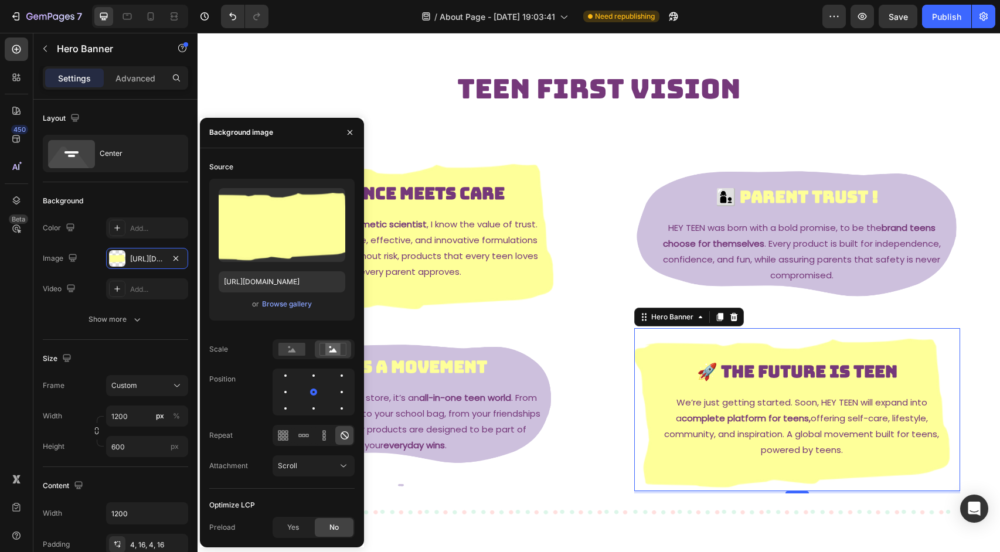
click at [953, 64] on div "Image HEY TEEN is more than skincare; it’s a global teen movement. Built on one…" at bounding box center [599, 229] width 803 height 950
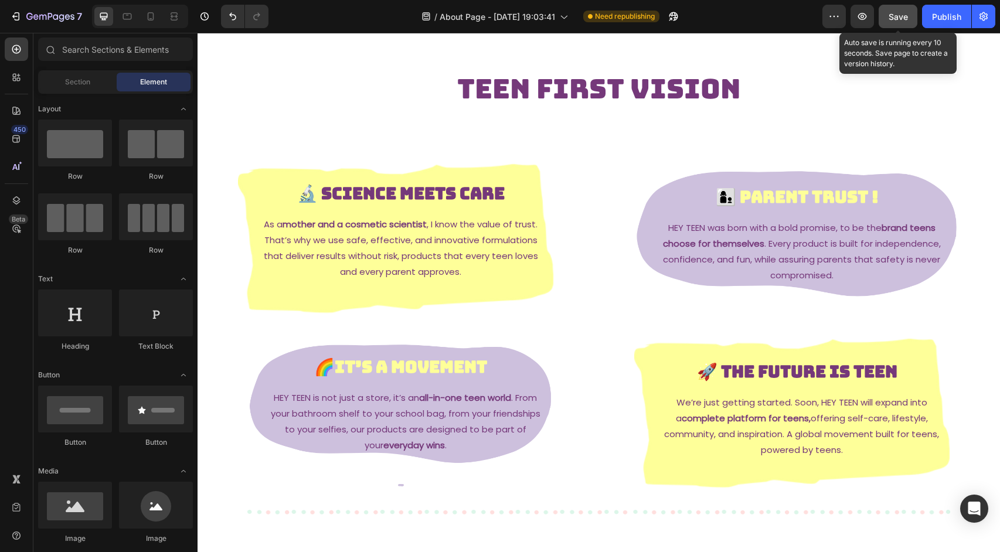
click at [882, 12] on button "Save" at bounding box center [898, 16] width 39 height 23
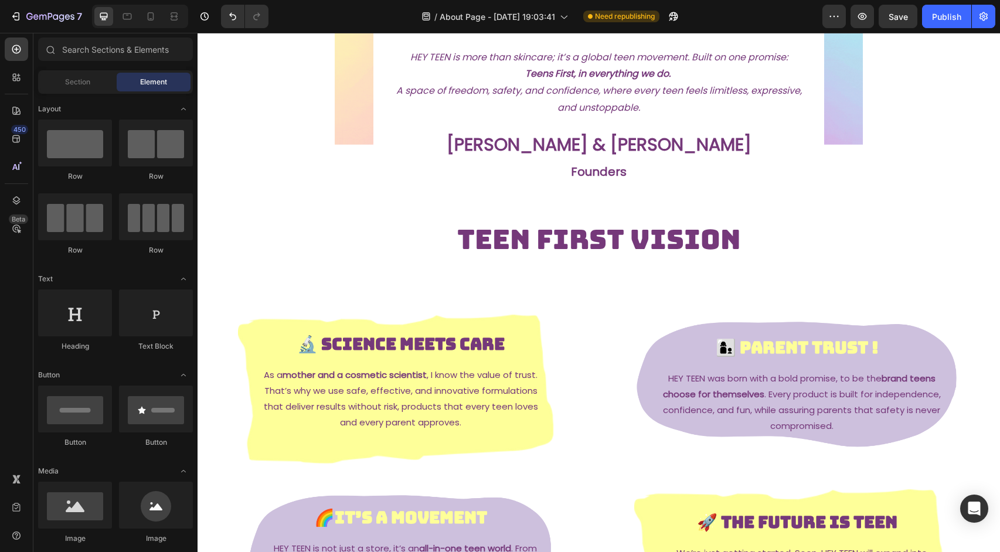
scroll to position [177, 0]
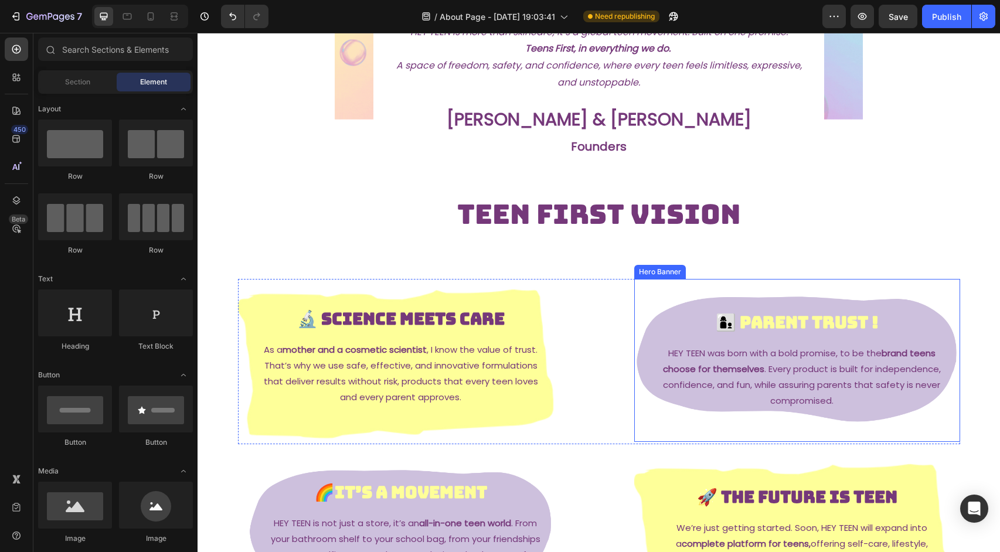
click at [702, 306] on div "Background Image" at bounding box center [797, 360] width 326 height 163
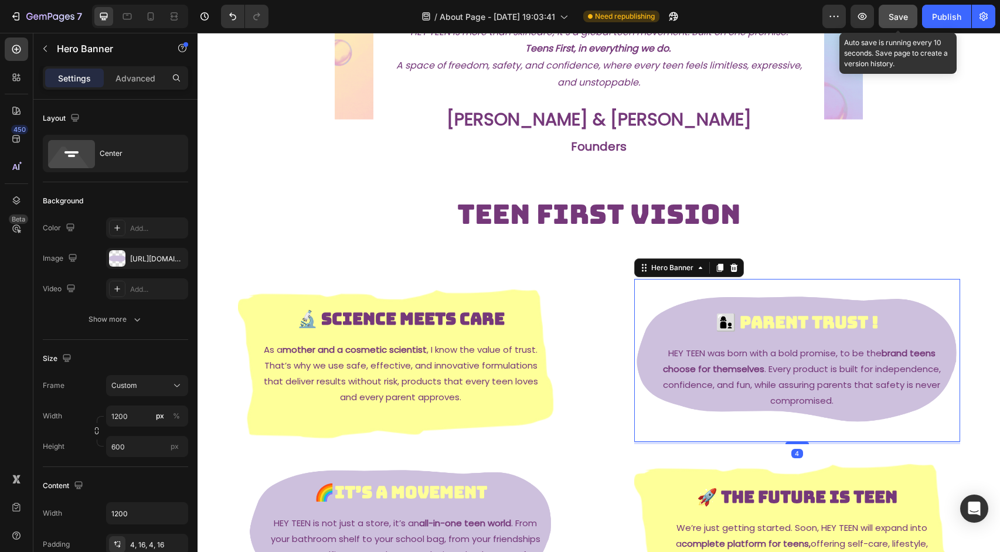
click at [899, 25] on button "Save" at bounding box center [898, 16] width 39 height 23
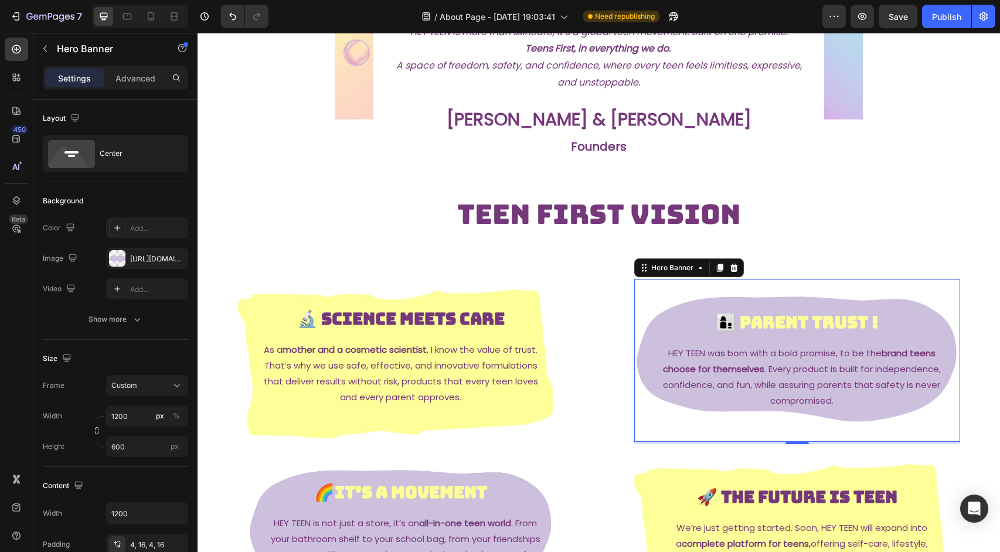
click at [949, 155] on div "Image HEY TEEN is more than skincare; it’s a global teen movement. Built on one…" at bounding box center [599, 355] width 803 height 950
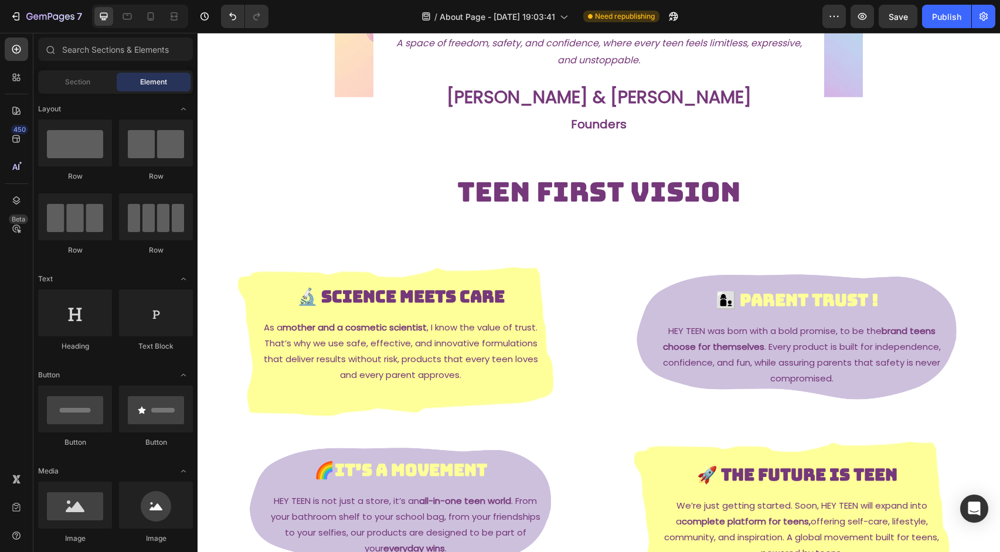
scroll to position [204, 0]
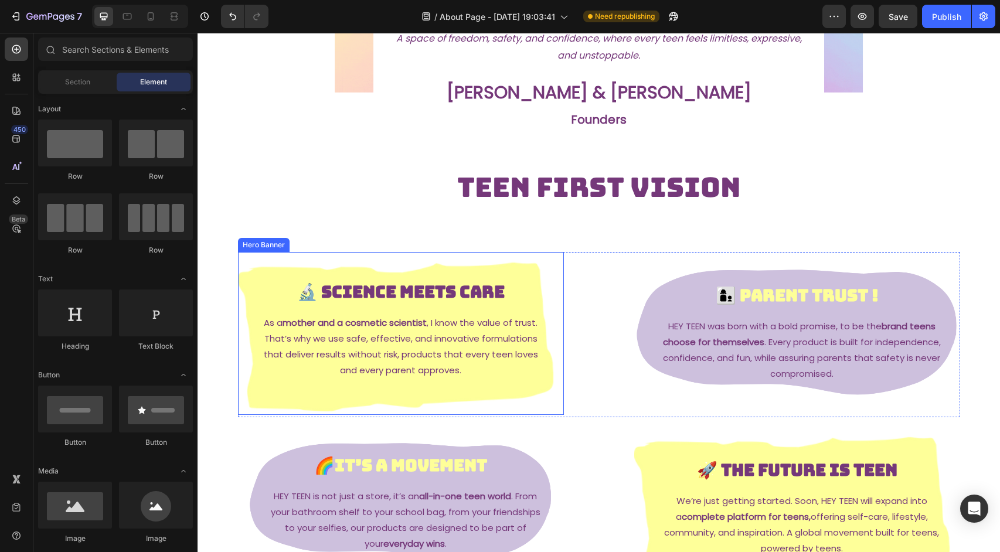
click at [525, 274] on div "Background Image" at bounding box center [401, 333] width 326 height 163
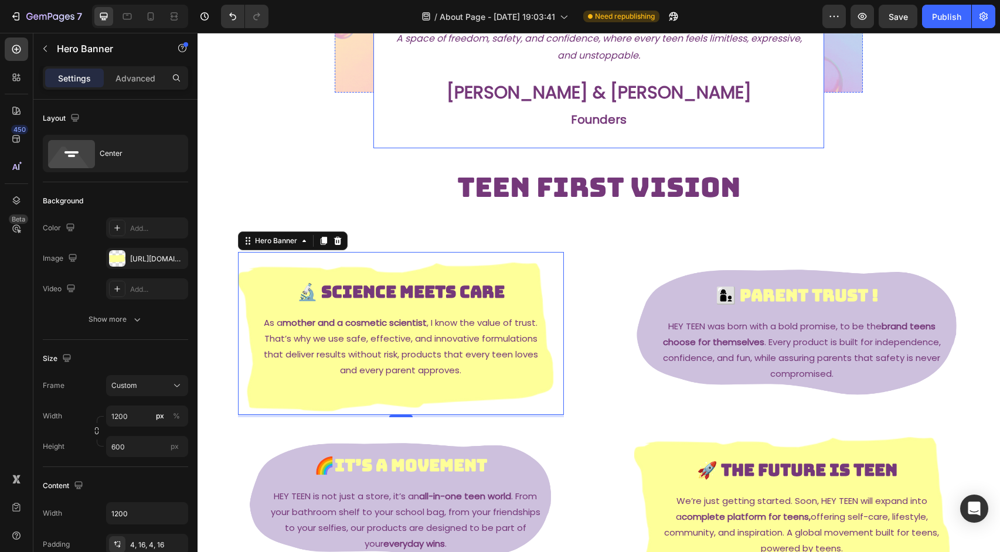
click at [769, 136] on div "HEY TEEN is more than skincare; it’s a global teen movement. Built on one promi…" at bounding box center [598, 62] width 451 height 171
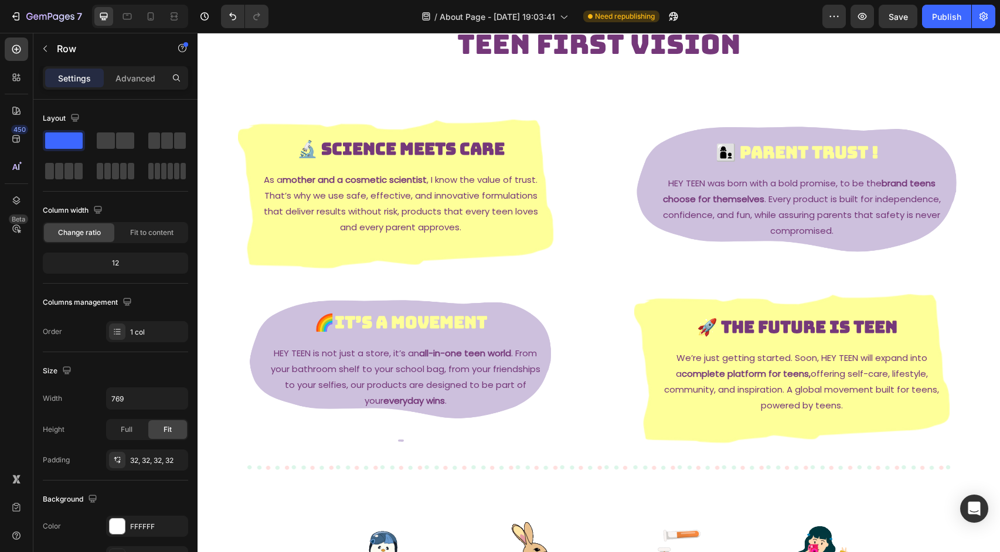
scroll to position [338, 0]
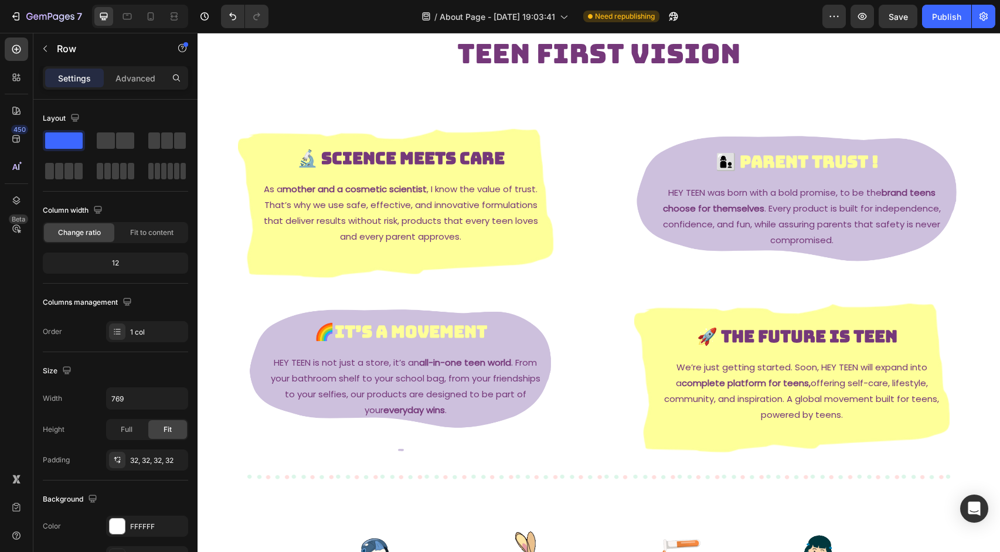
click at [107, 26] on div at bounding box center [140, 16] width 96 height 23
click at [103, 18] on icon at bounding box center [104, 17] width 8 height 8
click at [865, 21] on icon "button" at bounding box center [863, 17] width 12 height 12
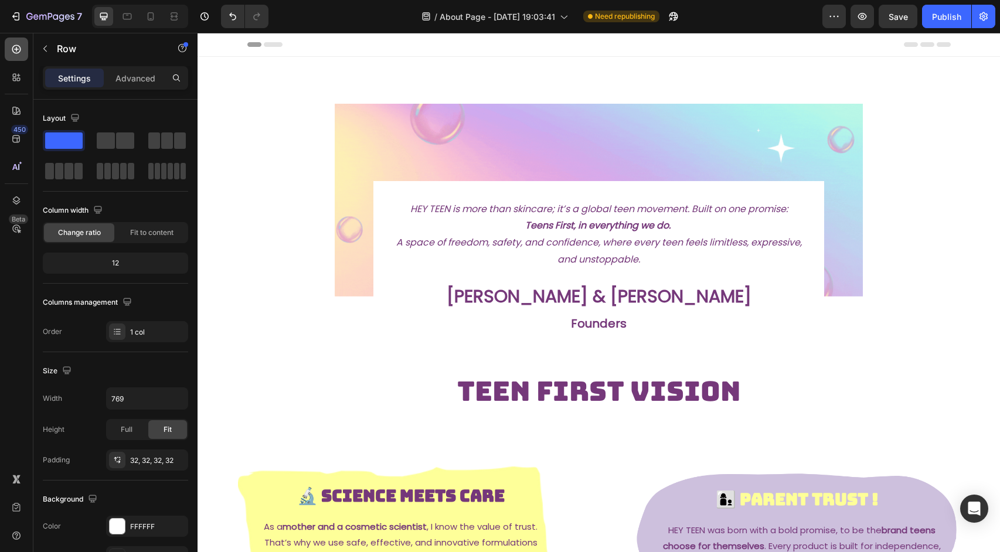
click at [14, 59] on div at bounding box center [16, 49] width 23 height 23
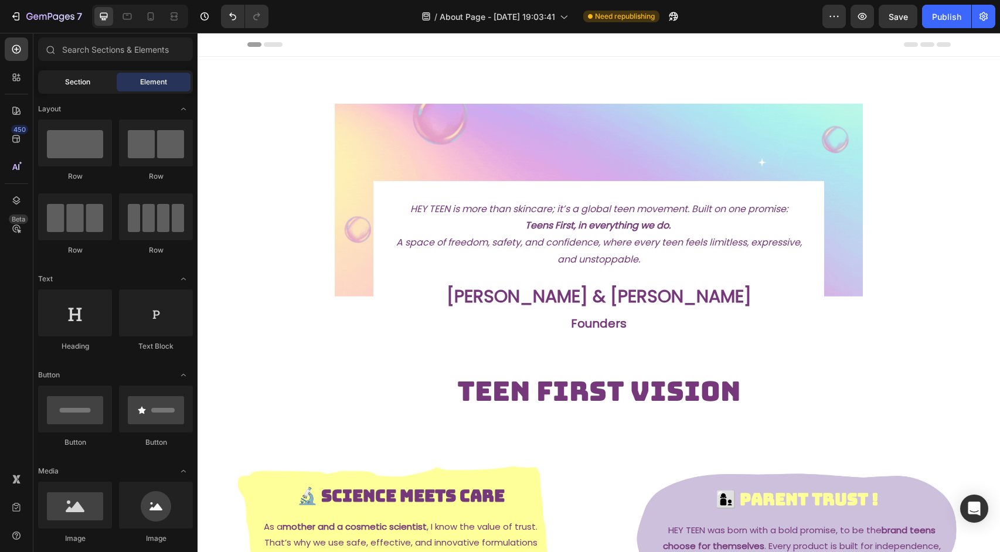
click at [79, 76] on div "Section" at bounding box center [77, 82] width 74 height 19
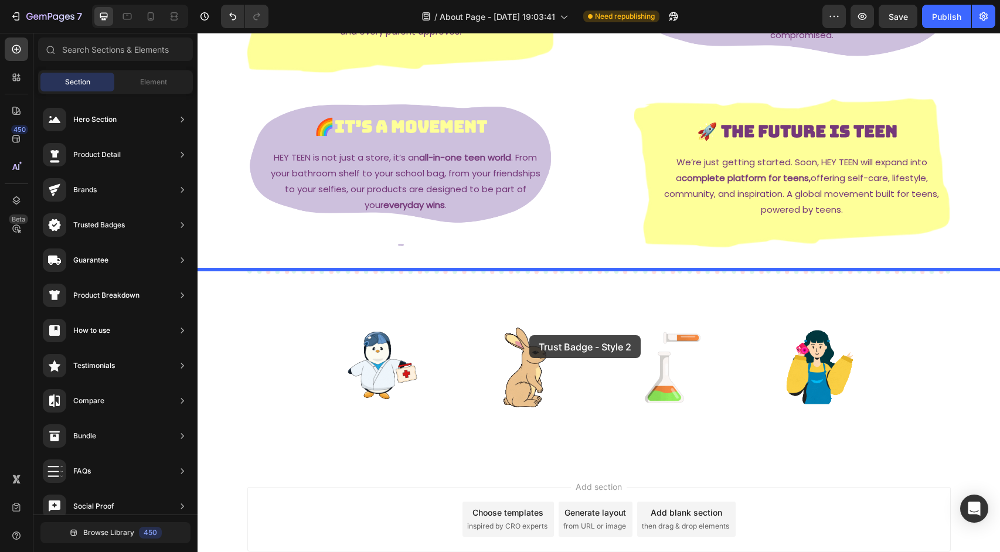
drag, startPoint x: 468, startPoint y: 427, endPoint x: 524, endPoint y: 337, distance: 106.1
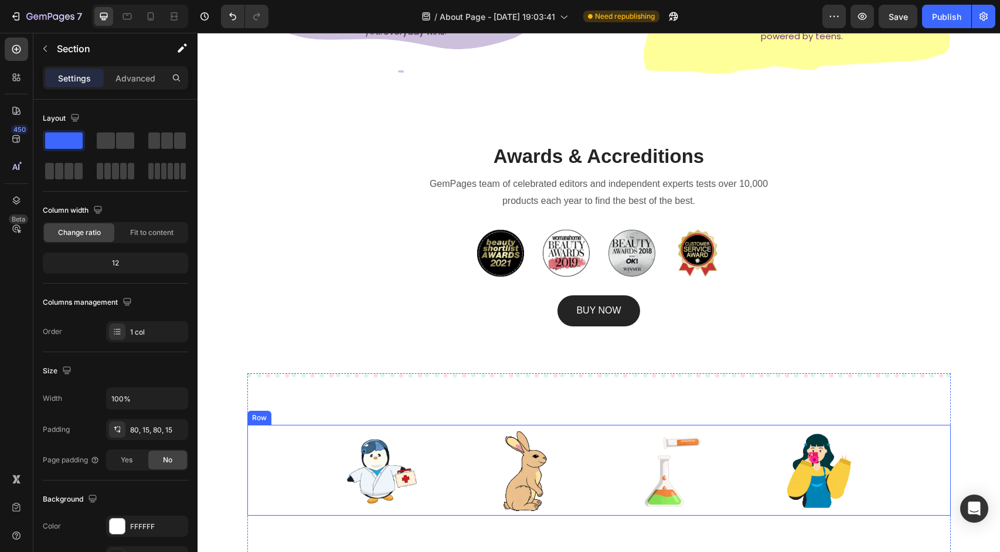
scroll to position [713, 0]
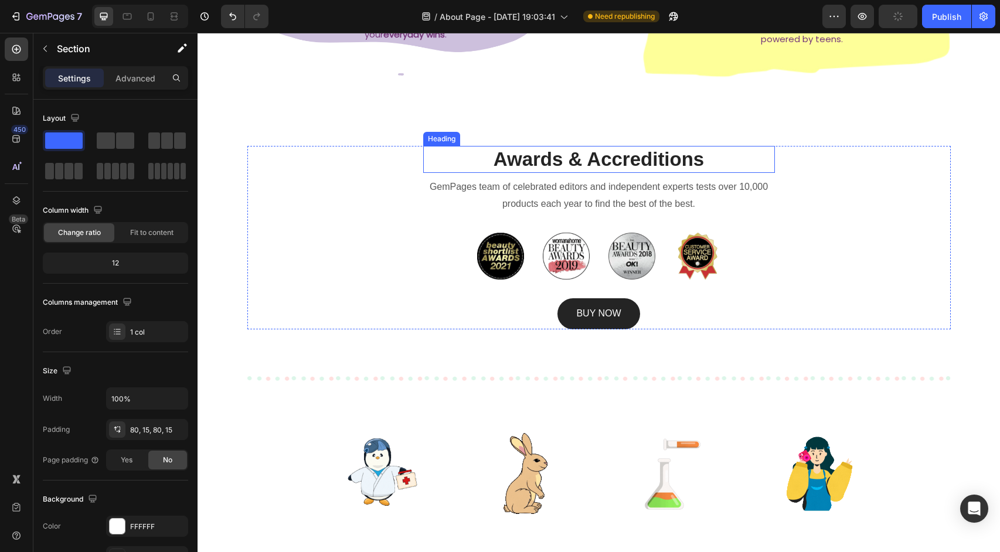
click at [644, 153] on p "Awards & Accreditions" at bounding box center [598, 159] width 349 height 25
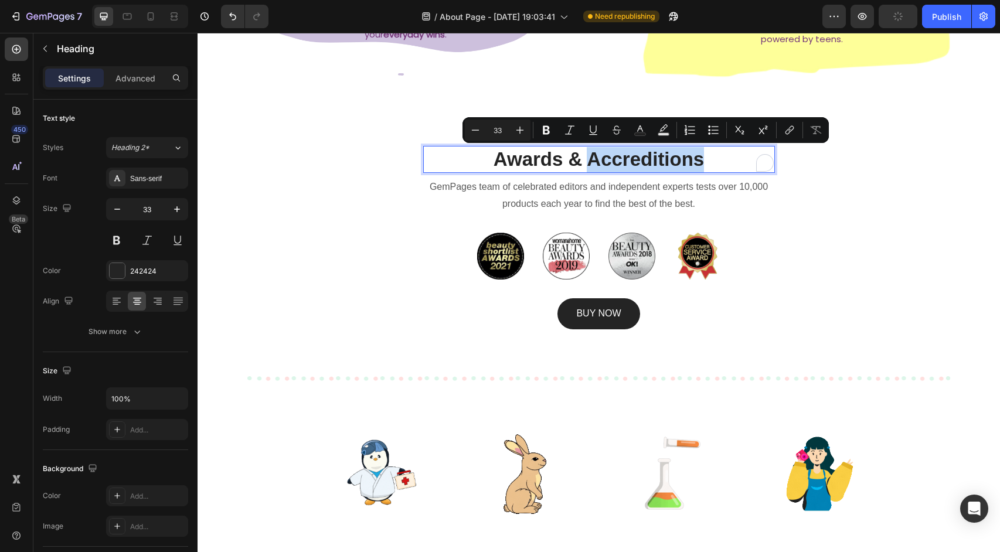
click at [644, 153] on p "Awards & Accreditions" at bounding box center [598, 159] width 349 height 25
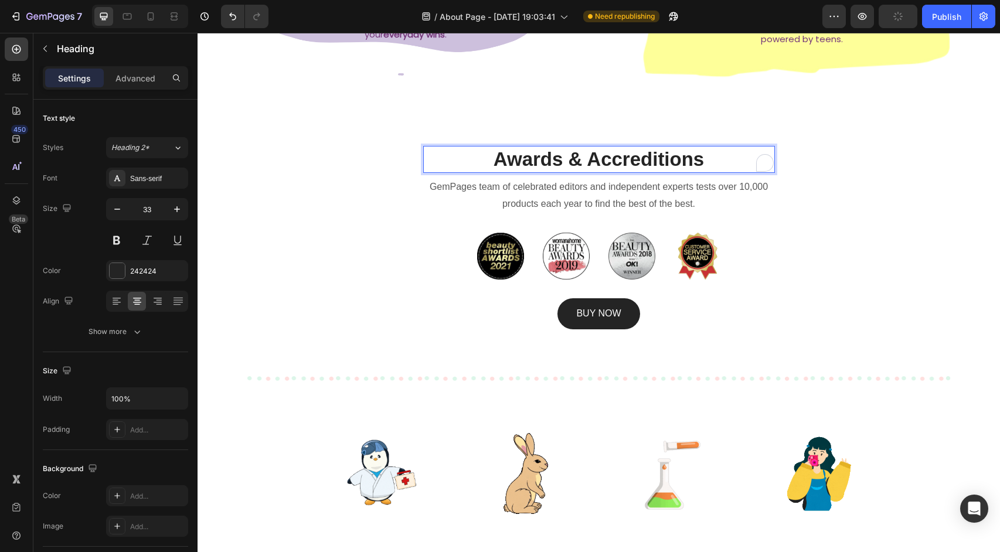
click at [644, 153] on p "Awards & Accreditions" at bounding box center [598, 159] width 349 height 25
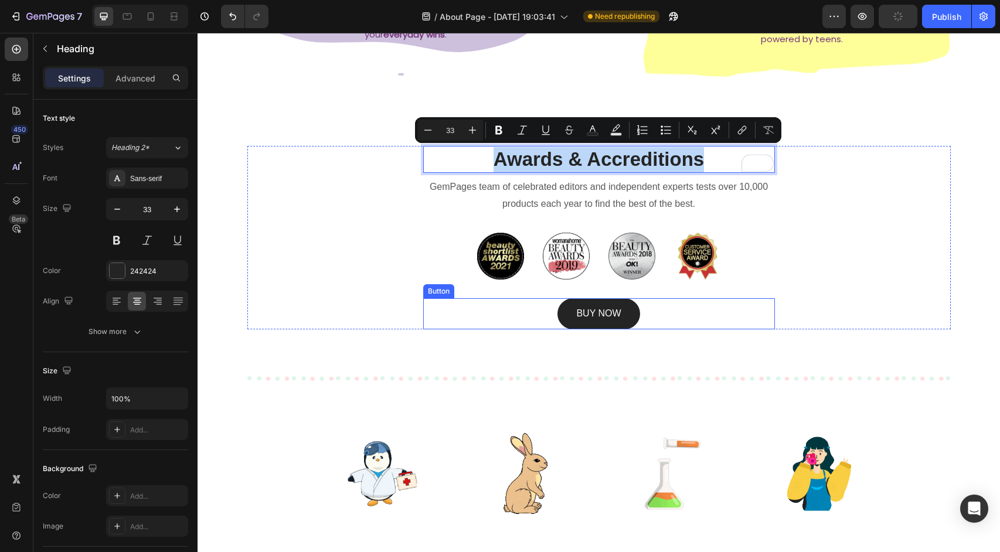
click at [759, 303] on div "BUY NOW Button" at bounding box center [599, 313] width 352 height 31
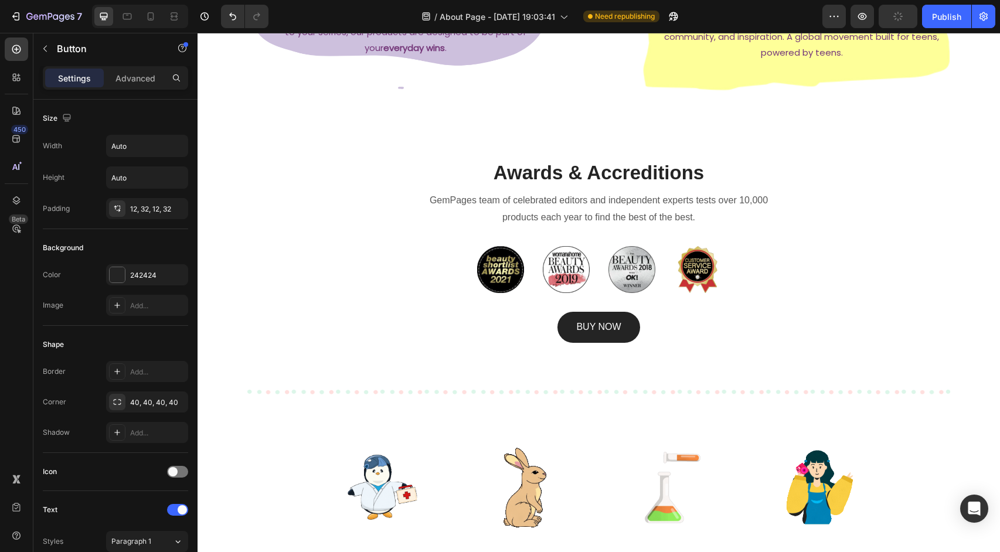
scroll to position [793, 0]
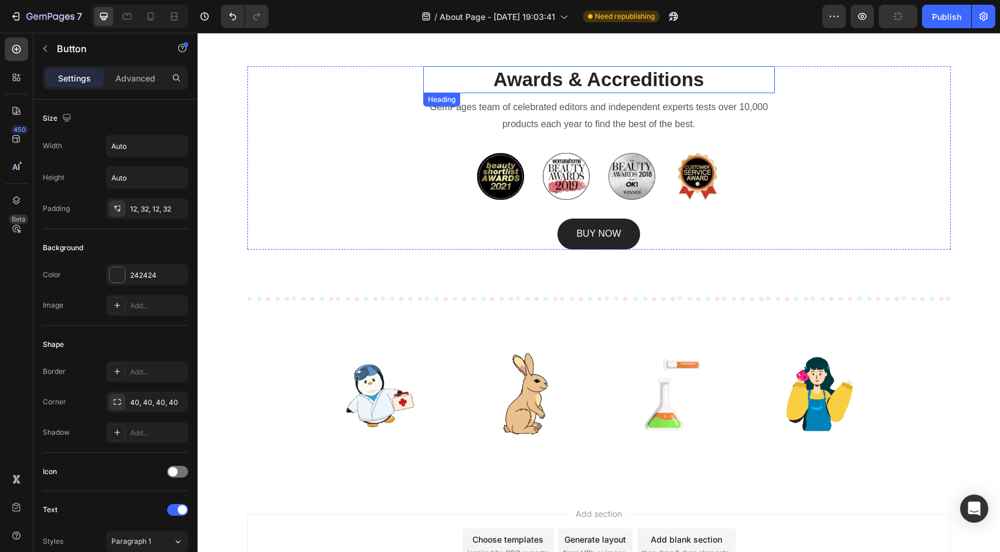
click at [628, 80] on p "Awards & Accreditions" at bounding box center [598, 79] width 349 height 25
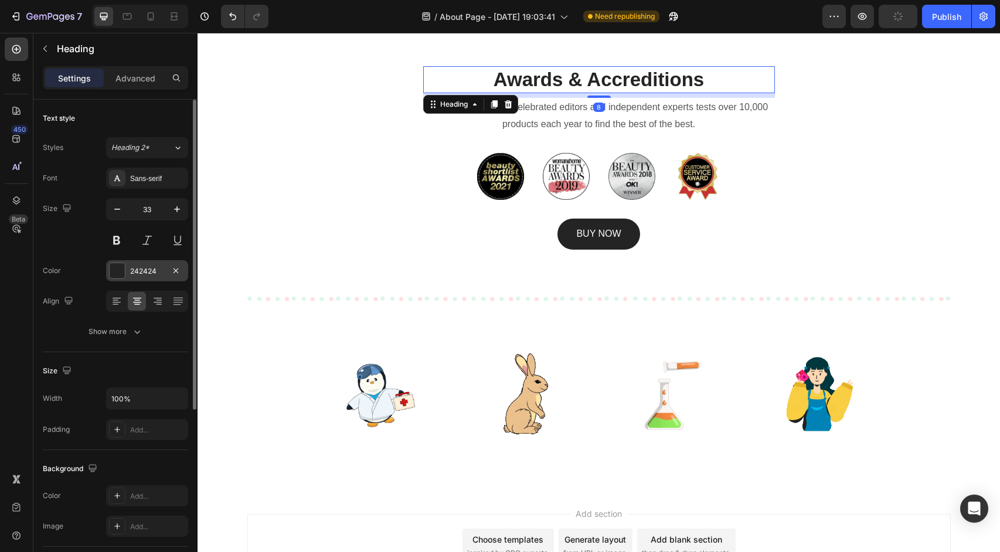
click at [138, 263] on div "242424" at bounding box center [147, 270] width 82 height 21
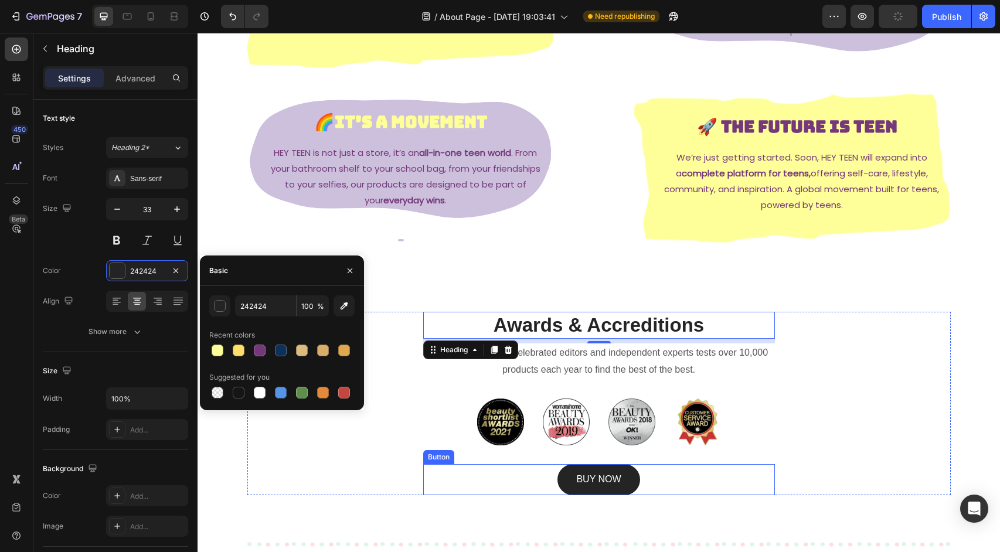
scroll to position [546, 0]
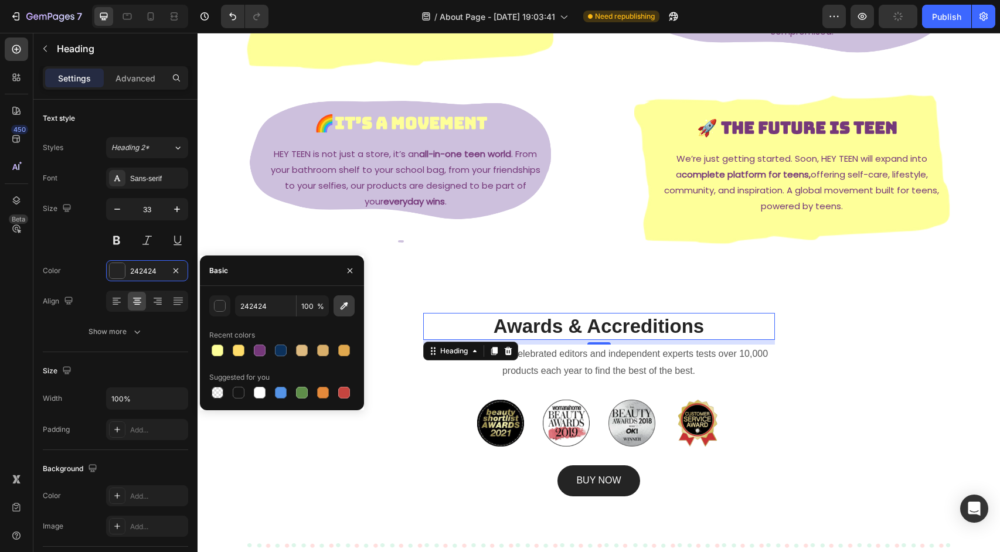
click at [345, 309] on icon "button" at bounding box center [344, 306] width 12 height 12
click at [345, 311] on icon "button" at bounding box center [344, 306] width 12 height 12
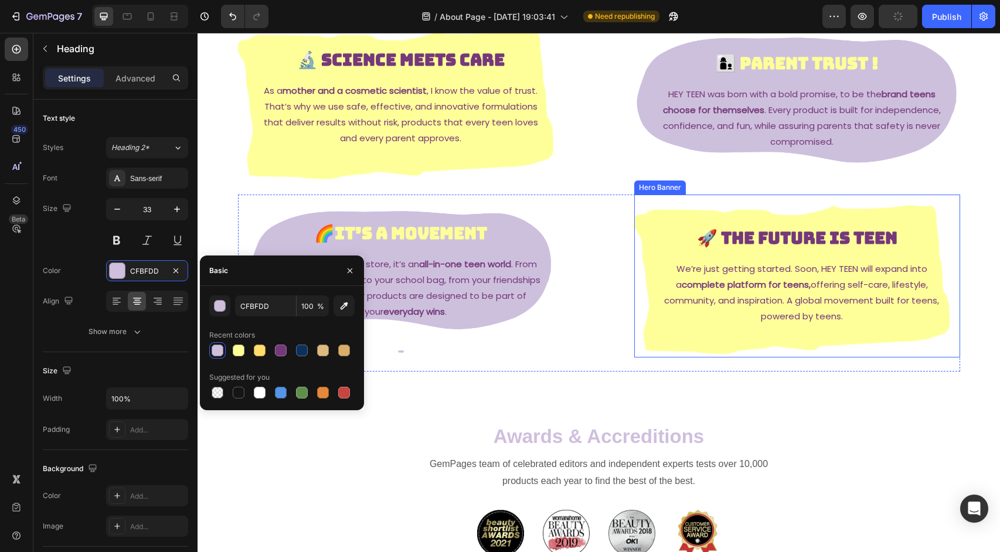
scroll to position [450, 0]
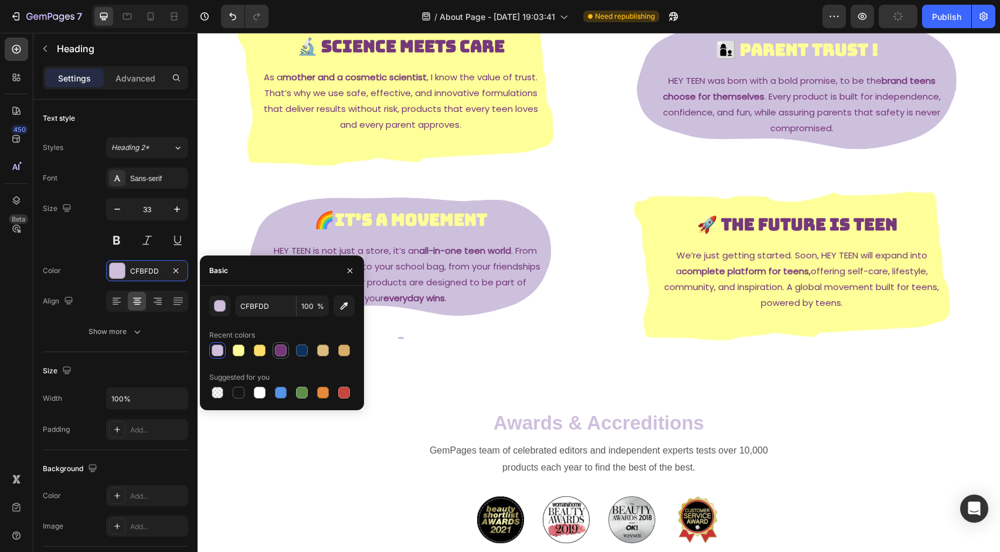
click at [283, 347] on div at bounding box center [281, 351] width 12 height 12
type input "75387A"
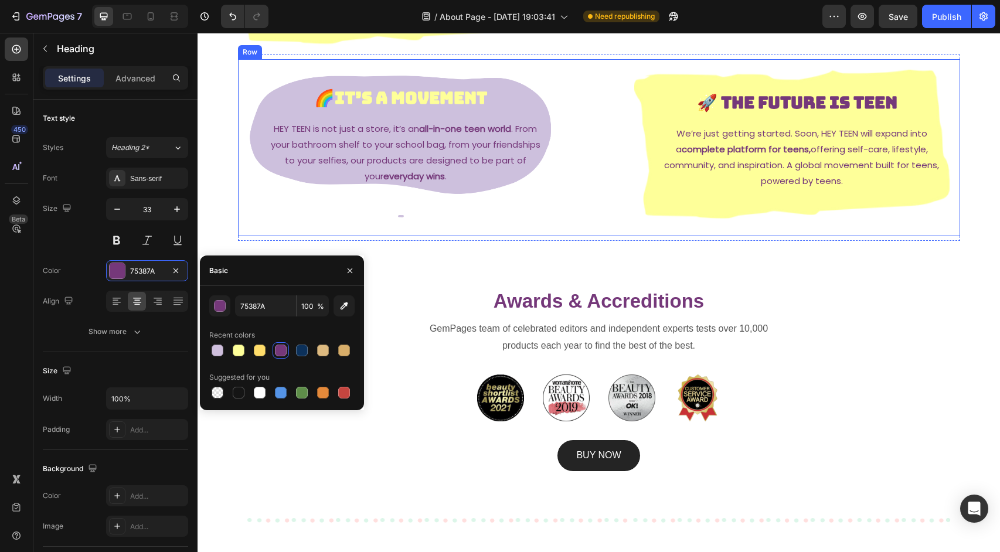
scroll to position [574, 0]
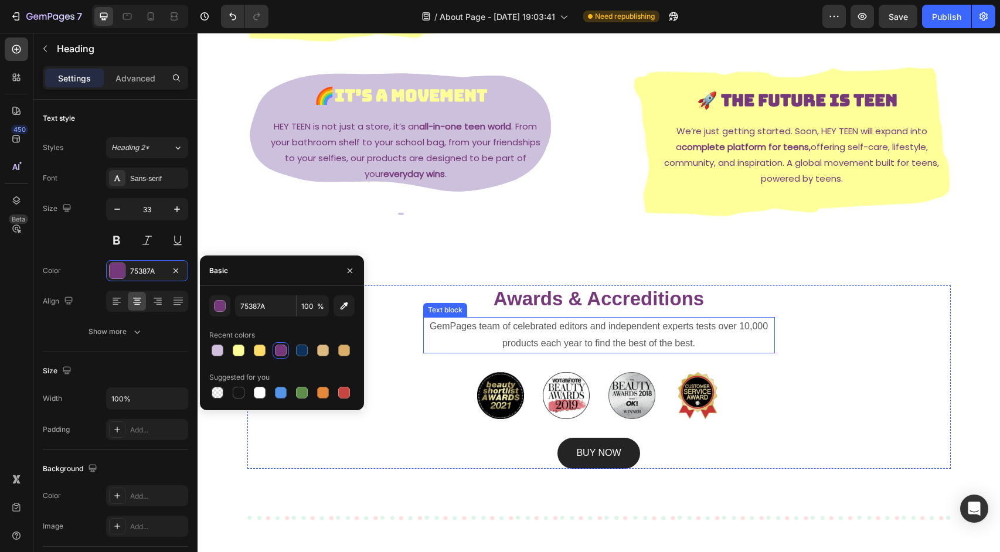
click at [579, 338] on p "GemPages team of celebrated editors and independent experts tests over 10,000 p…" at bounding box center [598, 335] width 349 height 34
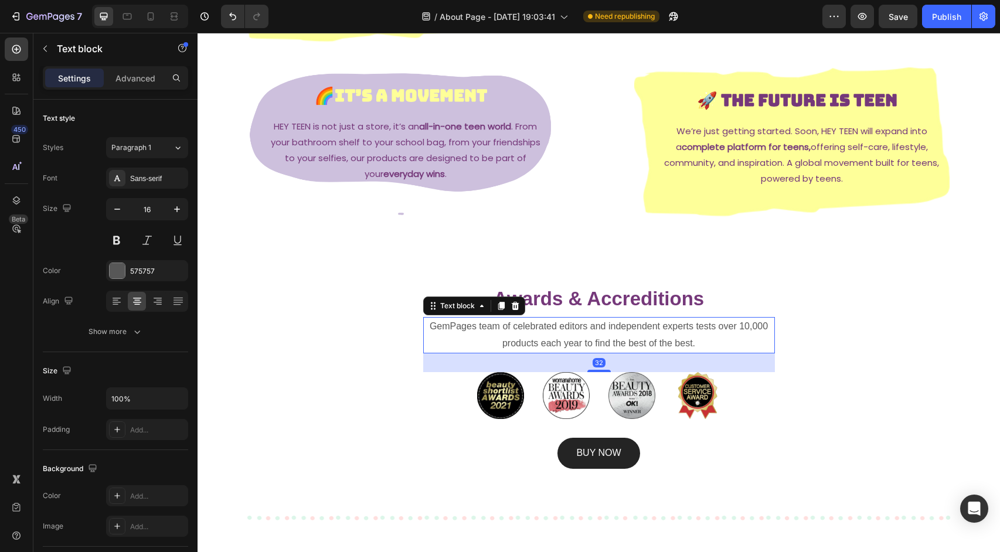
click at [579, 338] on p "GemPages team of celebrated editors and independent experts tests over 10,000 p…" at bounding box center [598, 335] width 349 height 34
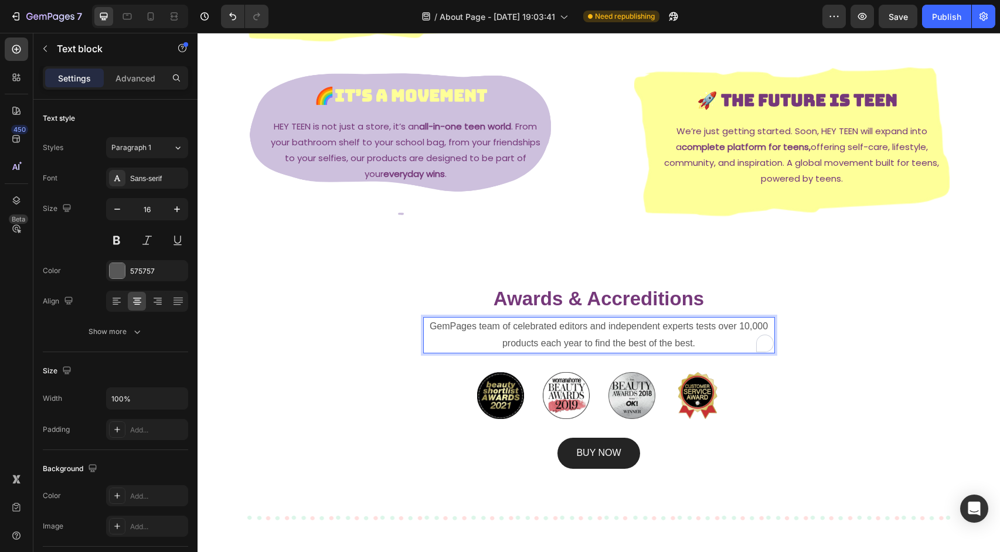
click at [579, 338] on p "GemPages team of celebrated editors and independent experts tests over 10,000 p…" at bounding box center [598, 335] width 349 height 34
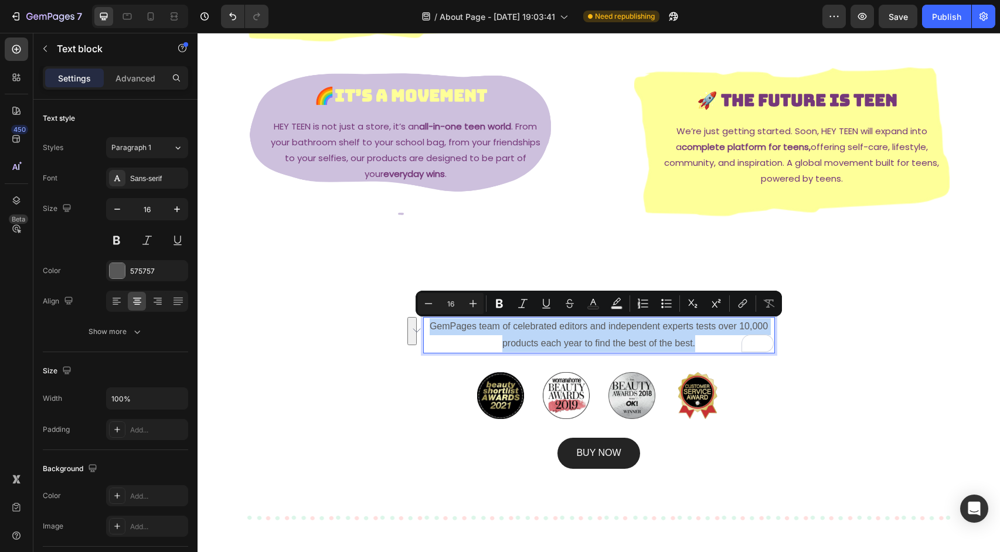
click at [594, 322] on p "GemPages team of celebrated editors and independent experts tests over 10,000 p…" at bounding box center [598, 335] width 349 height 34
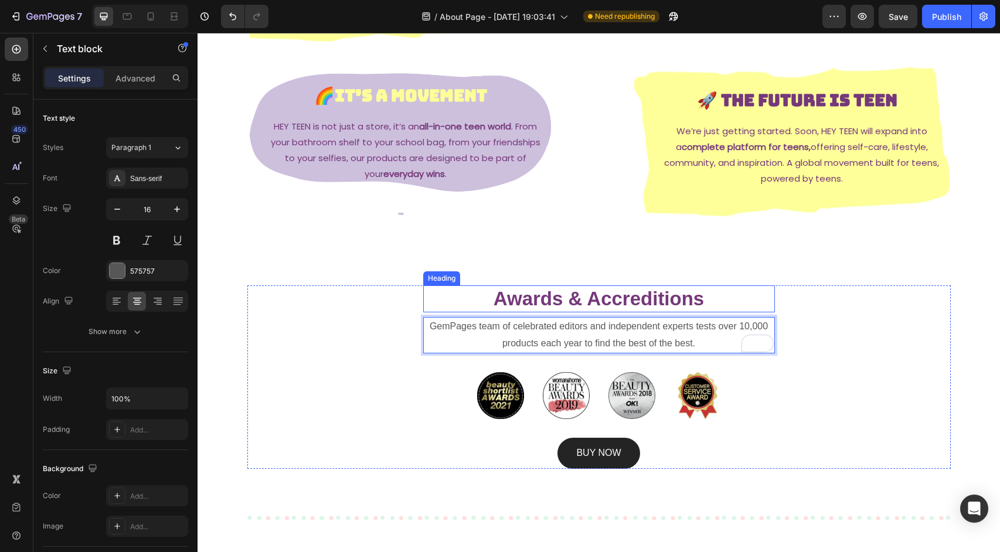
click at [614, 298] on p "Awards & Accreditions" at bounding box center [598, 299] width 349 height 25
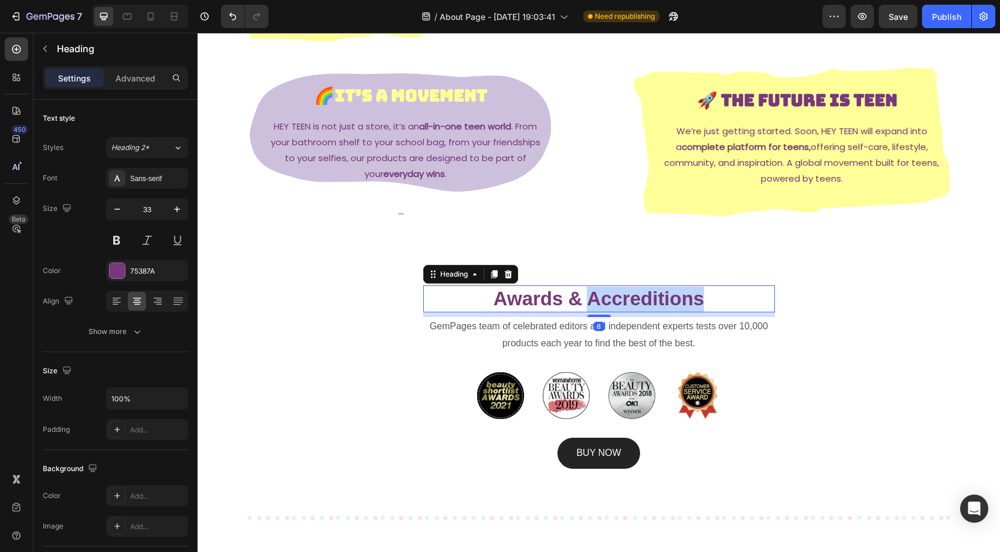
click at [614, 298] on p "Awards & Accreditions" at bounding box center [598, 299] width 349 height 25
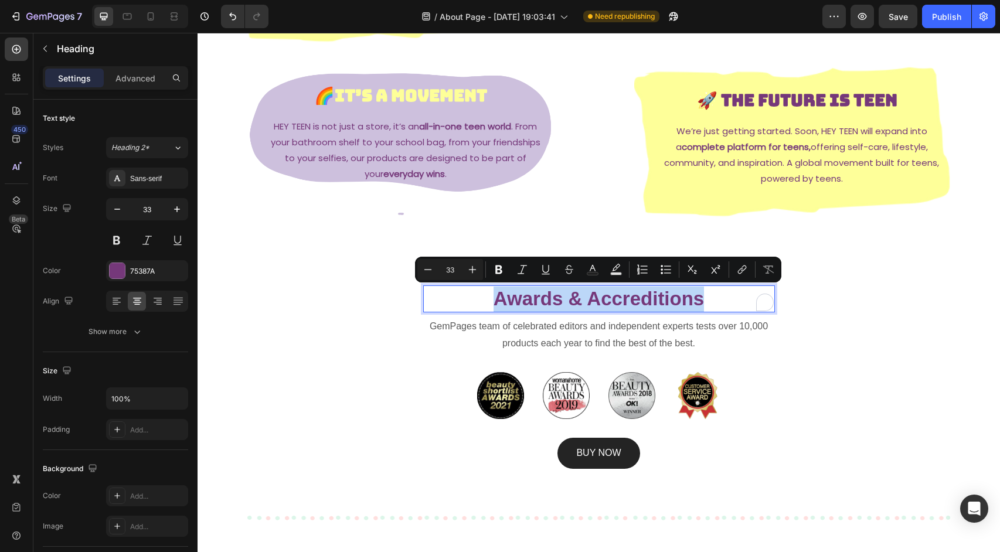
click at [609, 302] on p "Awards & Accreditions" at bounding box center [598, 299] width 349 height 25
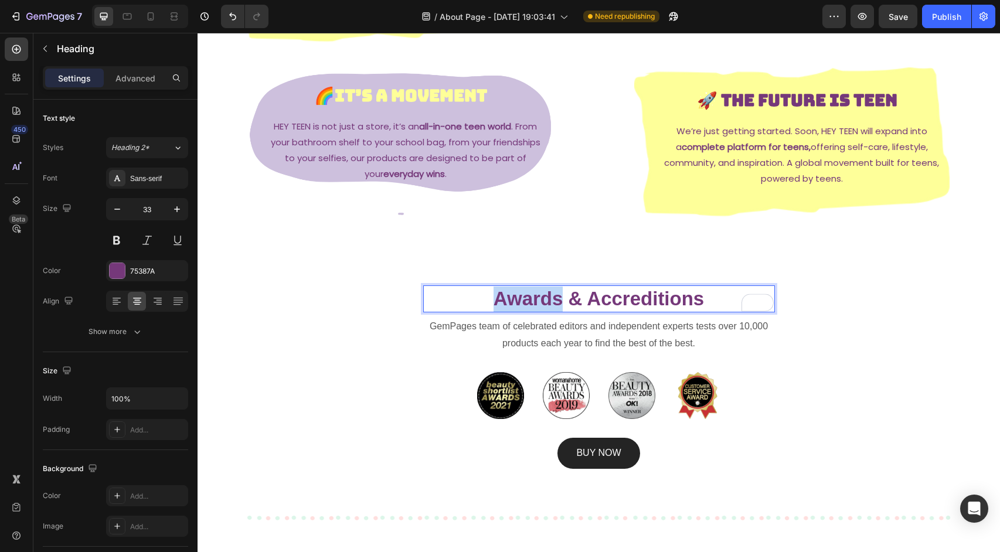
drag, startPoint x: 559, startPoint y: 300, endPoint x: 500, endPoint y: 301, distance: 59.2
click at [500, 301] on p "Awards & Accreditions" at bounding box center [598, 299] width 349 height 25
click at [640, 289] on p "Certifications & Accreditions" at bounding box center [598, 299] width 349 height 25
click at [641, 293] on p "Certifications & Accreditions" at bounding box center [598, 299] width 349 height 25
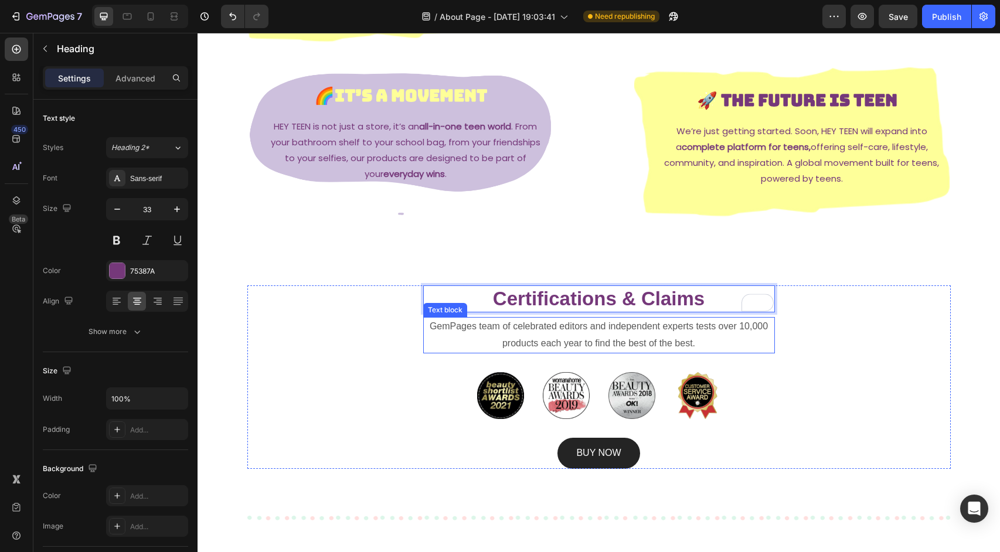
click at [624, 331] on p "GemPages team of celebrated editors and independent experts tests over 10,000 p…" at bounding box center [598, 335] width 349 height 34
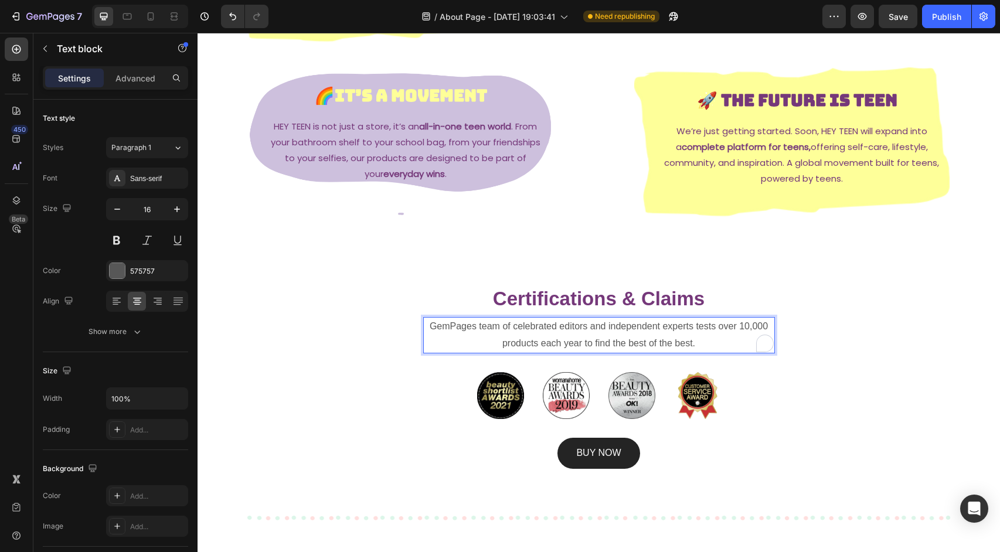
click at [624, 331] on p "GemPages team of celebrated editors and independent experts tests over 10,000 p…" at bounding box center [598, 335] width 349 height 34
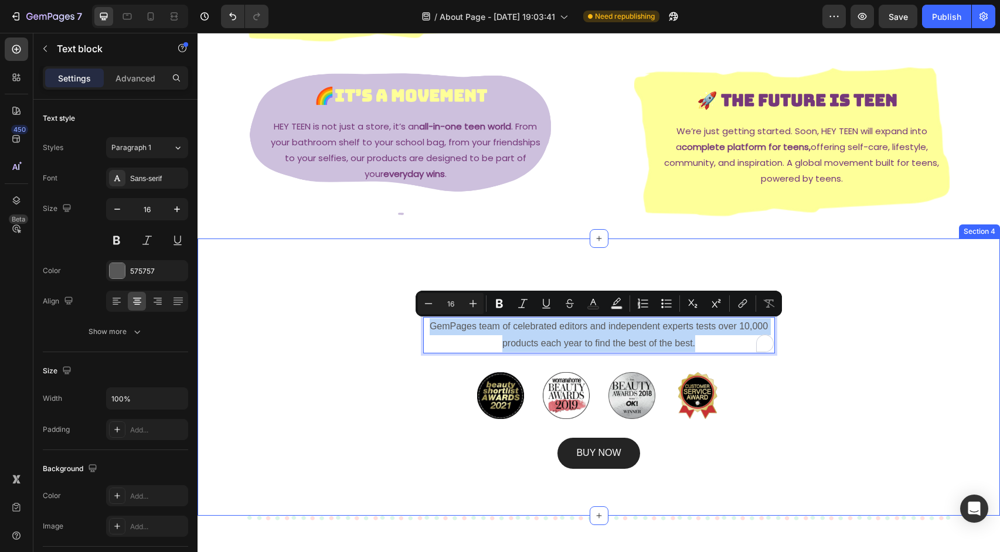
click at [938, 239] on div "Certifications & Claims Heading GemPages team of celebrated editors and indepen…" at bounding box center [599, 377] width 803 height 277
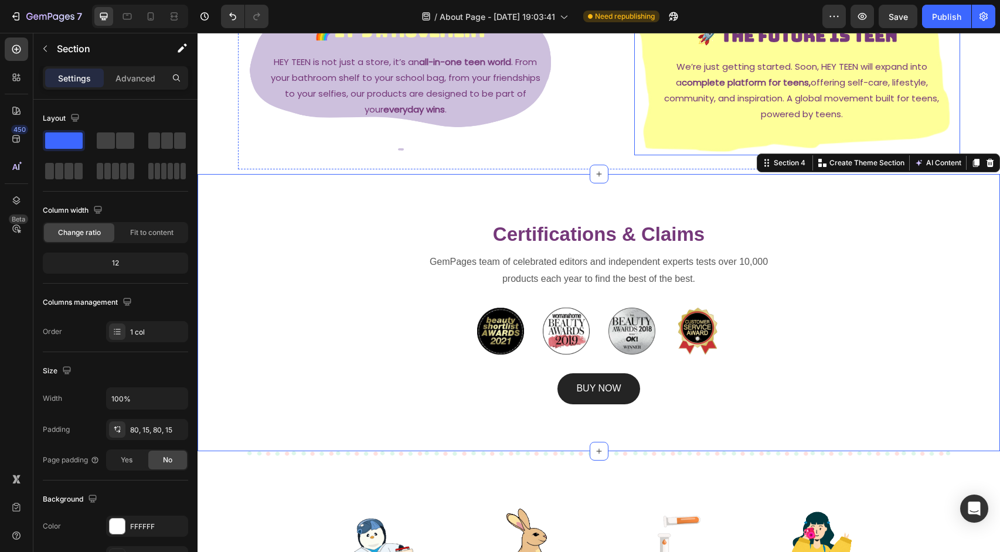
scroll to position [658, 0]
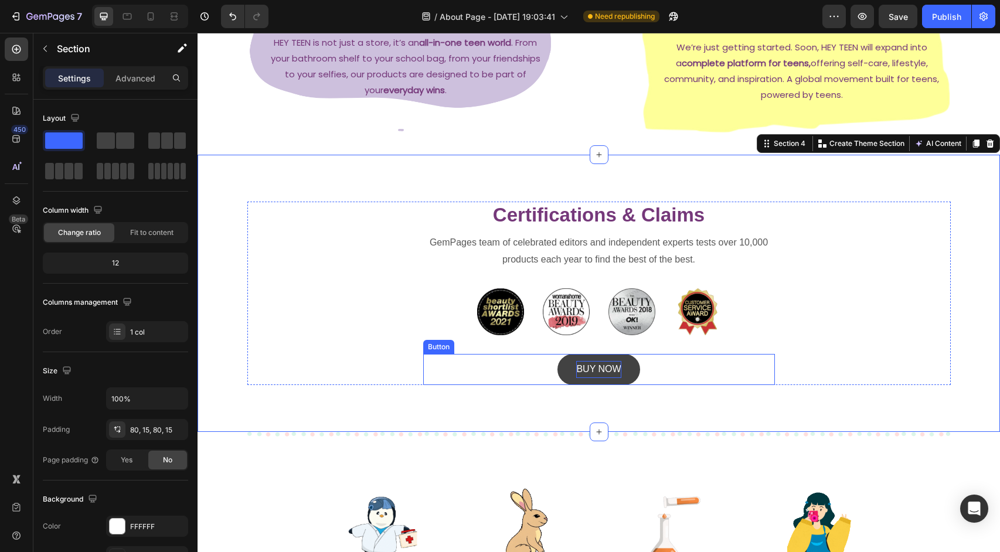
click at [617, 378] on div "BUY NOW" at bounding box center [598, 369] width 45 height 17
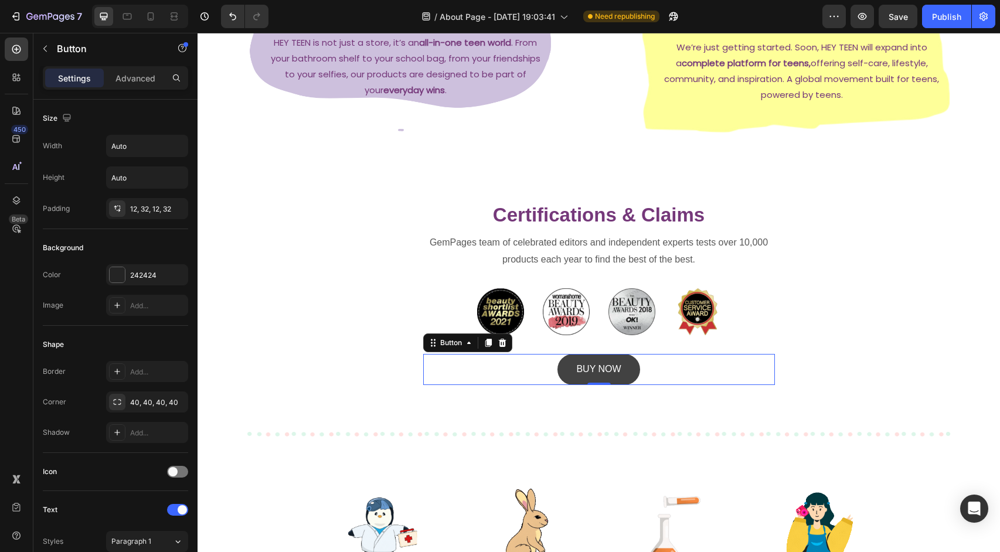
click at [634, 372] on button "BUY NOW" at bounding box center [599, 369] width 82 height 31
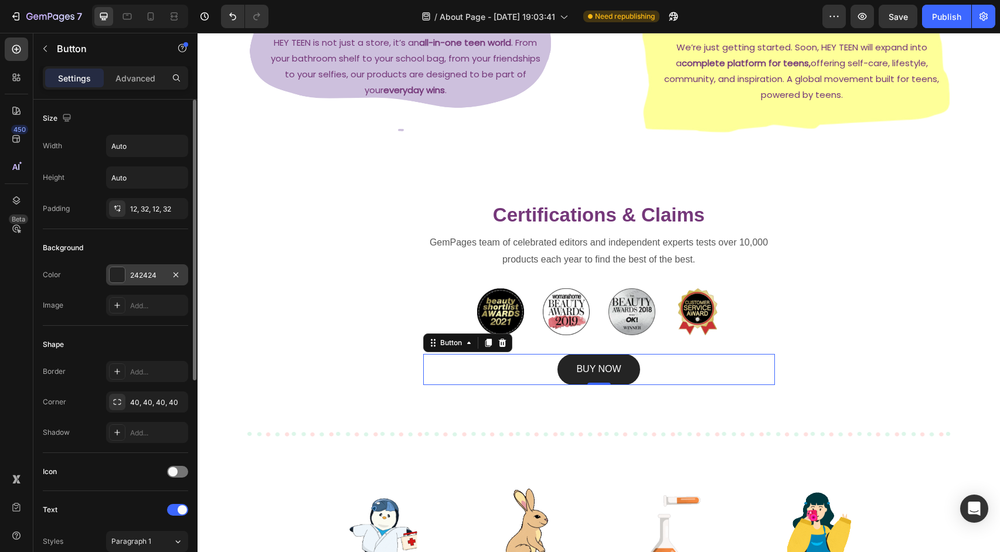
click at [117, 278] on div at bounding box center [117, 274] width 15 height 15
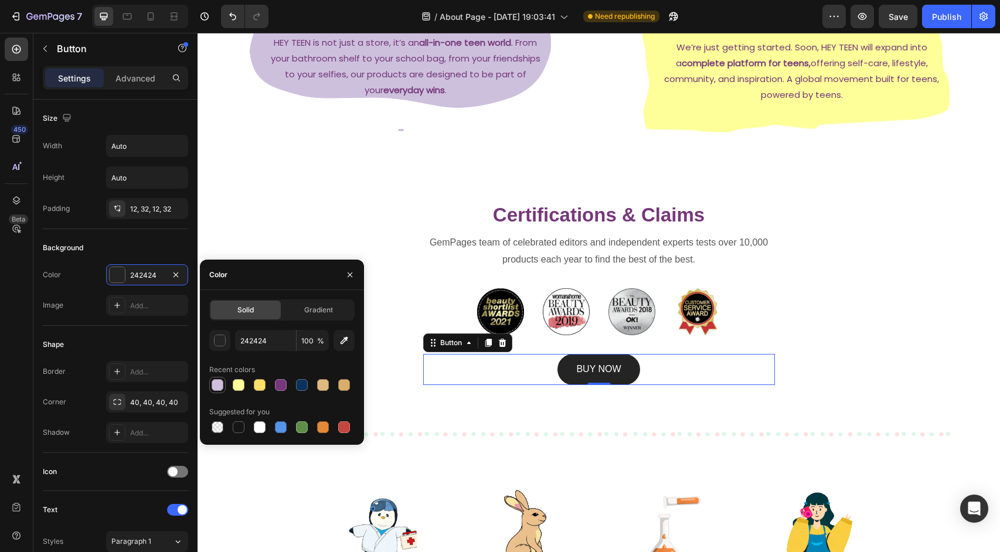
click at [216, 387] on div at bounding box center [218, 385] width 12 height 12
type input "CFBFDD"
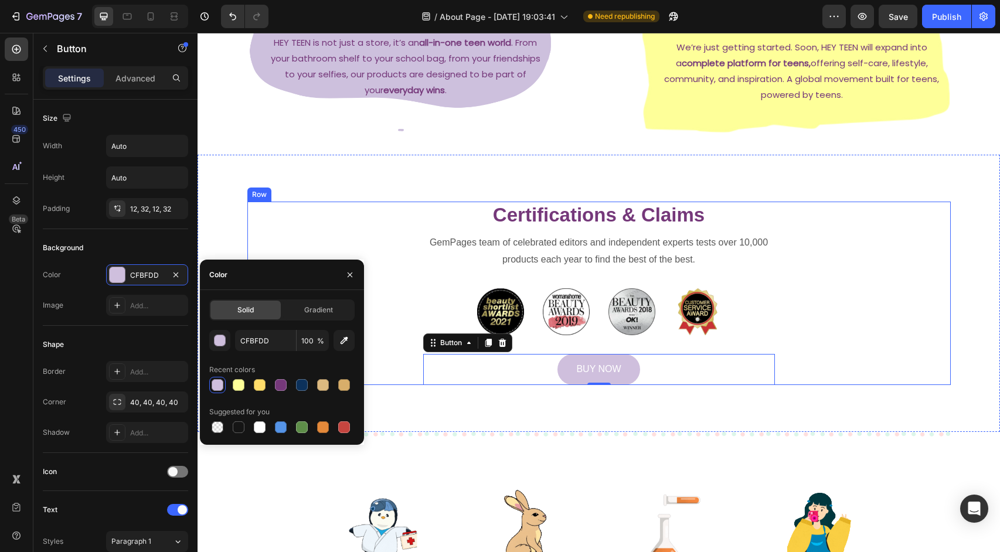
click at [887, 249] on div "Certifications & Claims Heading GemPages team of celebrated editors and indepen…" at bounding box center [599, 293] width 704 height 183
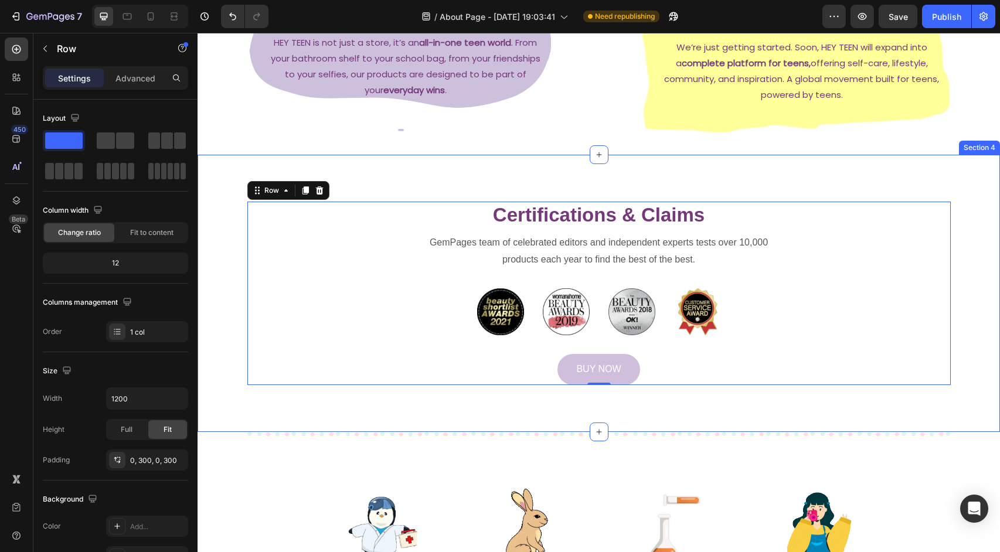
click at [956, 155] on div "Certifications & Claims Heading GemPages team of celebrated editors and indepen…" at bounding box center [599, 293] width 803 height 277
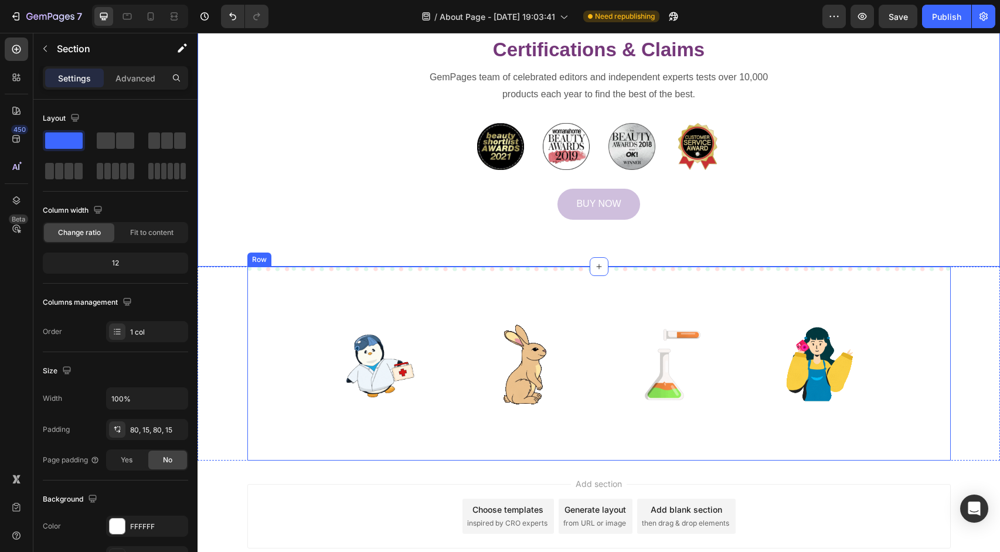
scroll to position [826, 0]
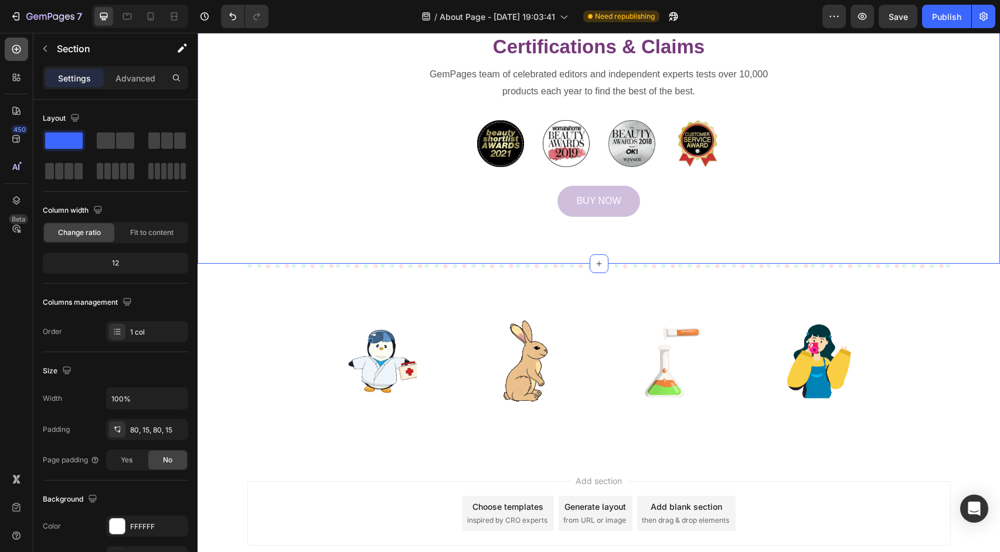
click at [25, 51] on div at bounding box center [16, 49] width 23 height 23
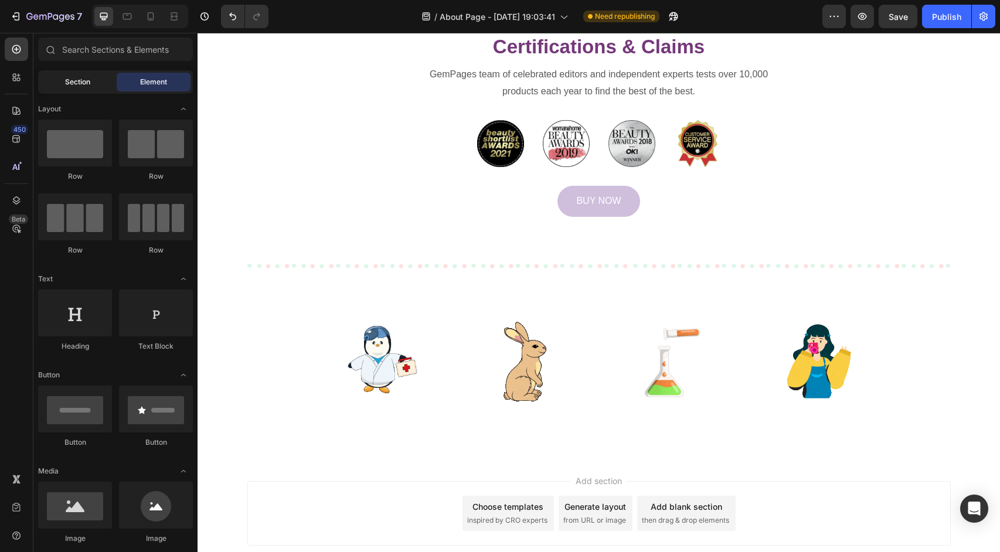
click at [87, 85] on span "Section" at bounding box center [77, 82] width 25 height 11
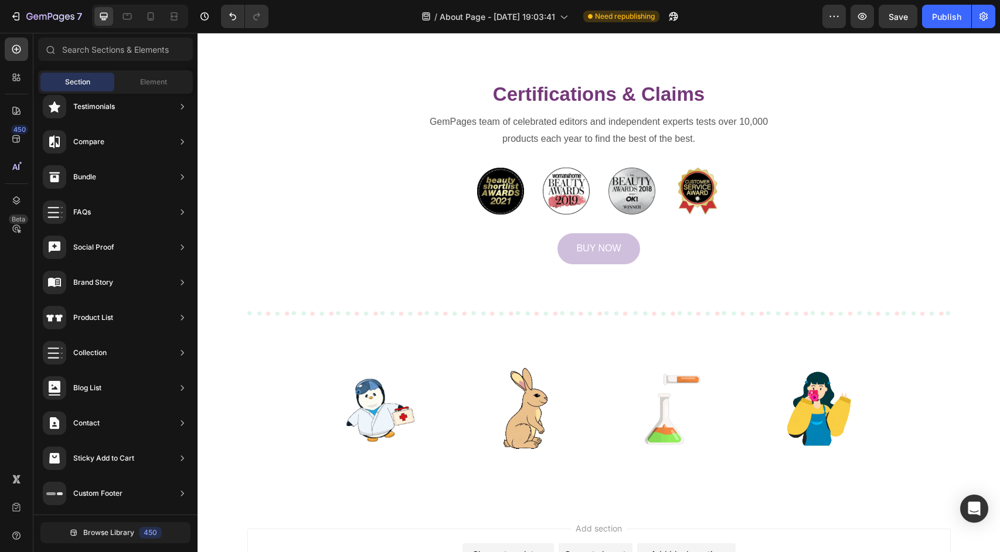
scroll to position [763, 0]
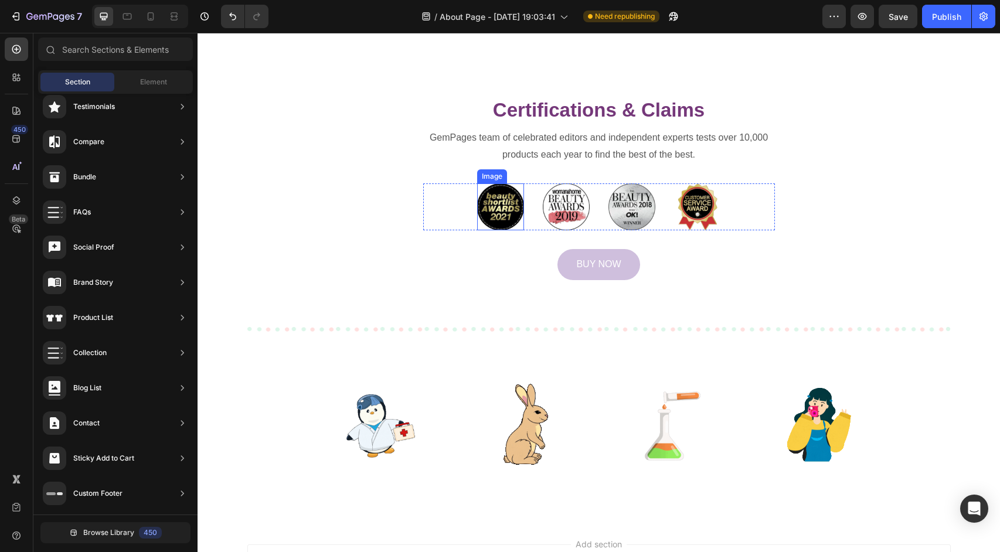
click at [504, 206] on img at bounding box center [500, 206] width 47 height 47
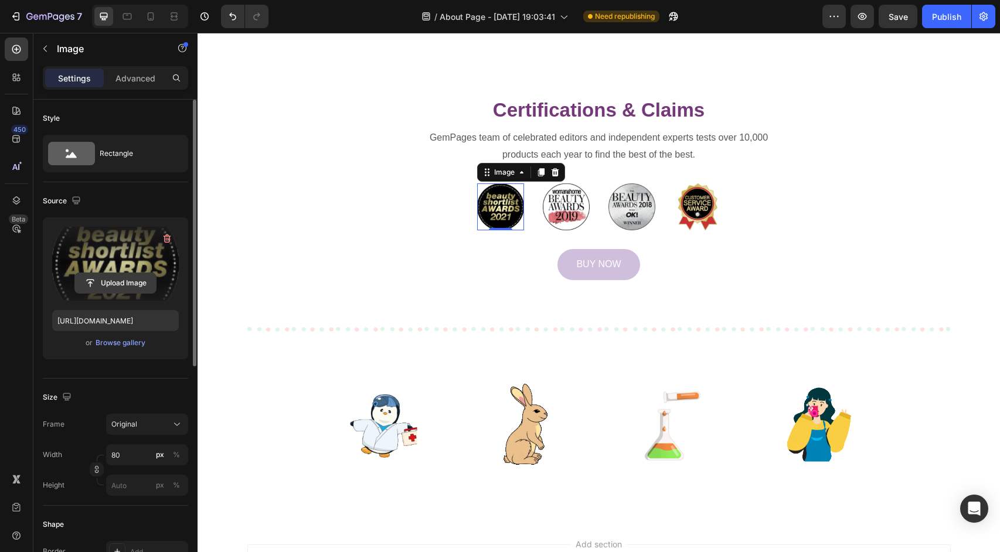
click at [124, 287] on input "file" at bounding box center [115, 283] width 81 height 20
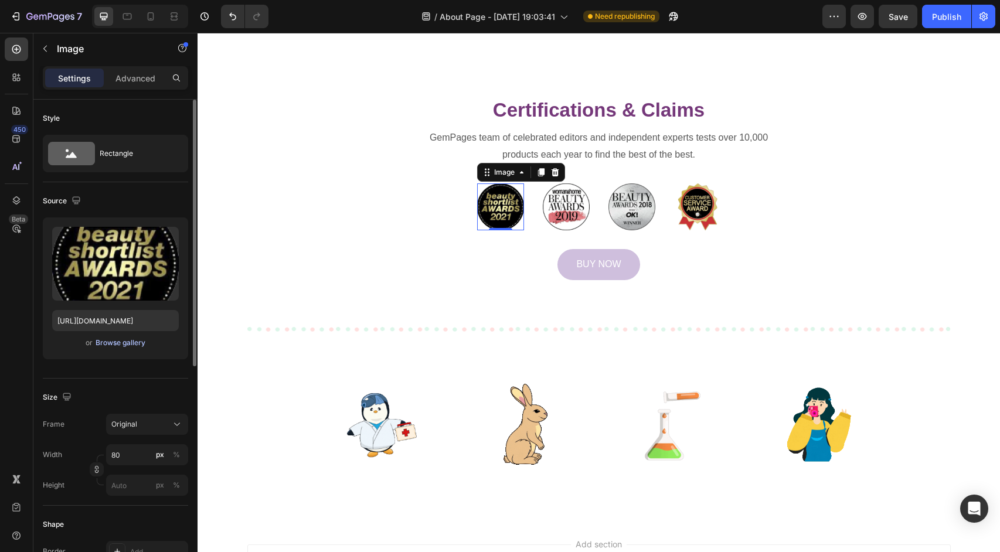
click at [114, 343] on div "Browse gallery" at bounding box center [121, 343] width 50 height 11
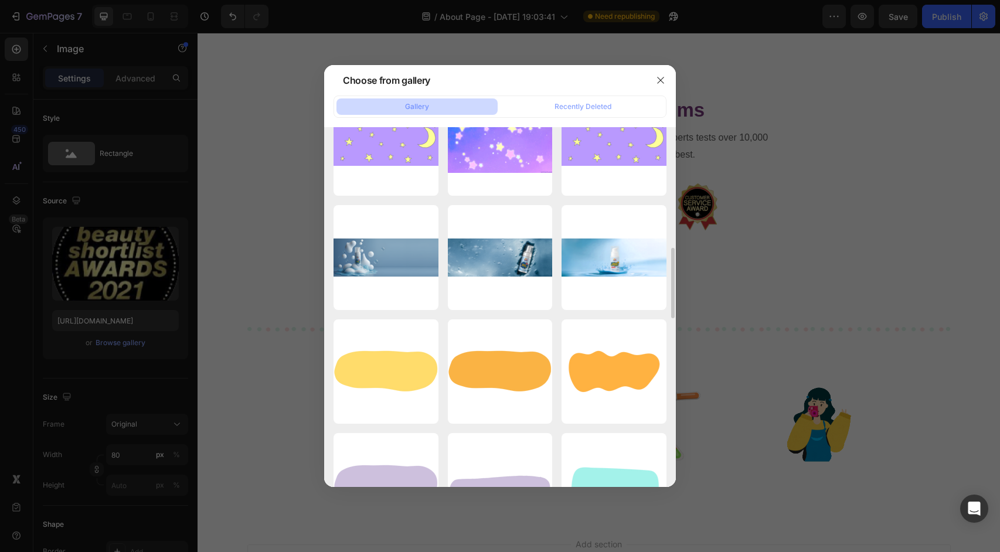
scroll to position [598, 0]
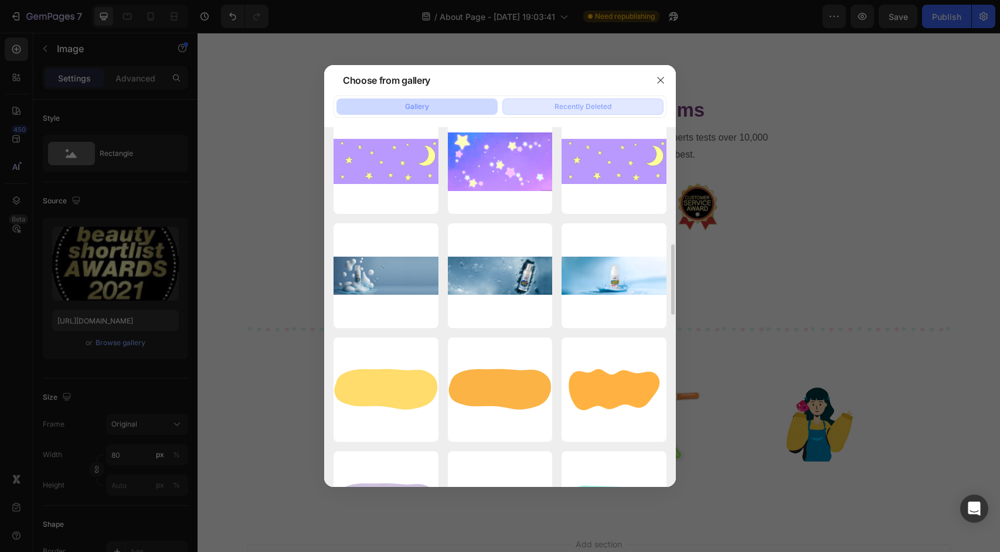
click at [602, 107] on div "Recently Deleted" at bounding box center [583, 106] width 57 height 11
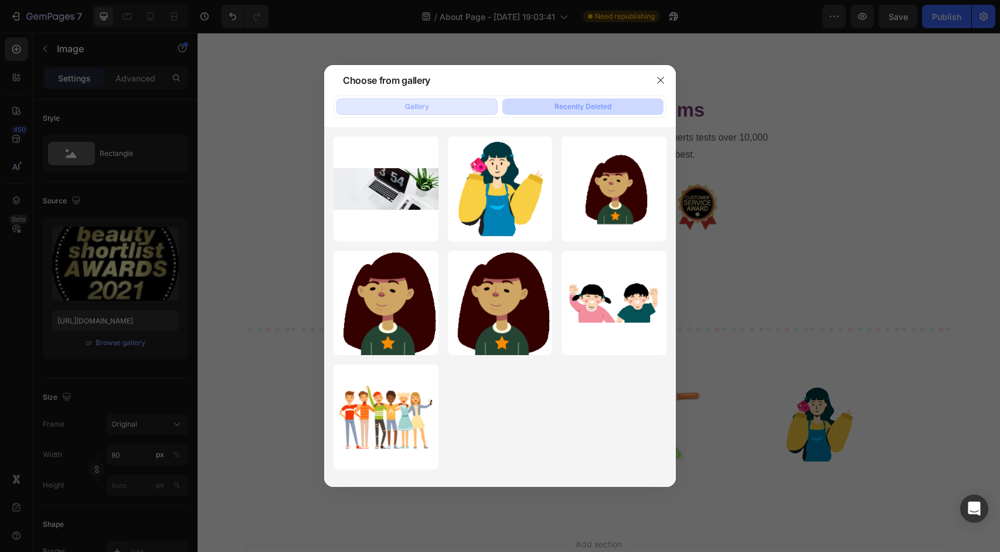
click at [447, 109] on button "Gallery" at bounding box center [417, 106] width 161 height 16
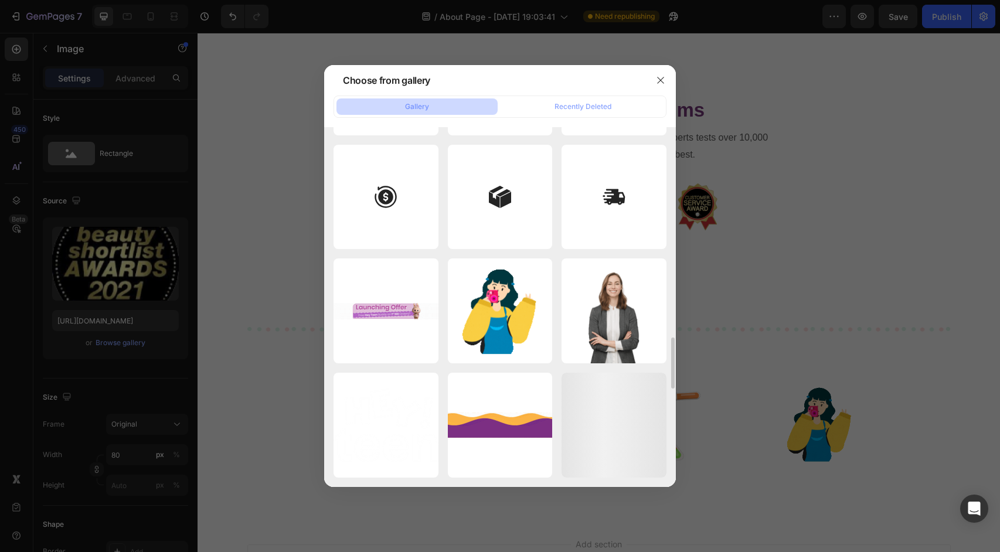
scroll to position [1478, 0]
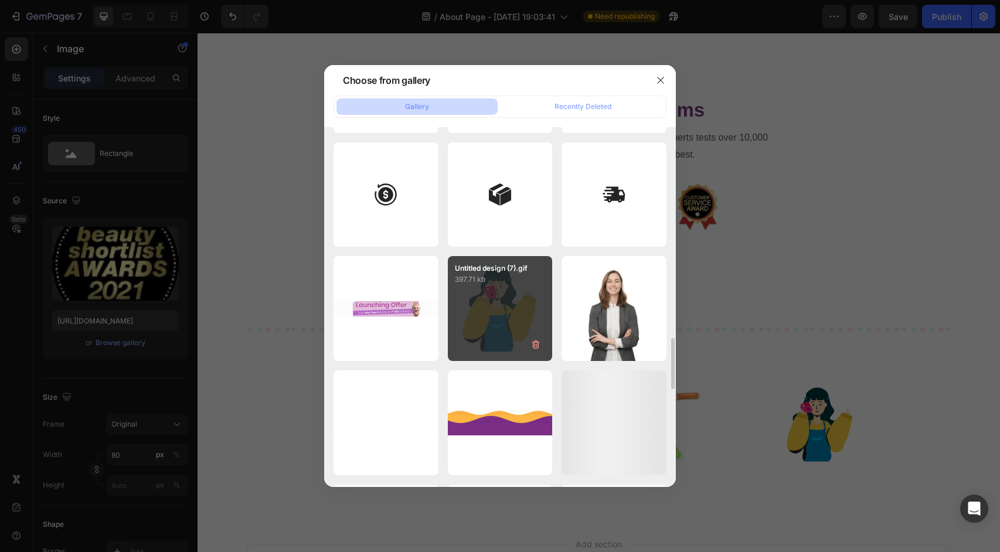
click at [493, 278] on p "397.71 kb" at bounding box center [500, 280] width 91 height 12
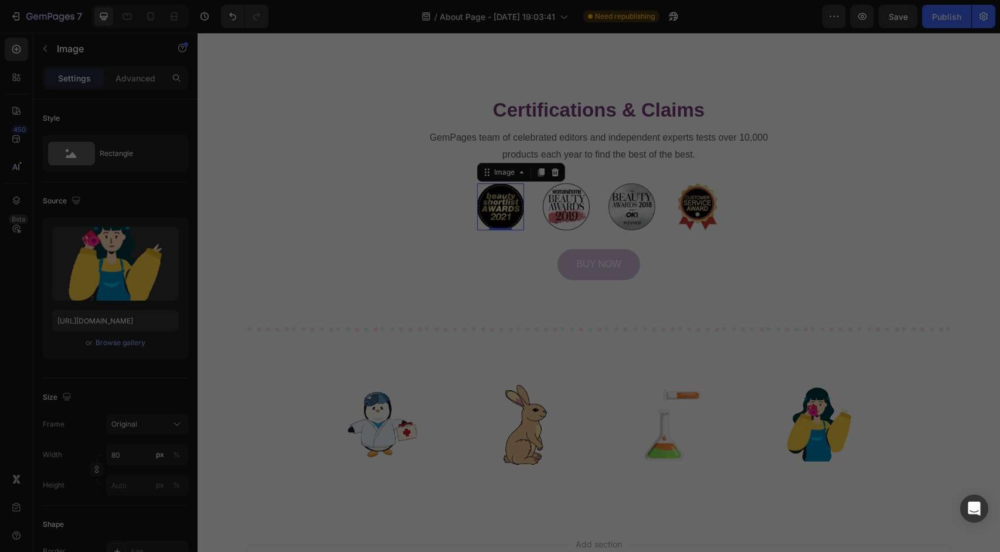
type input "[URL][DOMAIN_NAME]"
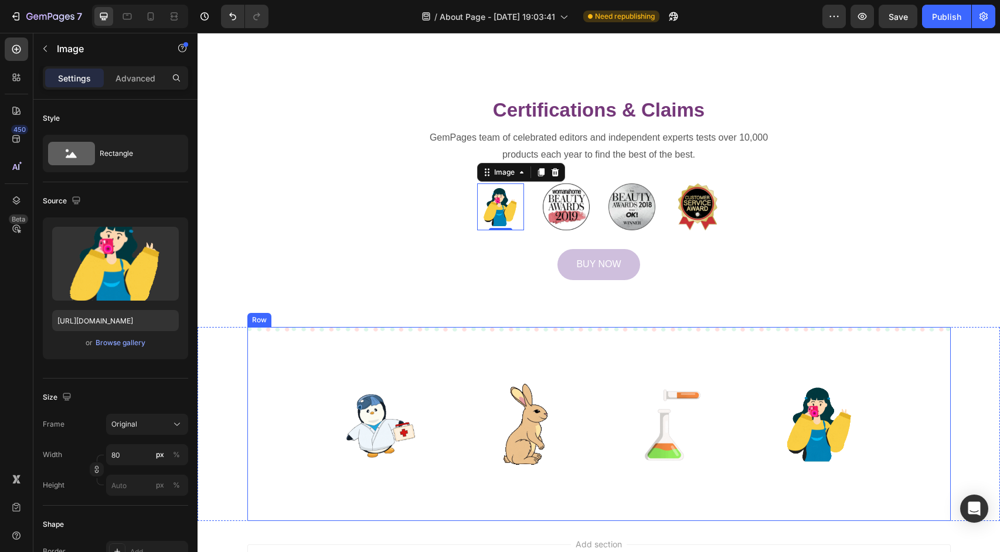
click at [714, 501] on div "Image Image Image Image Row Row" at bounding box center [599, 424] width 704 height 194
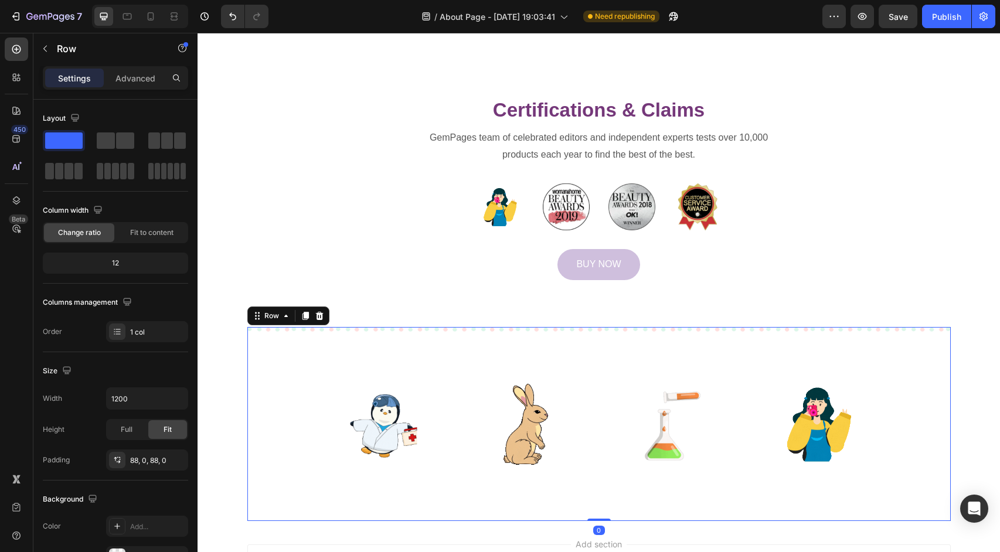
click at [324, 324] on div "Row" at bounding box center [288, 316] width 82 height 19
click at [322, 315] on icon at bounding box center [319, 316] width 8 height 8
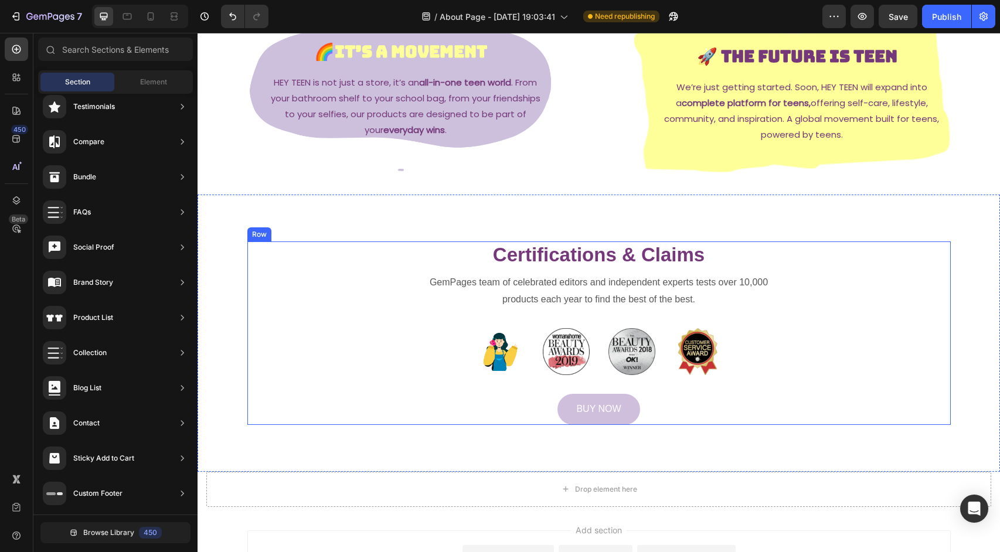
scroll to position [617, 0]
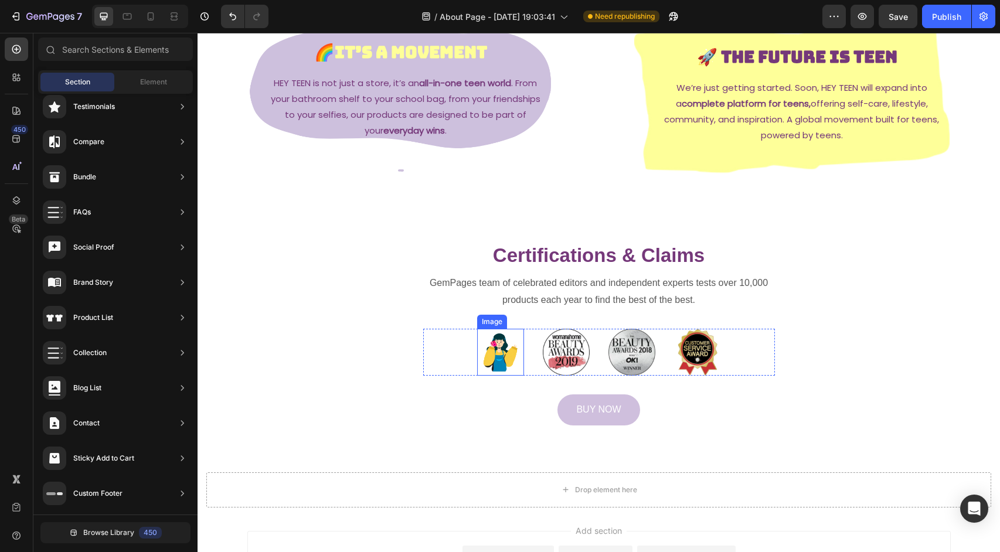
click at [506, 359] on img at bounding box center [500, 352] width 47 height 47
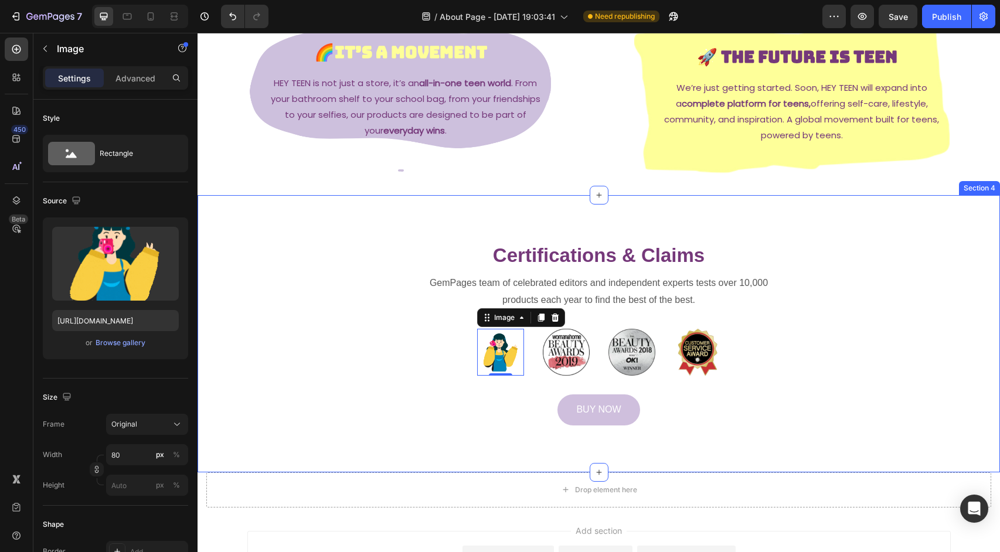
click at [843, 213] on div "Certifications & Claims Heading GemPages team of celebrated editors and indepen…" at bounding box center [599, 333] width 803 height 277
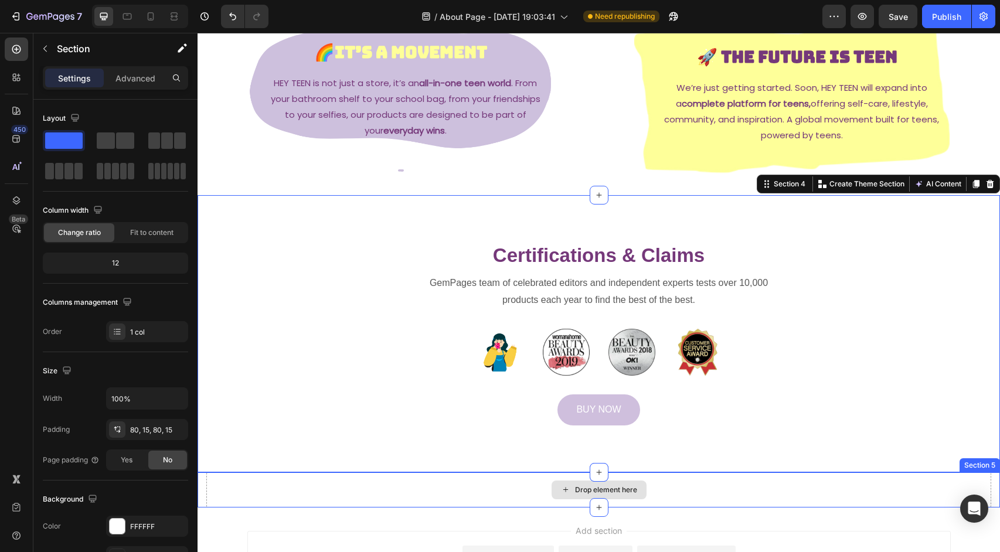
click at [277, 488] on div "Drop element here" at bounding box center [598, 490] width 785 height 35
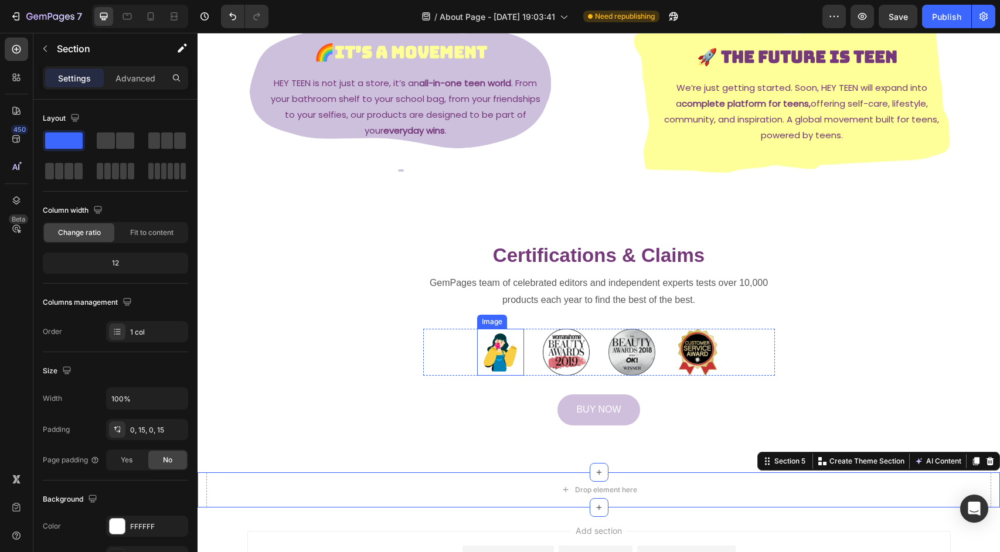
click at [511, 354] on img at bounding box center [500, 352] width 47 height 47
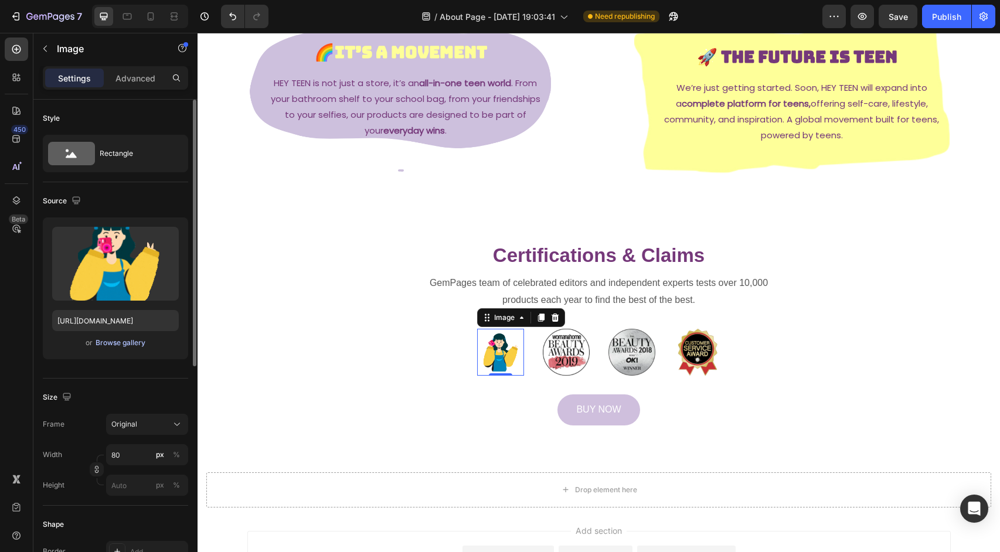
click at [111, 348] on div "Browse gallery" at bounding box center [121, 343] width 50 height 11
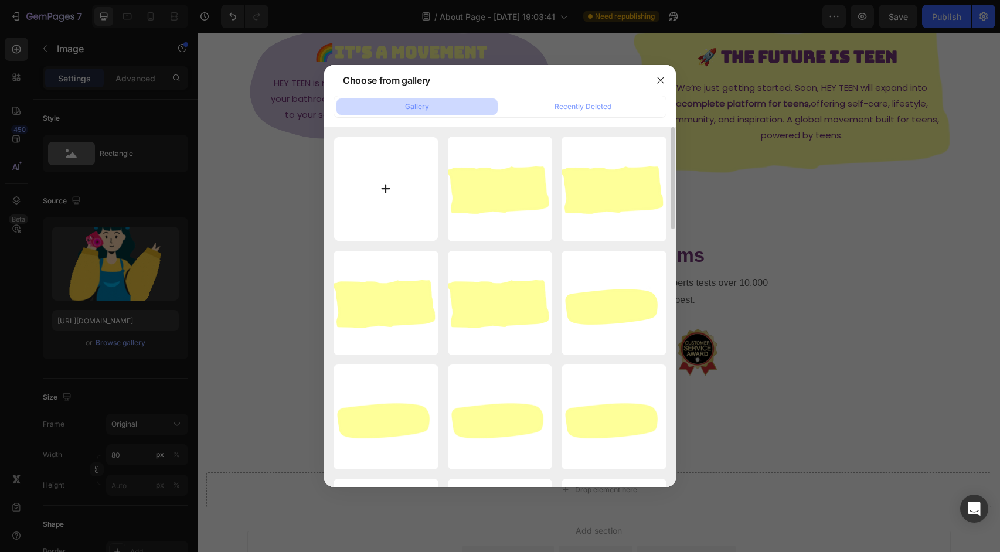
click at [404, 196] on input "file" at bounding box center [386, 189] width 105 height 105
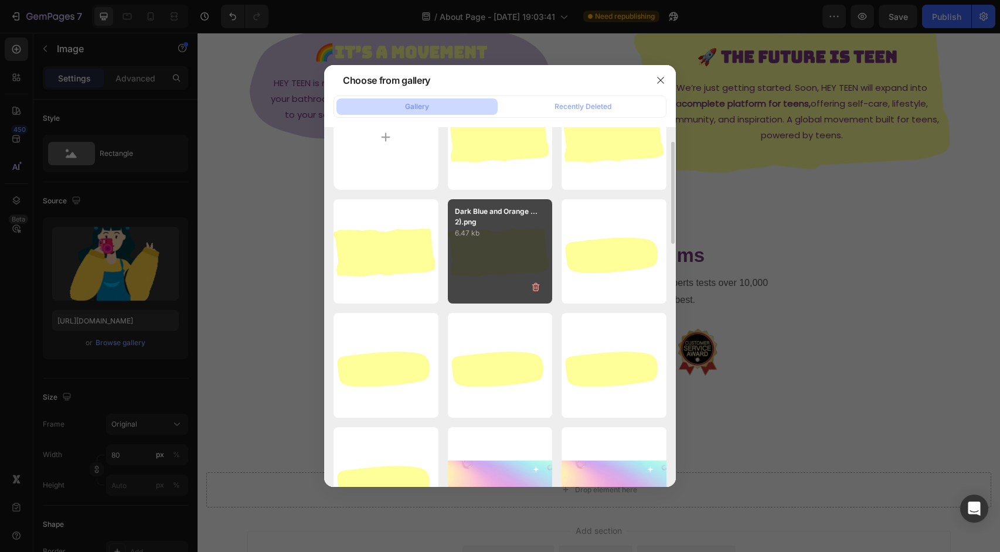
scroll to position [0, 0]
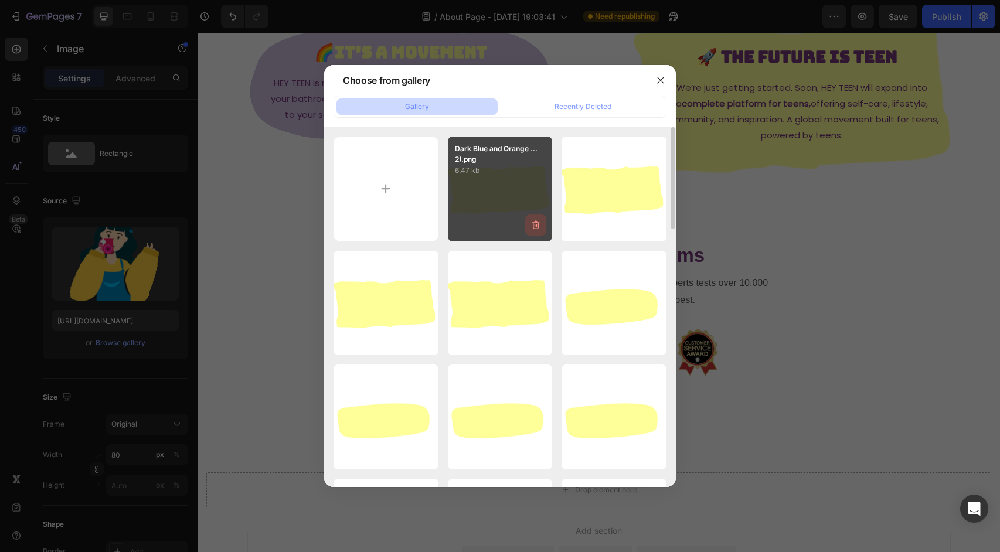
click at [538, 222] on icon "button" at bounding box center [536, 224] width 8 height 9
click at [531, 227] on div "Delete" at bounding box center [529, 227] width 22 height 11
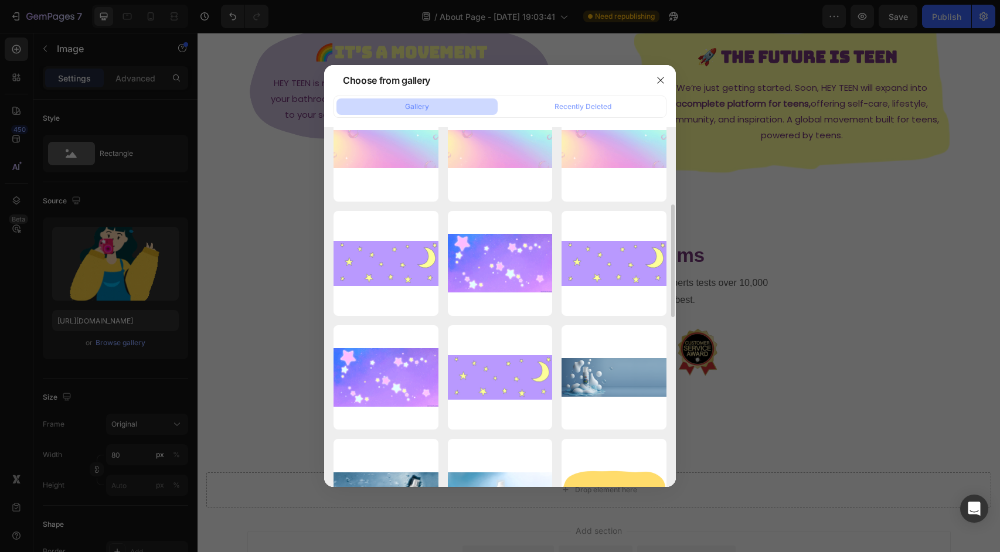
scroll to position [260, 0]
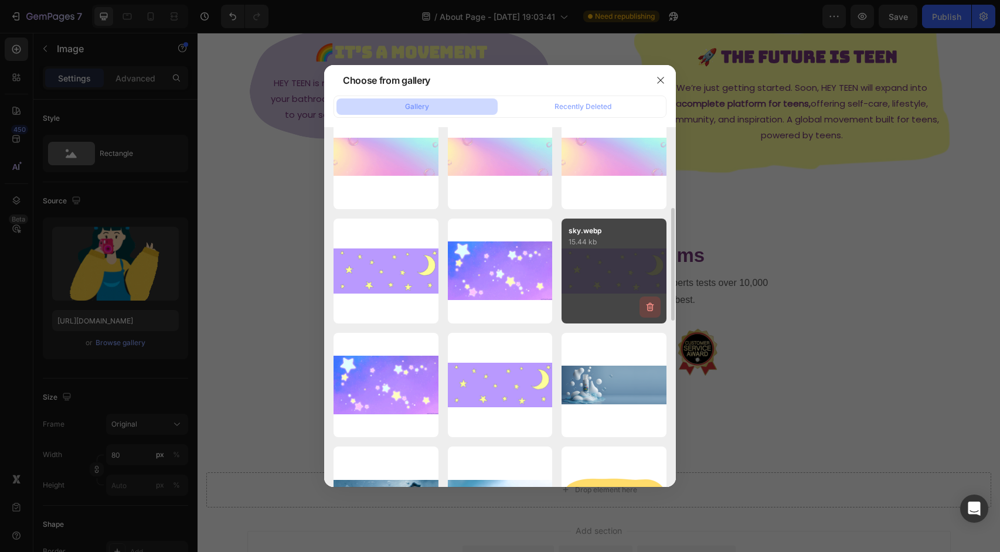
click at [654, 310] on icon "button" at bounding box center [650, 307] width 12 height 12
click at [654, 310] on button "Delete" at bounding box center [643, 310] width 32 height 14
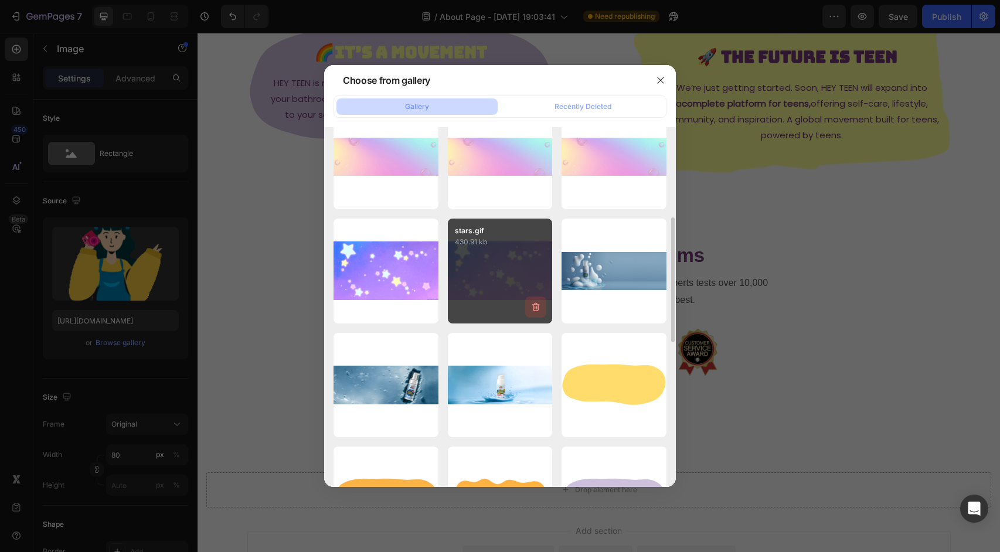
click at [538, 308] on icon "button" at bounding box center [536, 307] width 12 height 12
click at [538, 307] on div "Delete" at bounding box center [529, 309] width 22 height 11
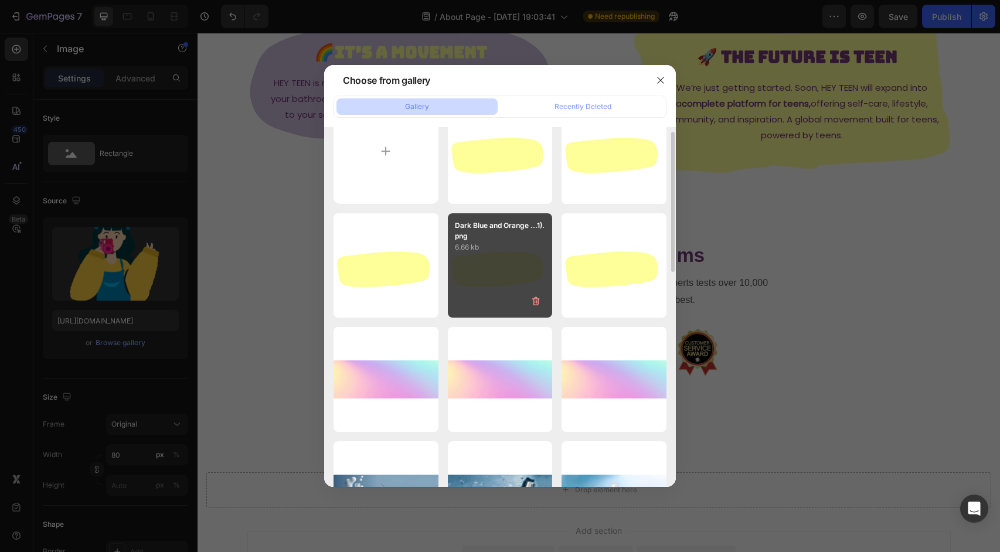
scroll to position [0, 0]
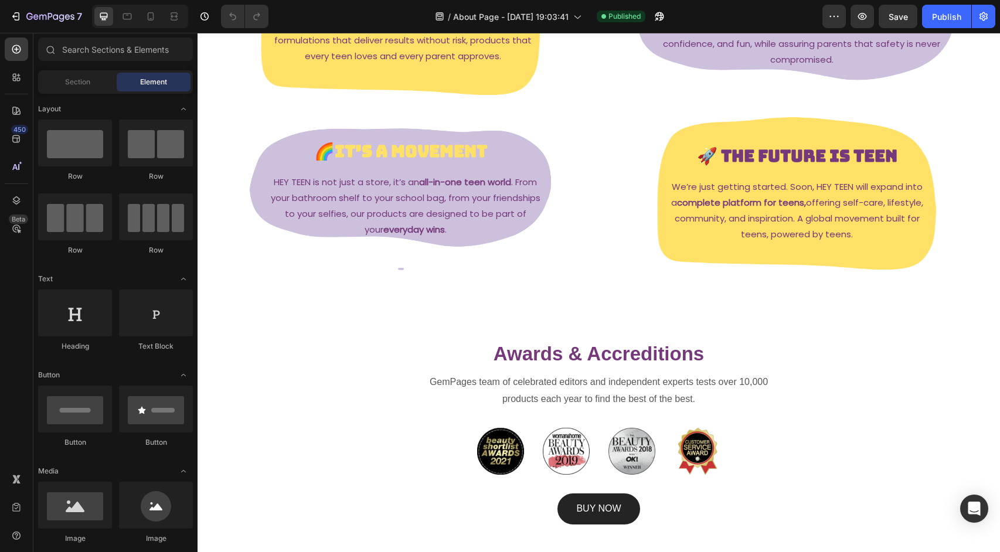
scroll to position [608, 0]
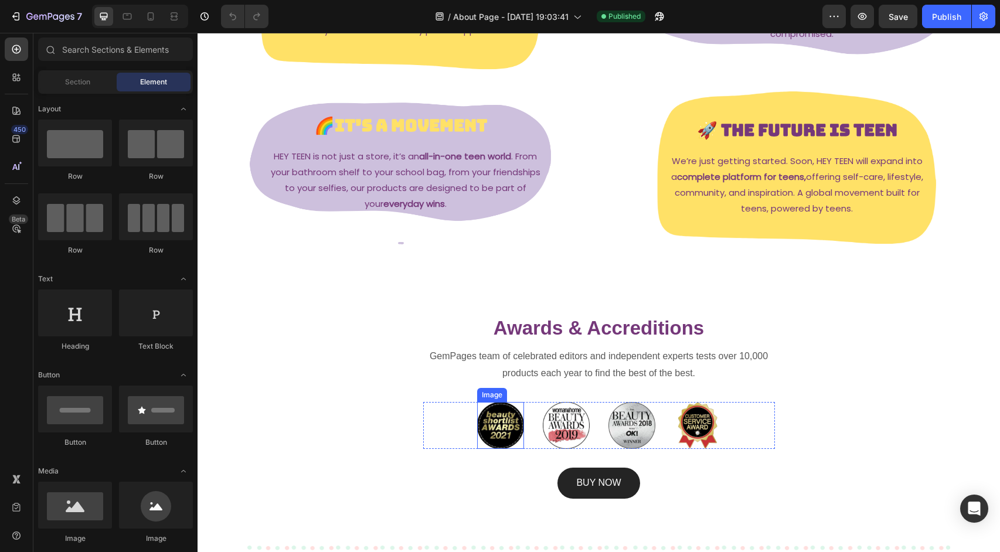
click at [511, 423] on img at bounding box center [500, 425] width 47 height 47
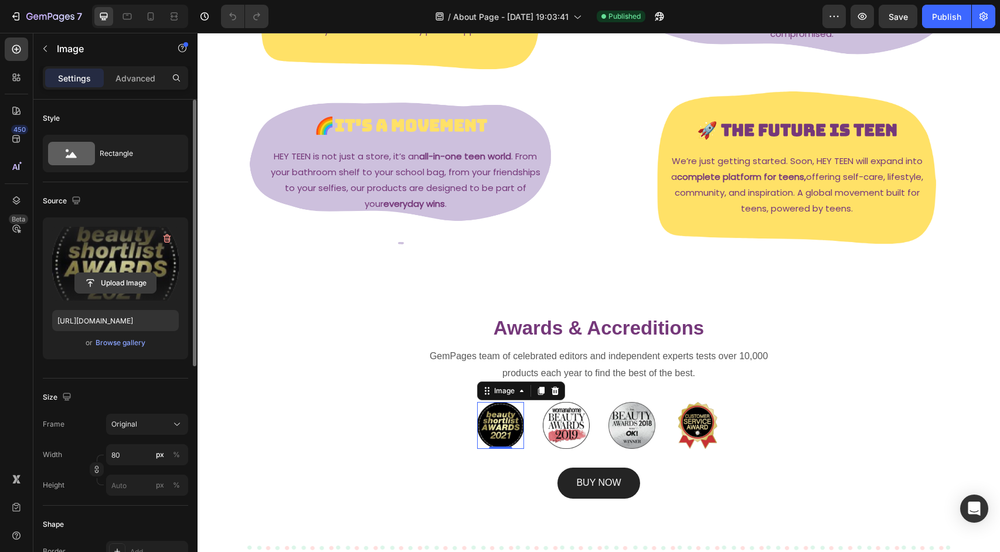
click at [108, 287] on input "file" at bounding box center [115, 283] width 81 height 20
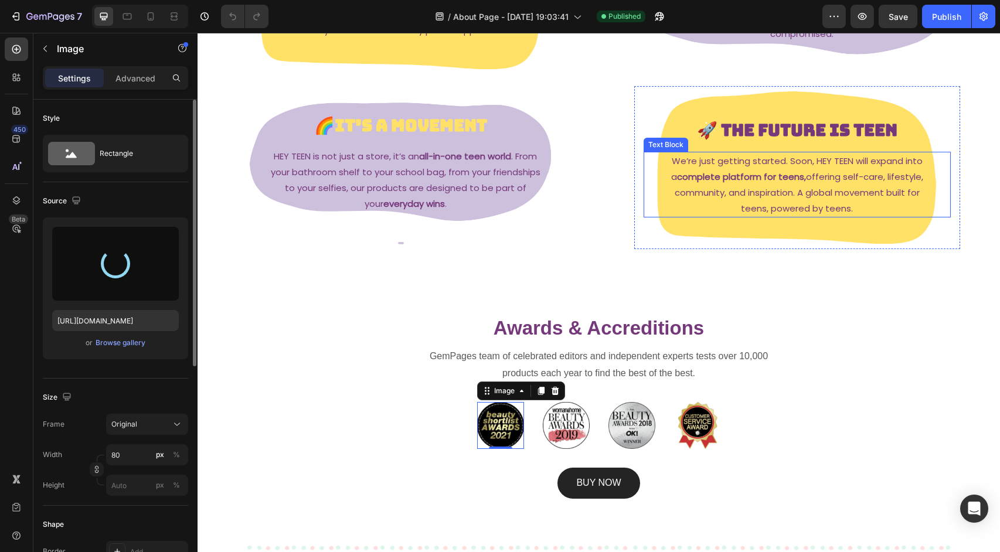
type input "https://cdn.shopify.com/s/files/1/0685/0691/0915/files/gempages_580916967938982…"
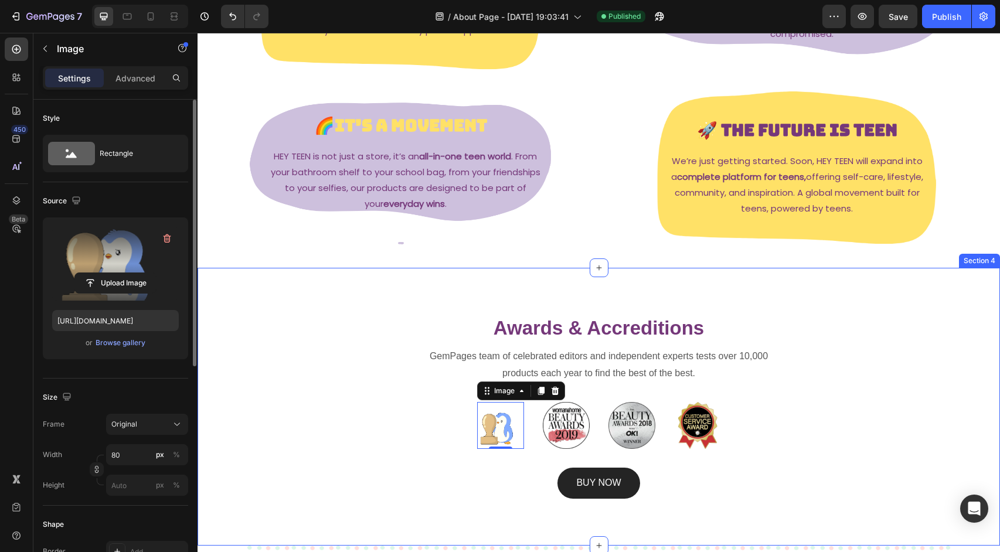
click at [226, 305] on div "Awards & Accreditions Heading GemPages team of celebrated editors and independe…" at bounding box center [599, 406] width 803 height 277
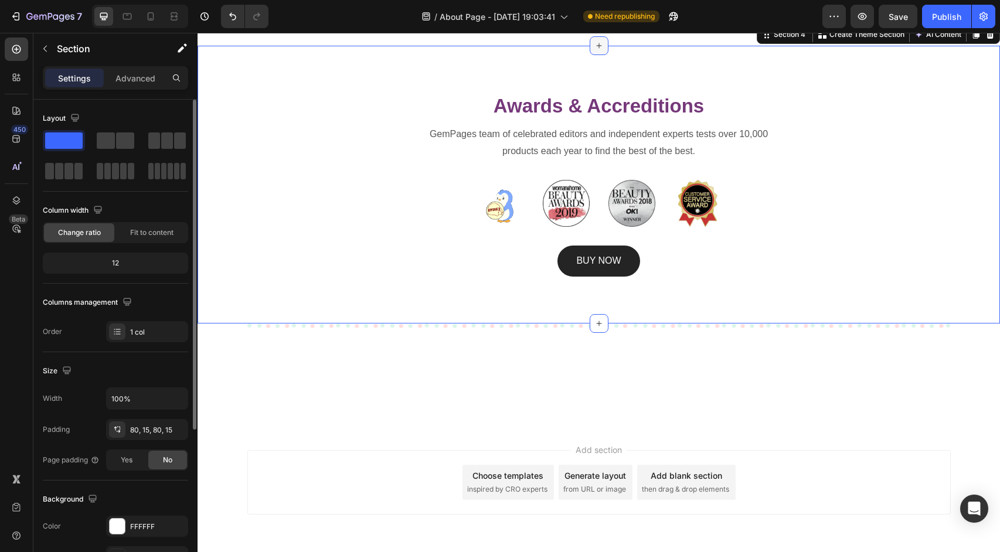
scroll to position [832, 0]
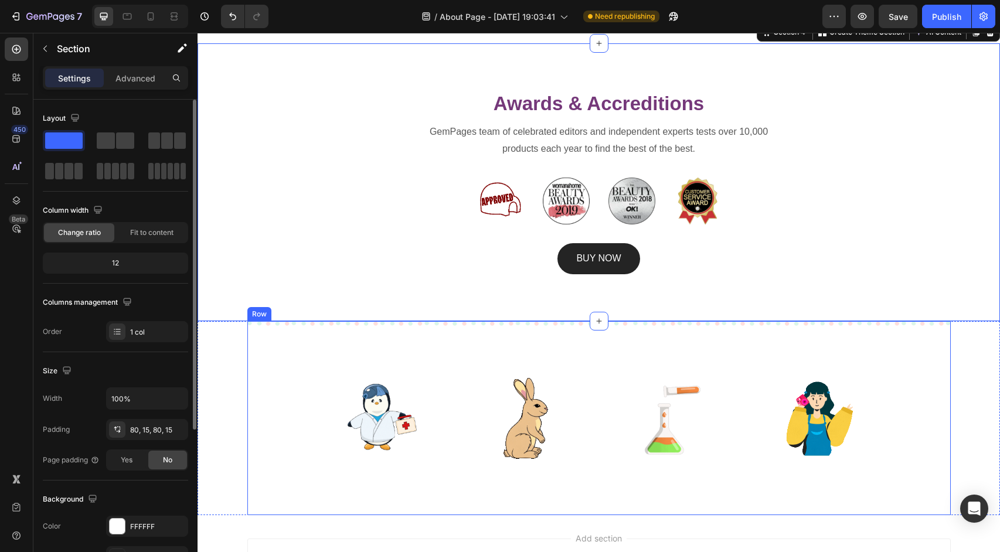
click at [445, 337] on div "Image Image Image Image Row Row" at bounding box center [599, 418] width 704 height 194
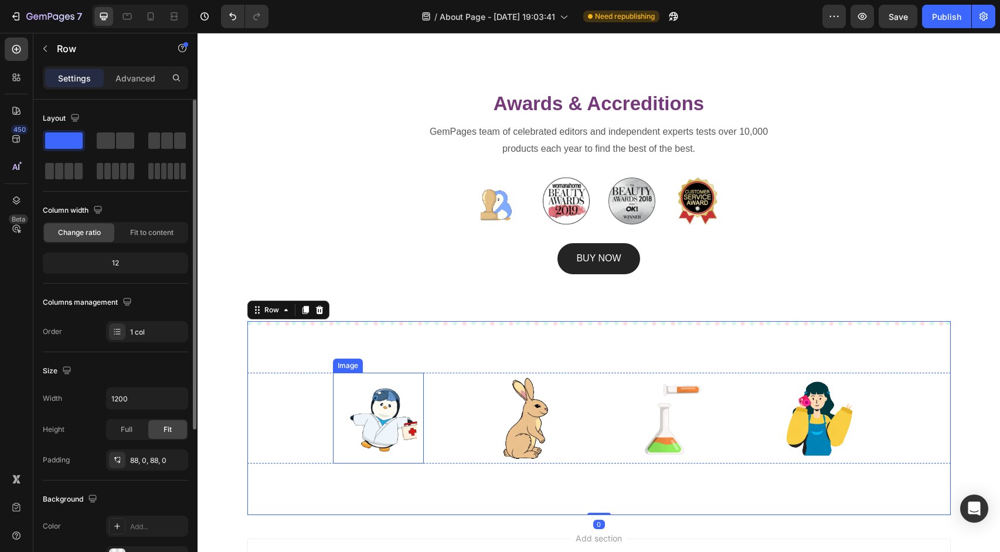
click at [382, 429] on img at bounding box center [378, 418] width 91 height 91
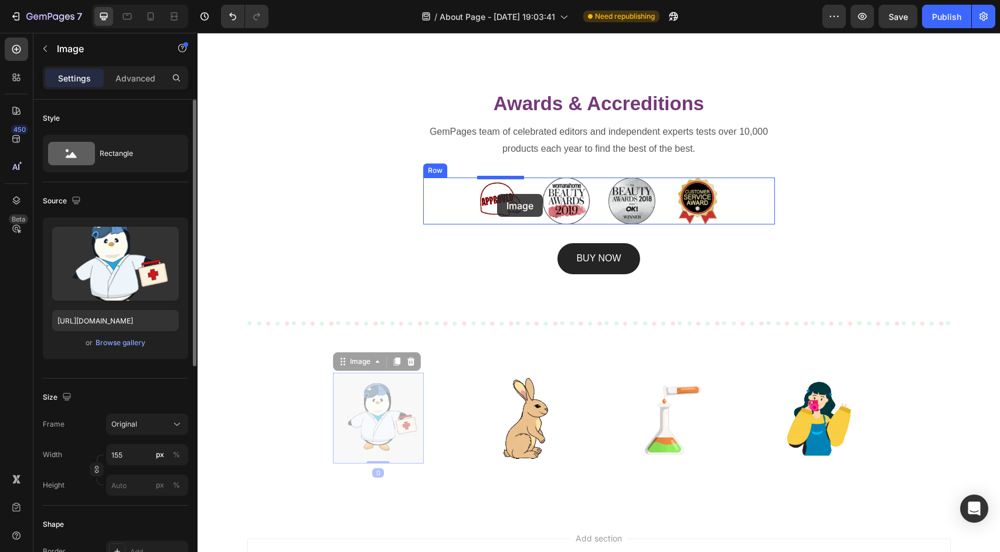
drag, startPoint x: 382, startPoint y: 429, endPoint x: 497, endPoint y: 194, distance: 261.4
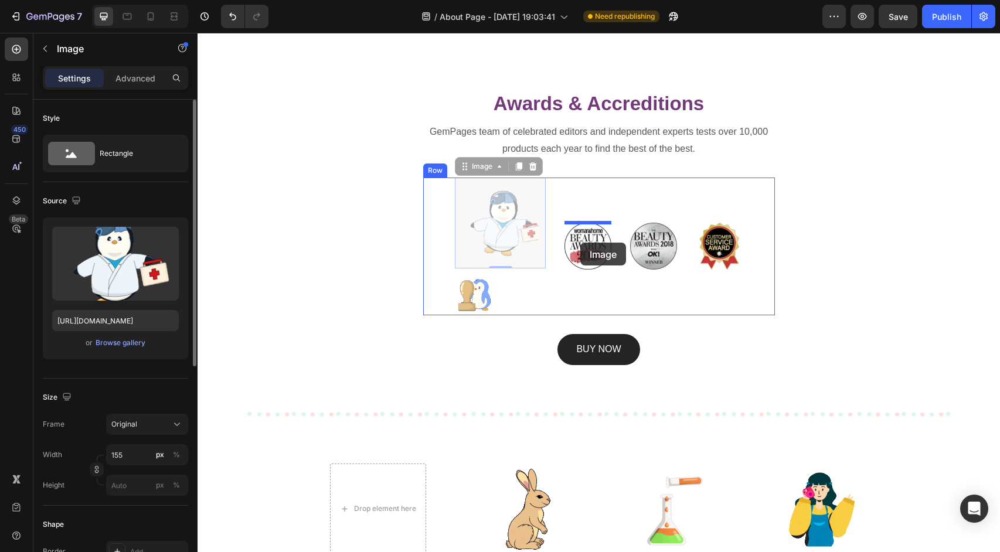
drag, startPoint x: 518, startPoint y: 191, endPoint x: 580, endPoint y: 243, distance: 80.8
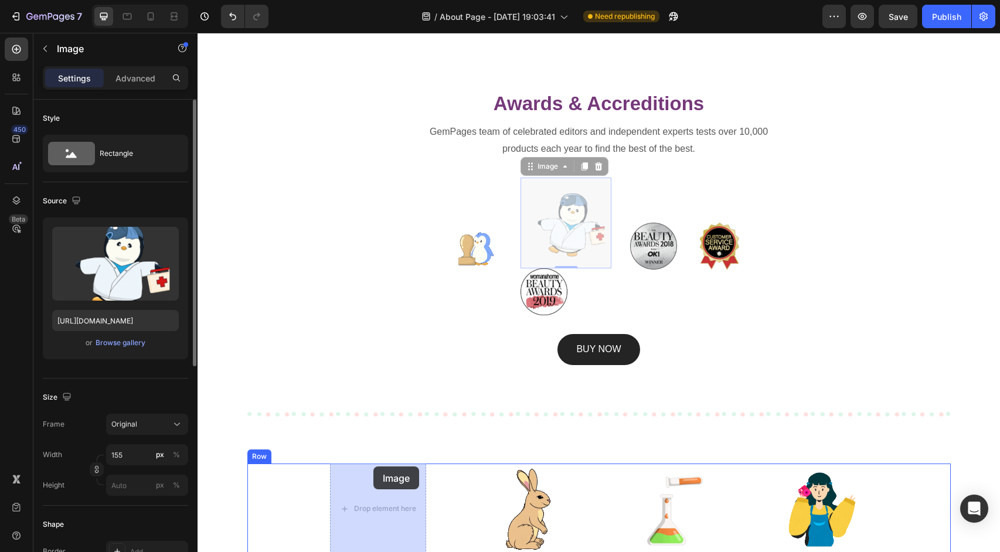
drag, startPoint x: 584, startPoint y: 209, endPoint x: 373, endPoint y: 469, distance: 334.7
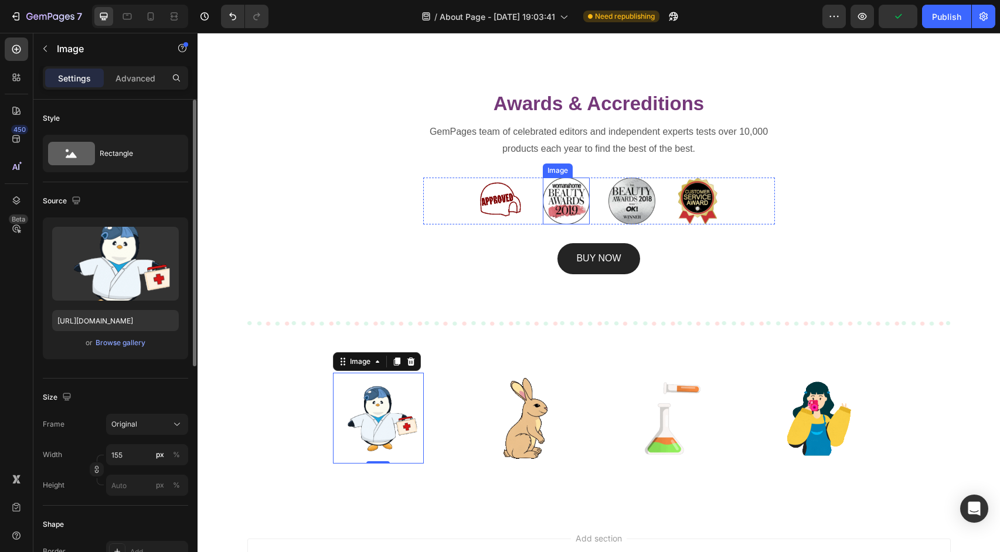
click at [555, 211] on img at bounding box center [566, 201] width 47 height 47
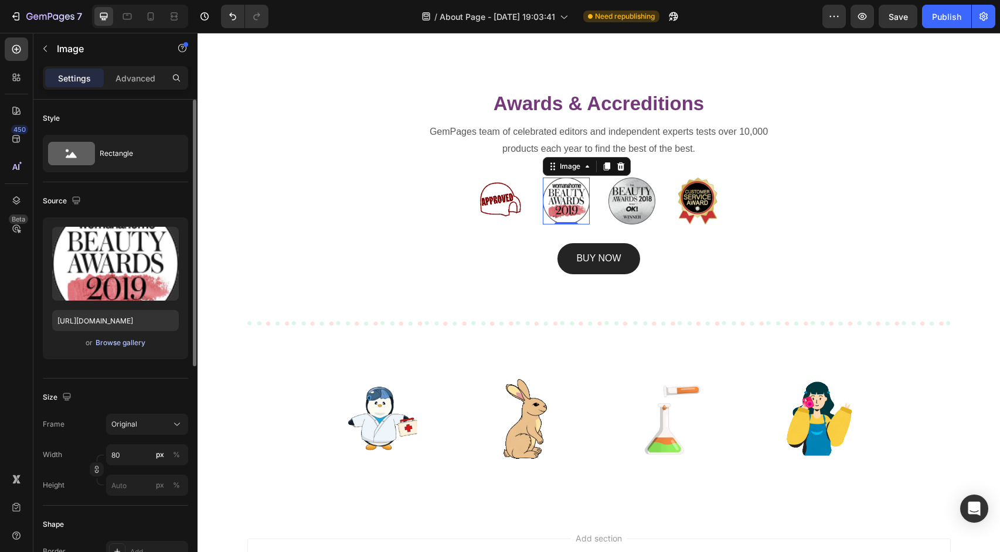
click at [118, 342] on div "Browse gallery" at bounding box center [121, 343] width 50 height 11
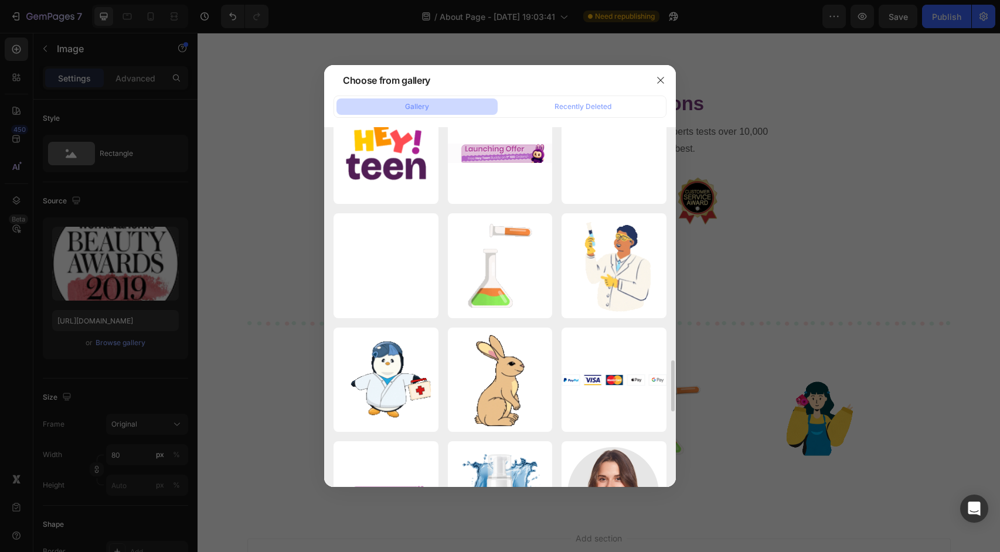
scroll to position [1642, 0]
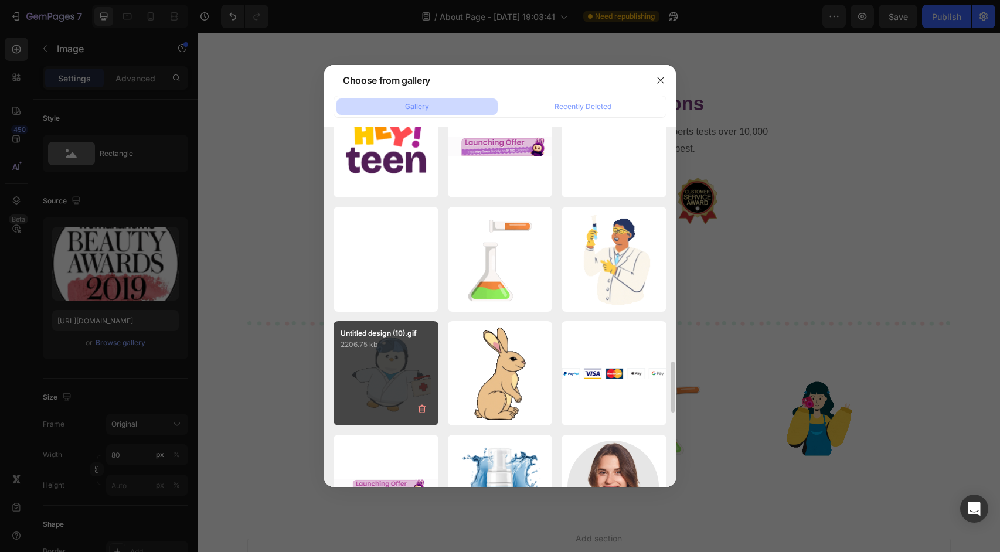
click at [392, 358] on div "Untitled design (10).gif 2206.75 kb" at bounding box center [386, 373] width 105 height 105
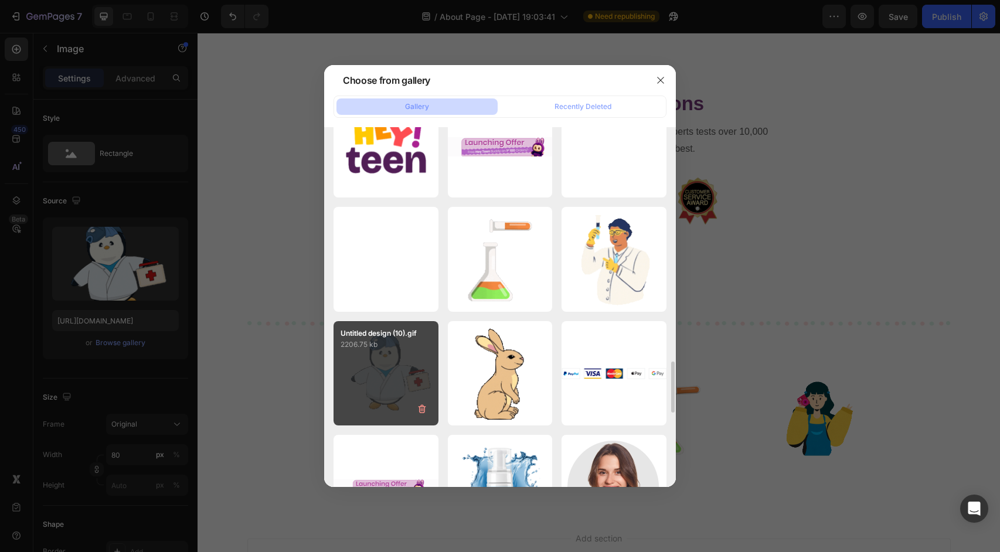
type input "https://cdn.shopify.com/s/files/1/0685/0691/0915/files/gempages_580916967938982…"
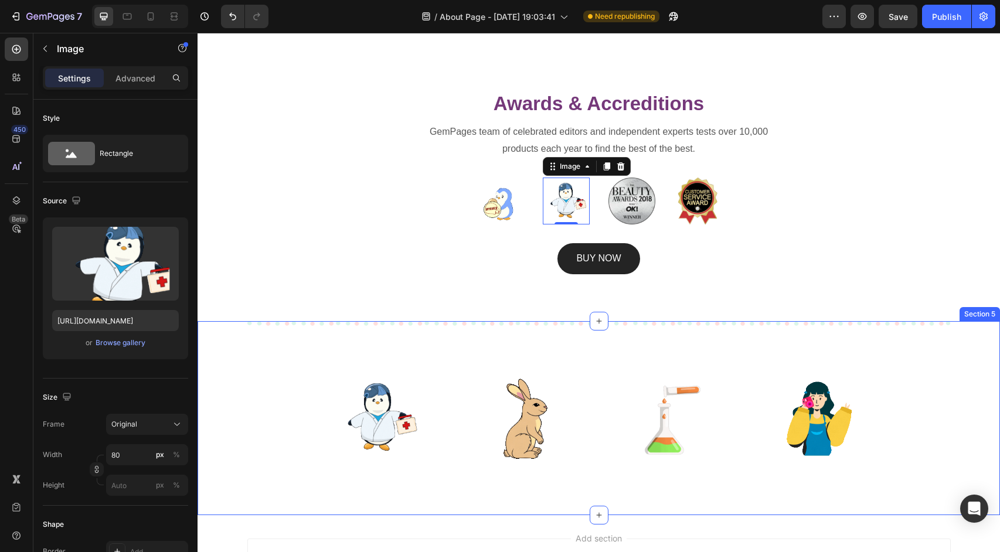
click at [968, 364] on div "Image Image Image Image Row Row" at bounding box center [598, 418] width 785 height 194
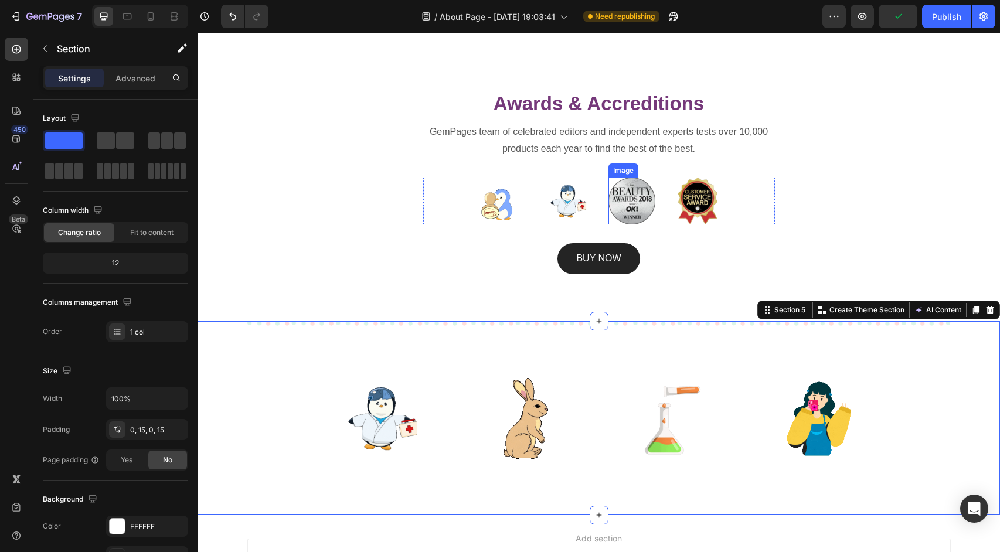
click at [627, 202] on img at bounding box center [632, 201] width 47 height 47
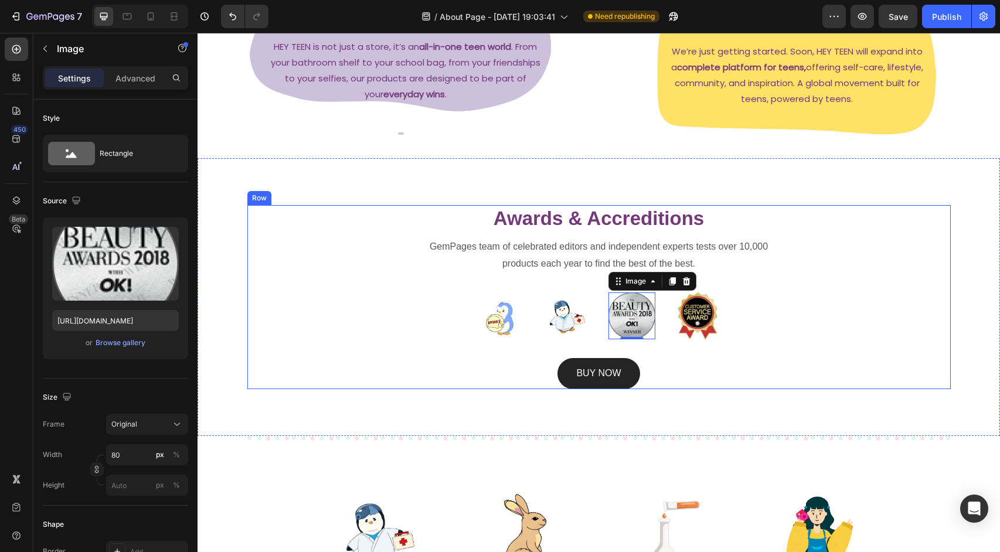
scroll to position [701, 0]
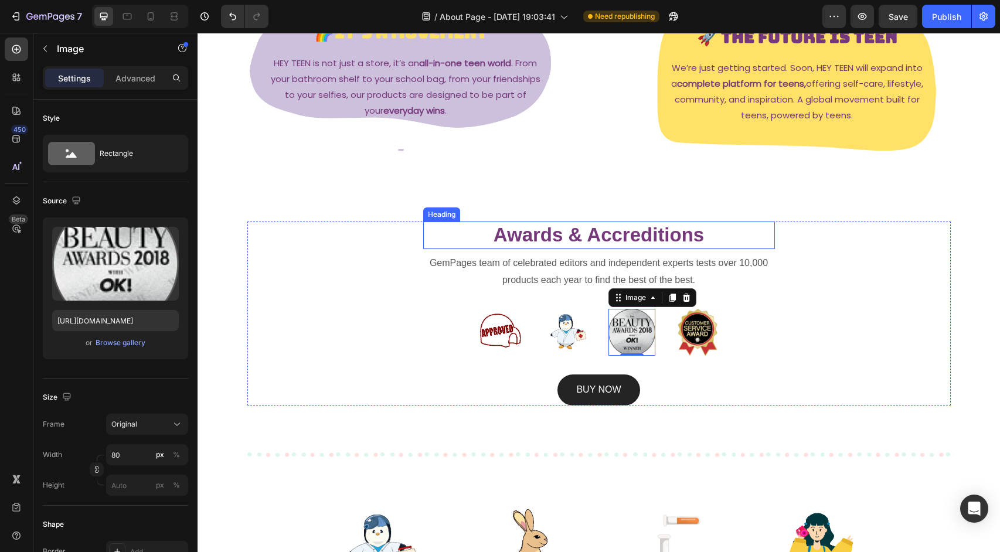
click at [604, 232] on p "Awards & Accreditions" at bounding box center [598, 235] width 349 height 25
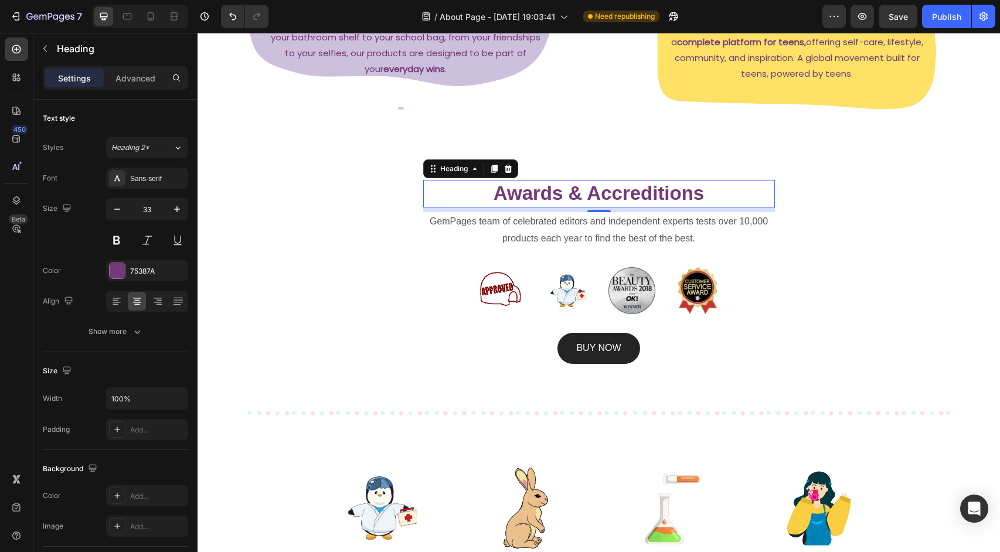
scroll to position [739, 0]
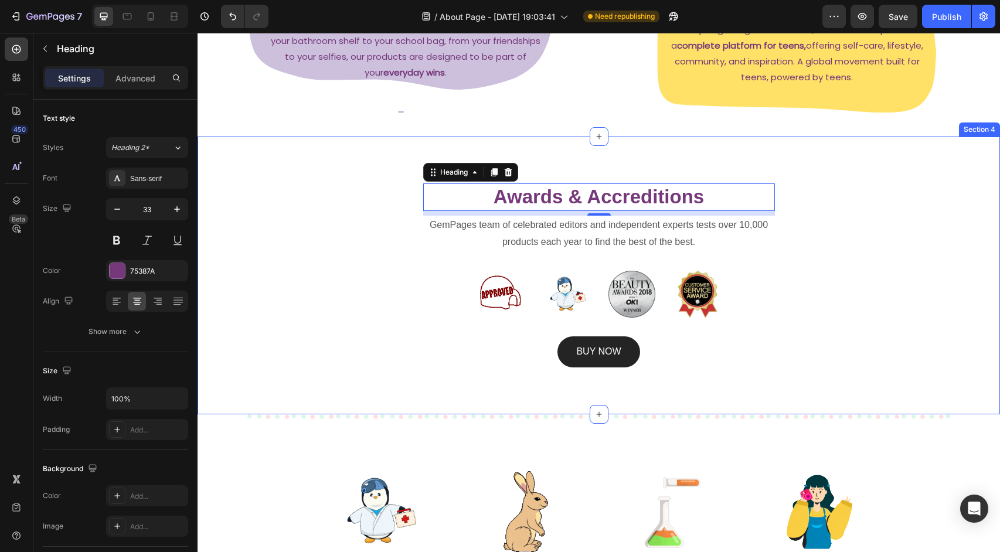
click at [843, 372] on div "Awards & Accreditions Heading 8 GemPages team of celebrated editors and indepen…" at bounding box center [599, 275] width 803 height 277
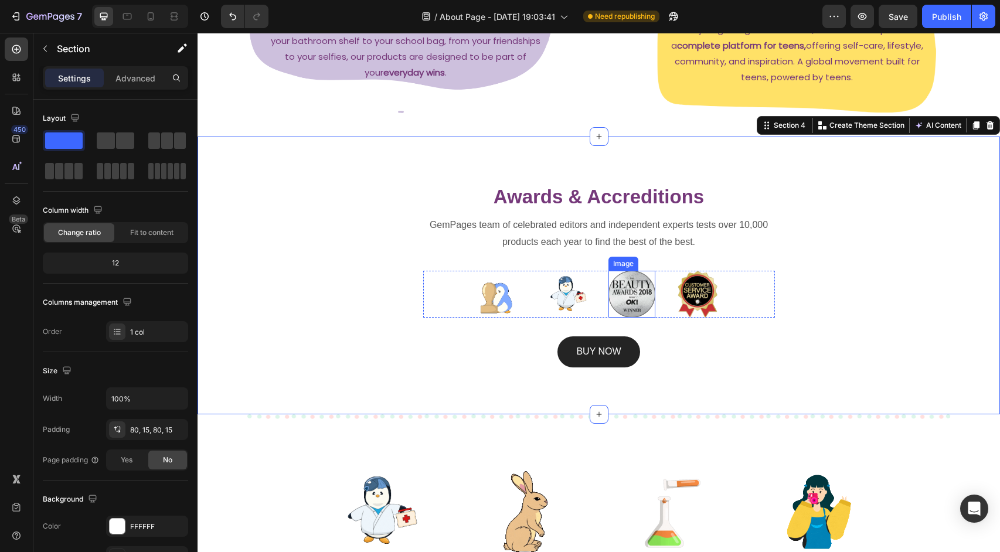
click at [651, 287] on img at bounding box center [632, 294] width 47 height 47
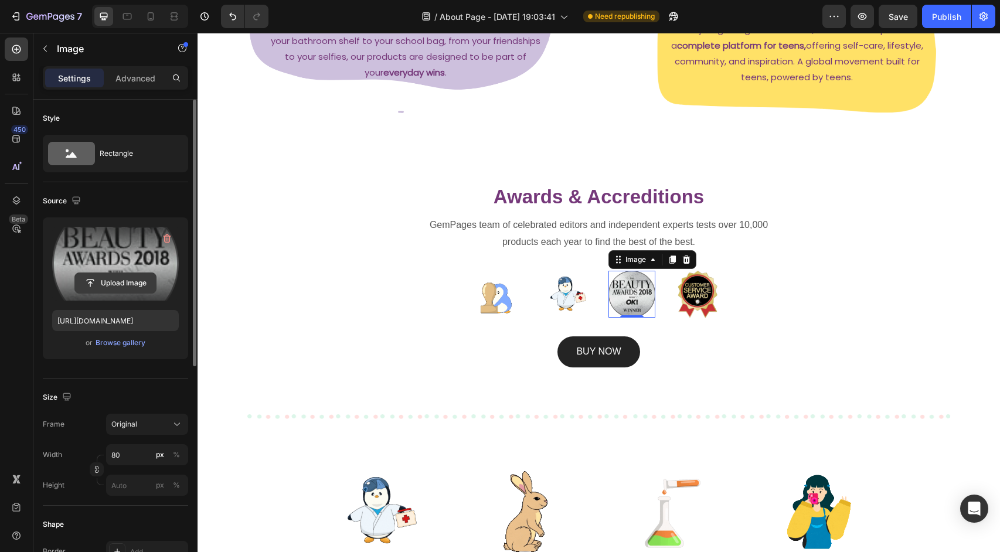
click at [109, 281] on input "file" at bounding box center [115, 283] width 81 height 20
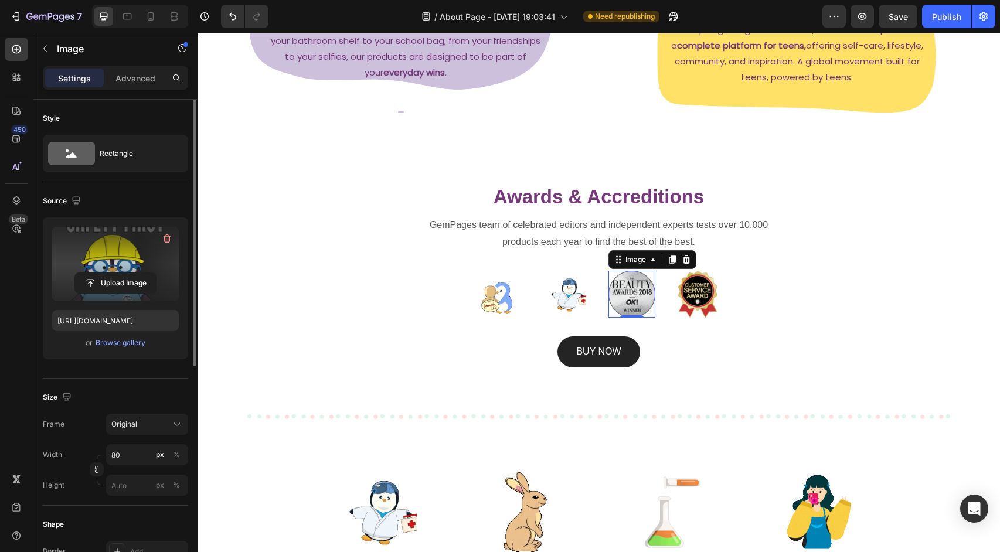
type input "https://cdn.shopify.com/s/files/1/0685/0691/0915/files/gempages_580916967938982…"
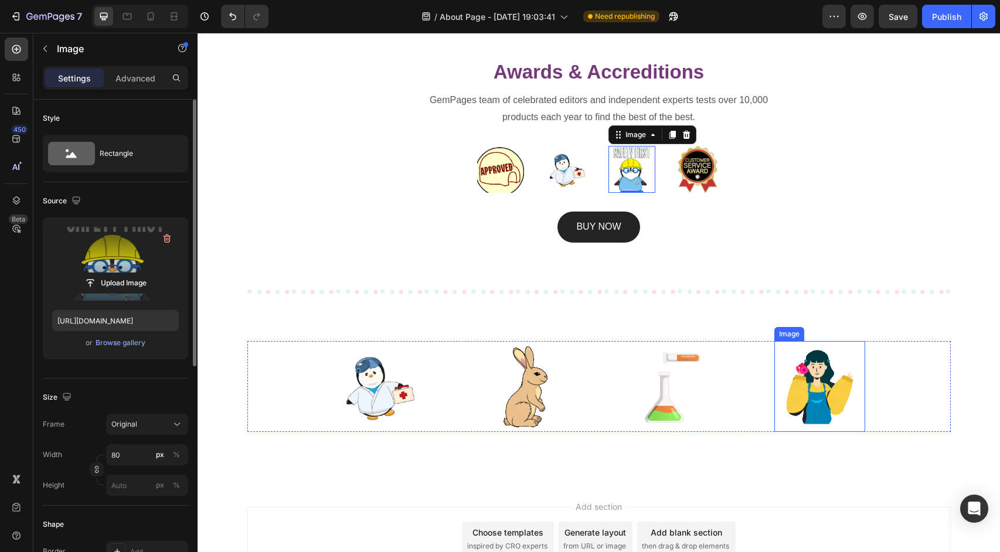
scroll to position [869, 0]
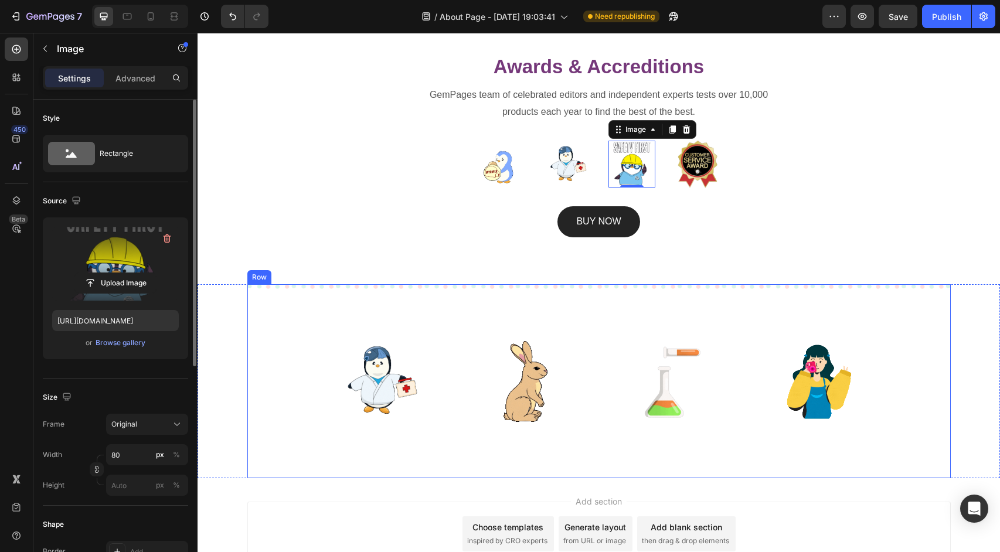
click at [831, 327] on div "Image Image Image Image Row Row" at bounding box center [599, 381] width 704 height 194
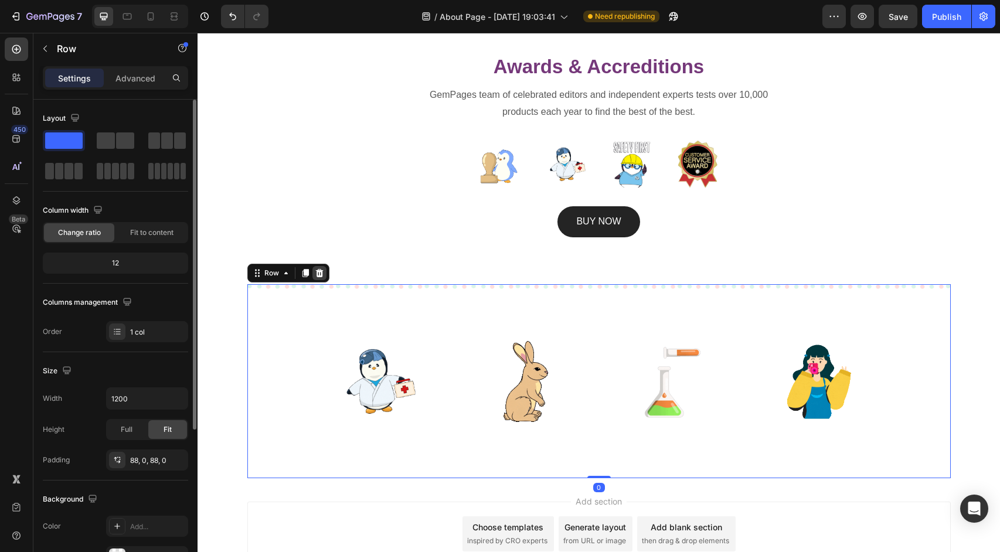
click at [316, 270] on icon at bounding box center [319, 273] width 9 height 9
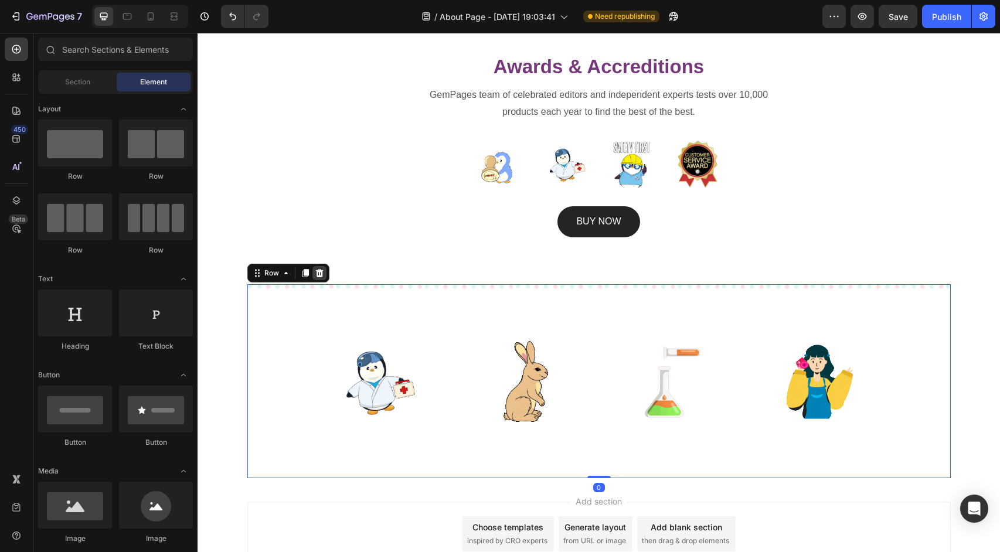
scroll to position [805, 0]
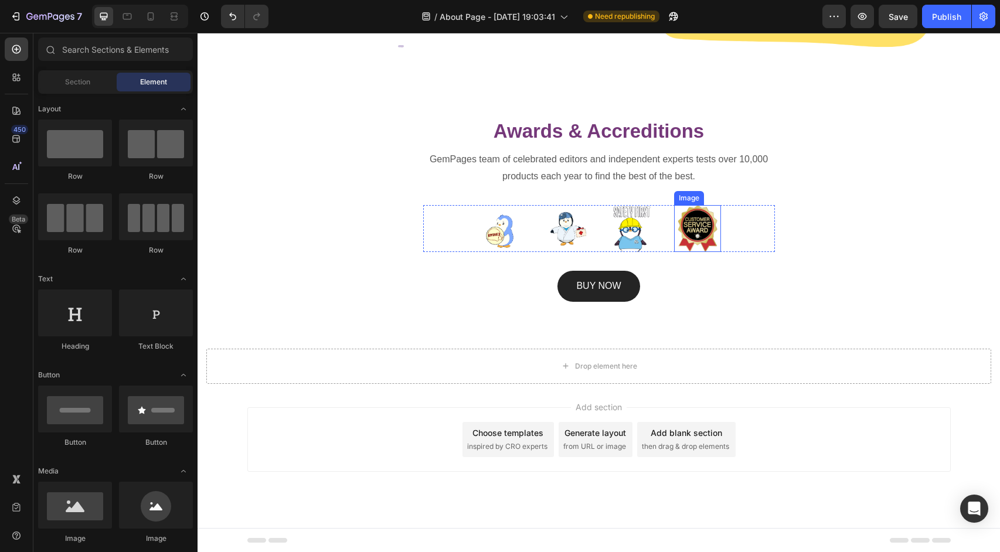
click at [703, 232] on img at bounding box center [697, 228] width 47 height 47
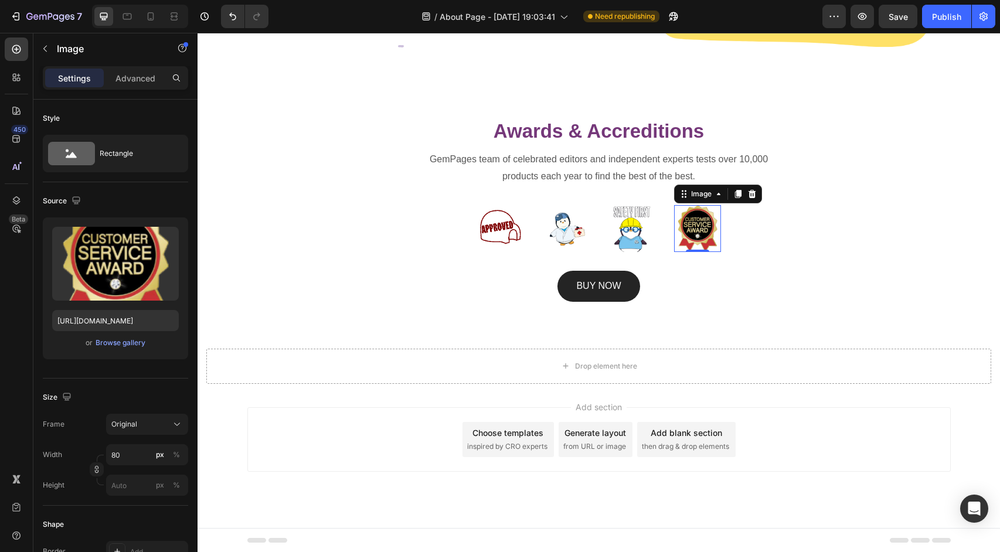
click at [854, 426] on div "Add section Choose templates inspired by CRO experts Generate layout from URL o…" at bounding box center [599, 439] width 704 height 64
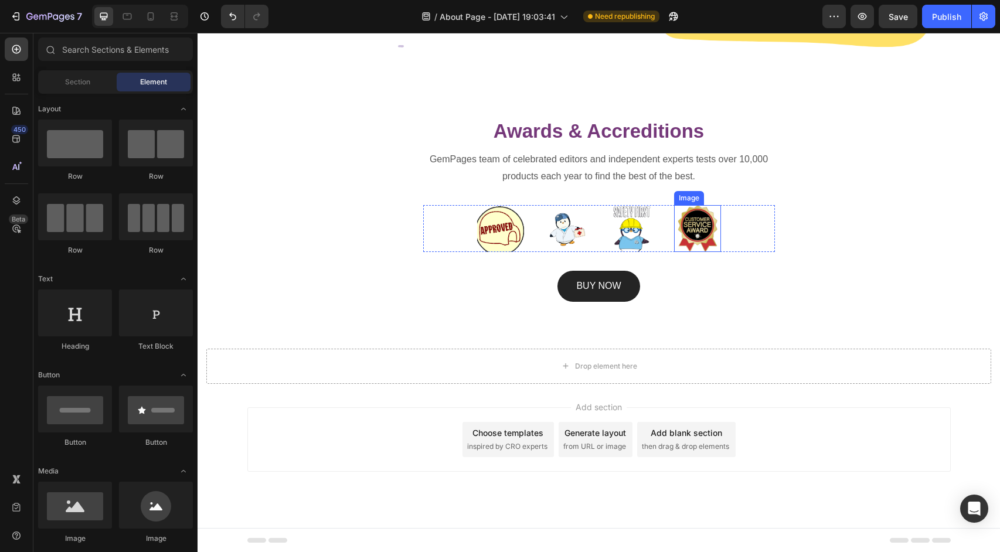
click at [697, 216] on img at bounding box center [697, 228] width 47 height 47
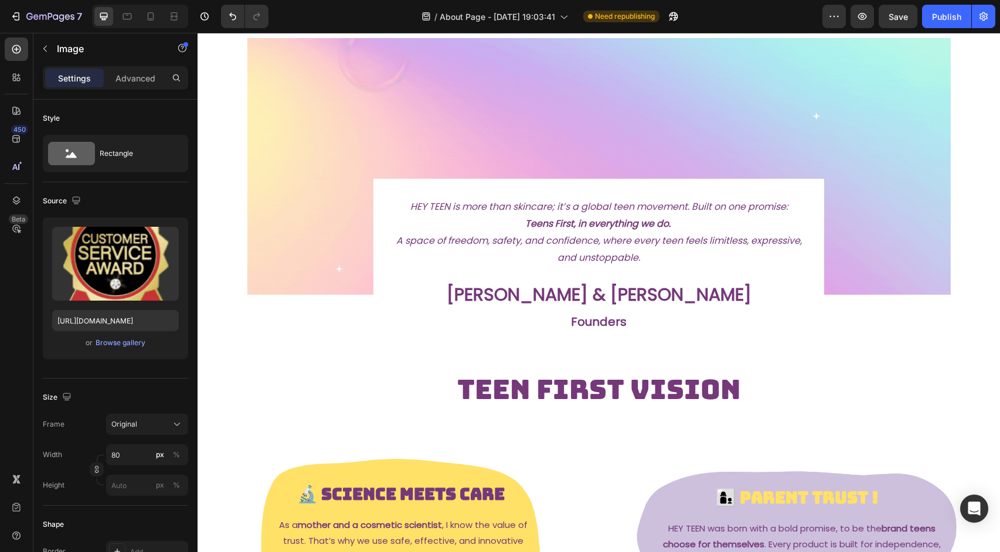
scroll to position [0, 0]
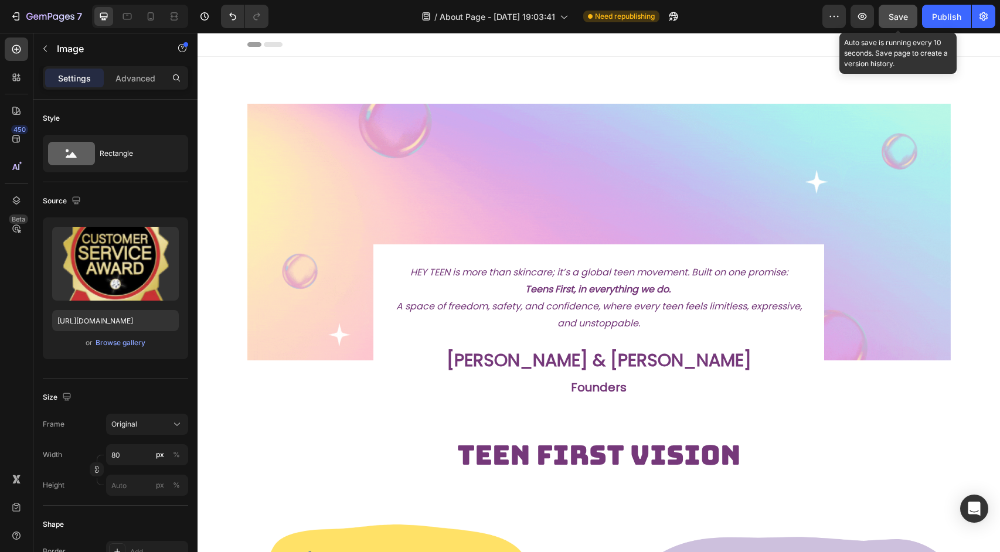
click at [898, 14] on span "Save" at bounding box center [898, 17] width 19 height 10
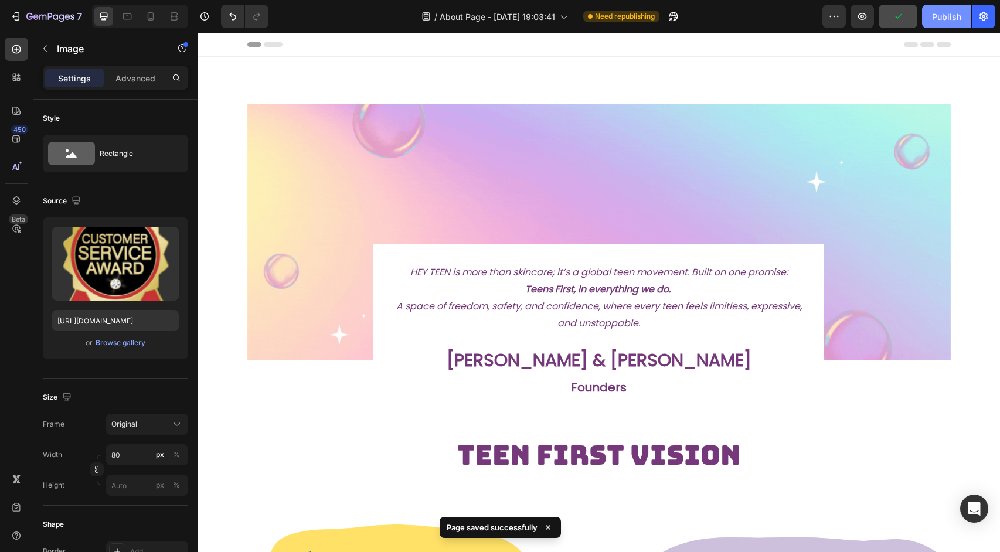
click at [943, 19] on div "Publish" at bounding box center [946, 17] width 29 height 12
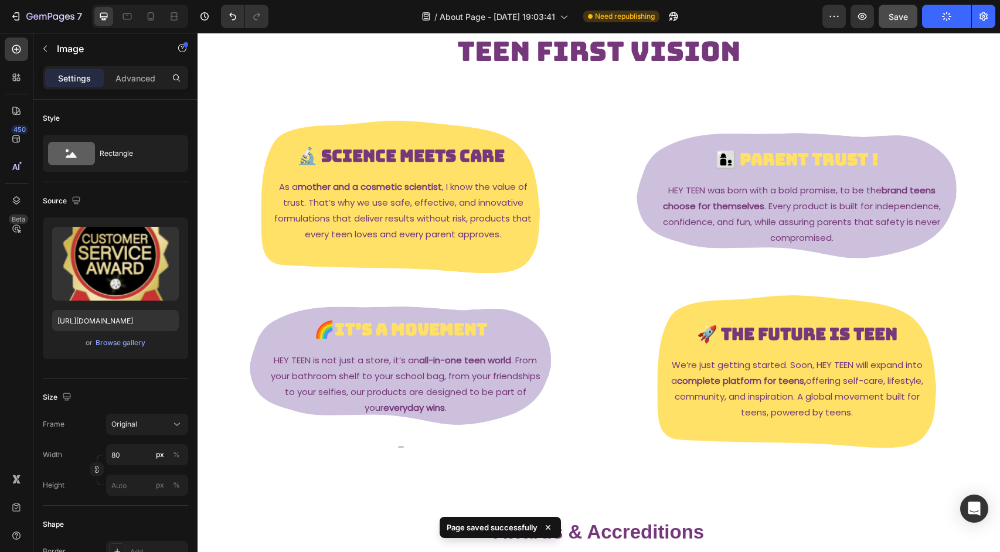
scroll to position [406, 0]
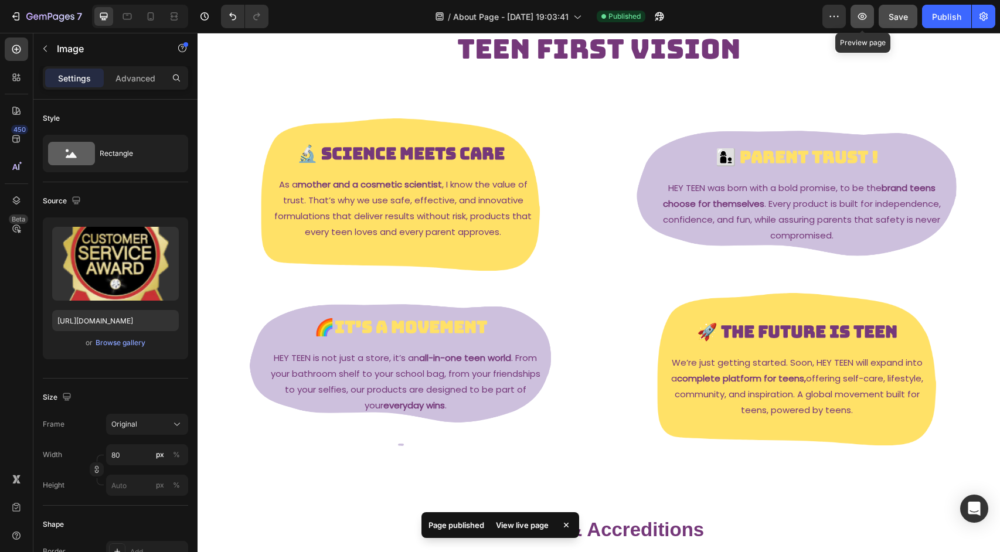
click at [861, 19] on icon "button" at bounding box center [863, 17] width 12 height 12
